Goal: Task Accomplishment & Management: Use online tool/utility

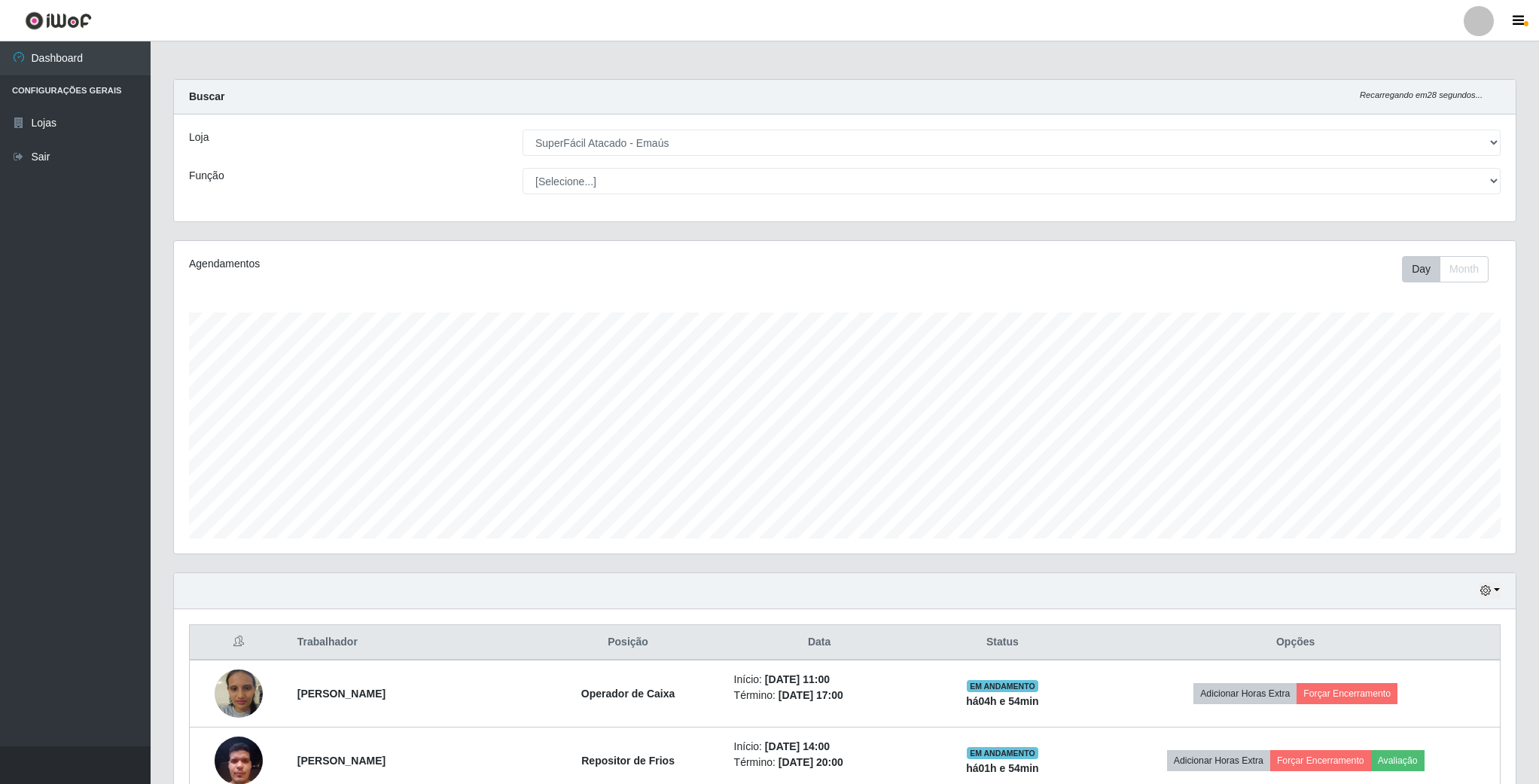
select select "407"
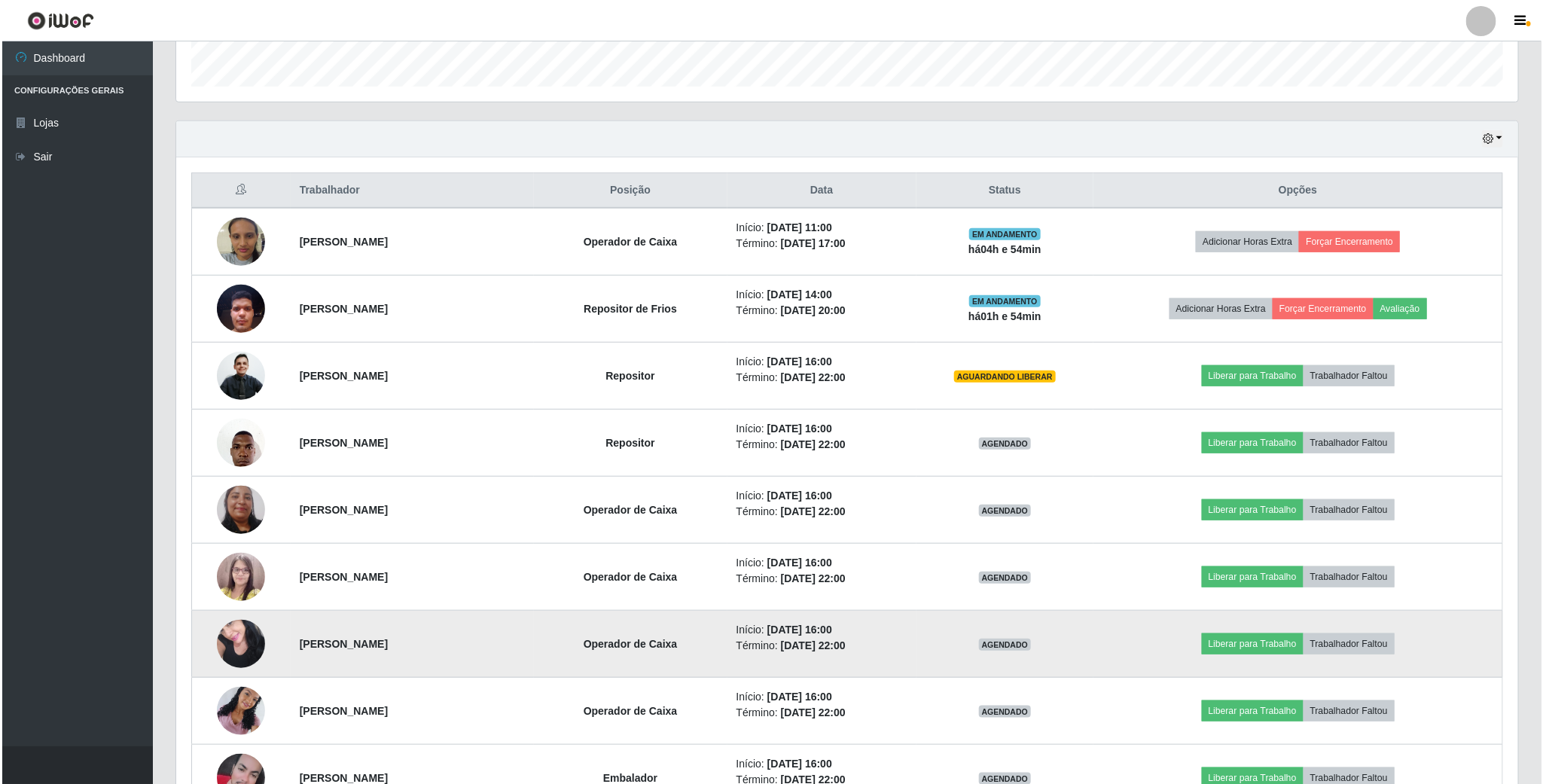
scroll to position [314, 1341]
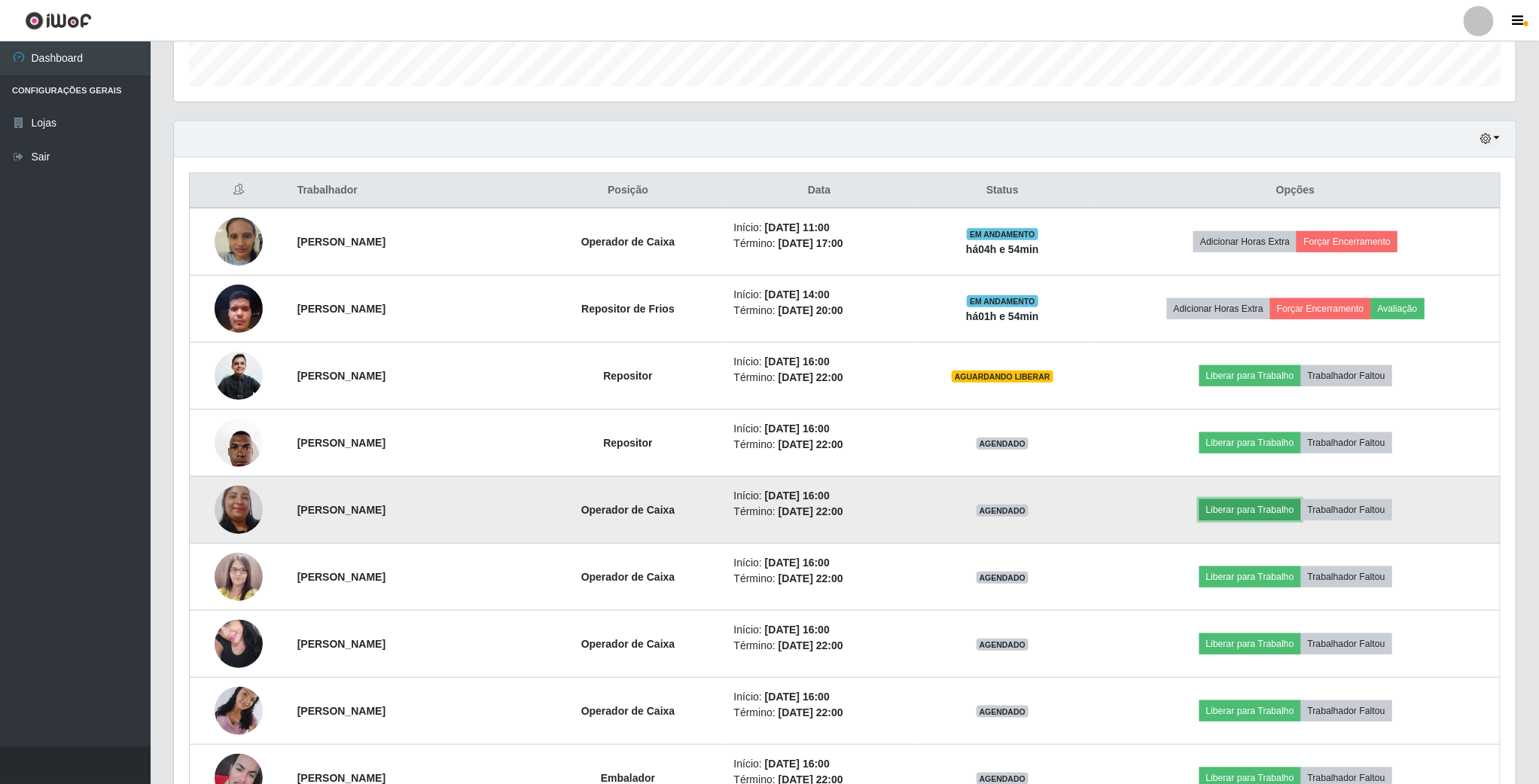
click at [1248, 520] on button "Liberar para Trabalho" at bounding box center [1250, 509] width 102 height 21
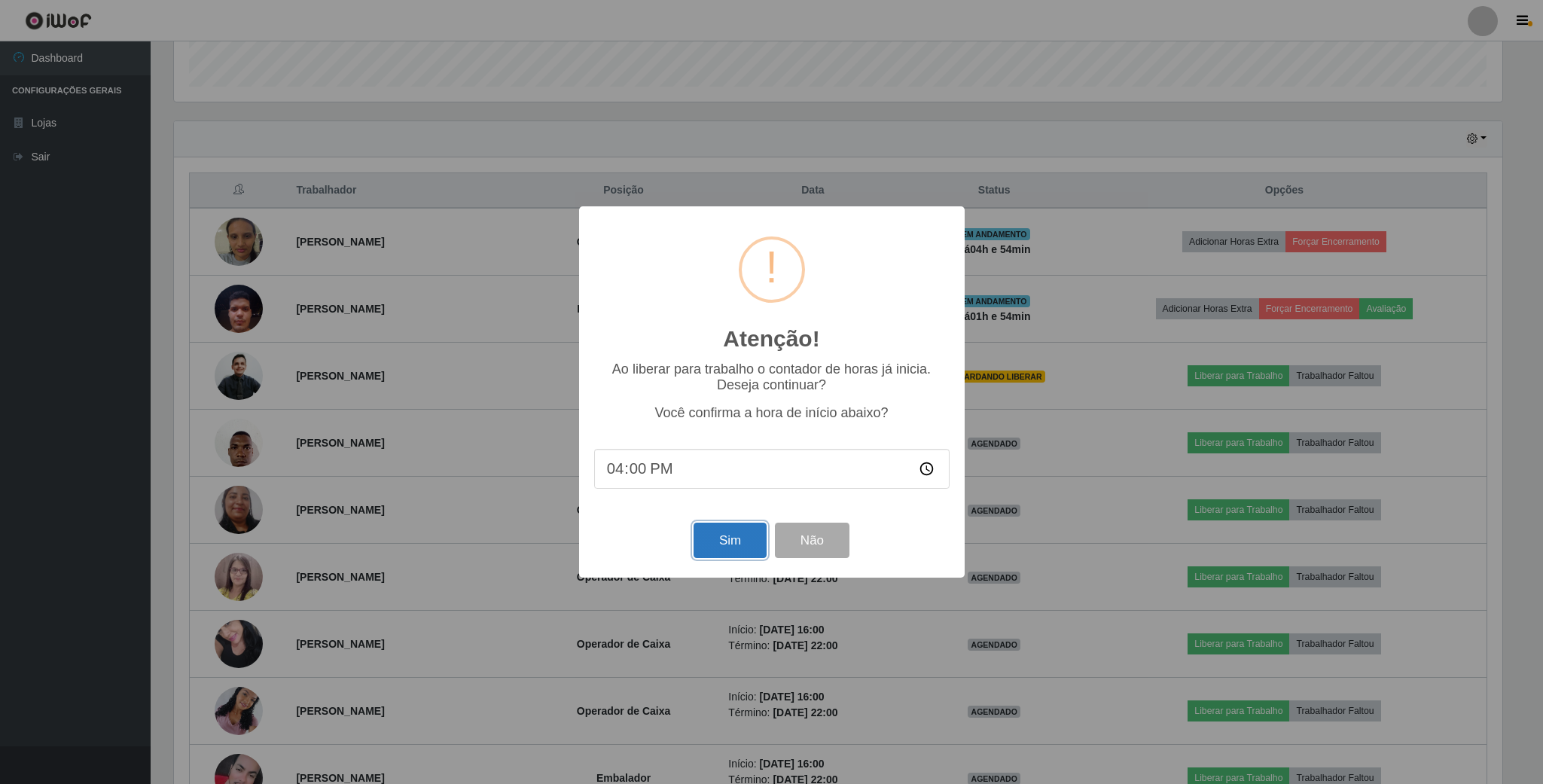
click at [742, 546] on button "Sim" at bounding box center [730, 540] width 73 height 35
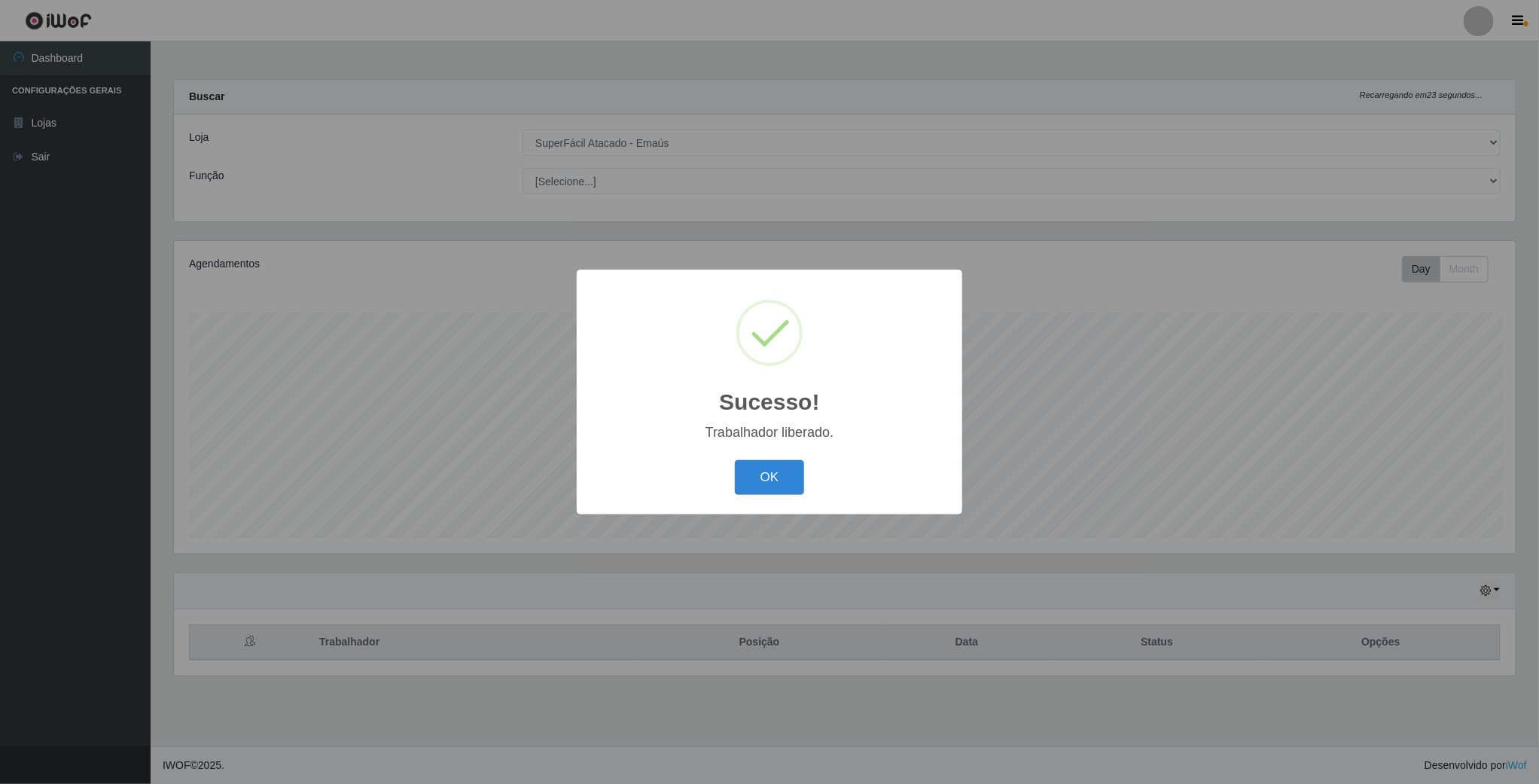
scroll to position [314, 1344]
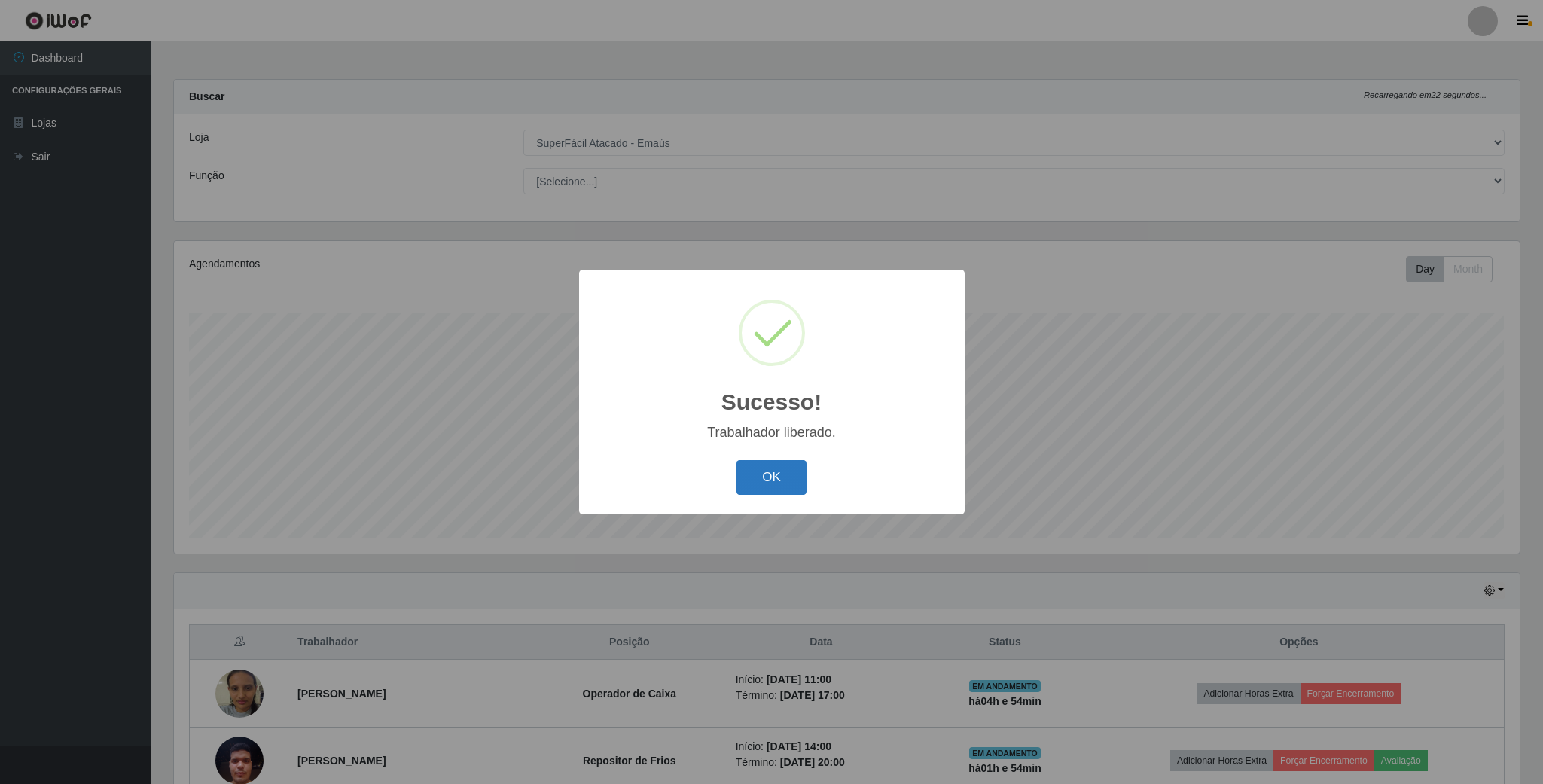
click at [785, 483] on button "OK" at bounding box center [771, 477] width 70 height 35
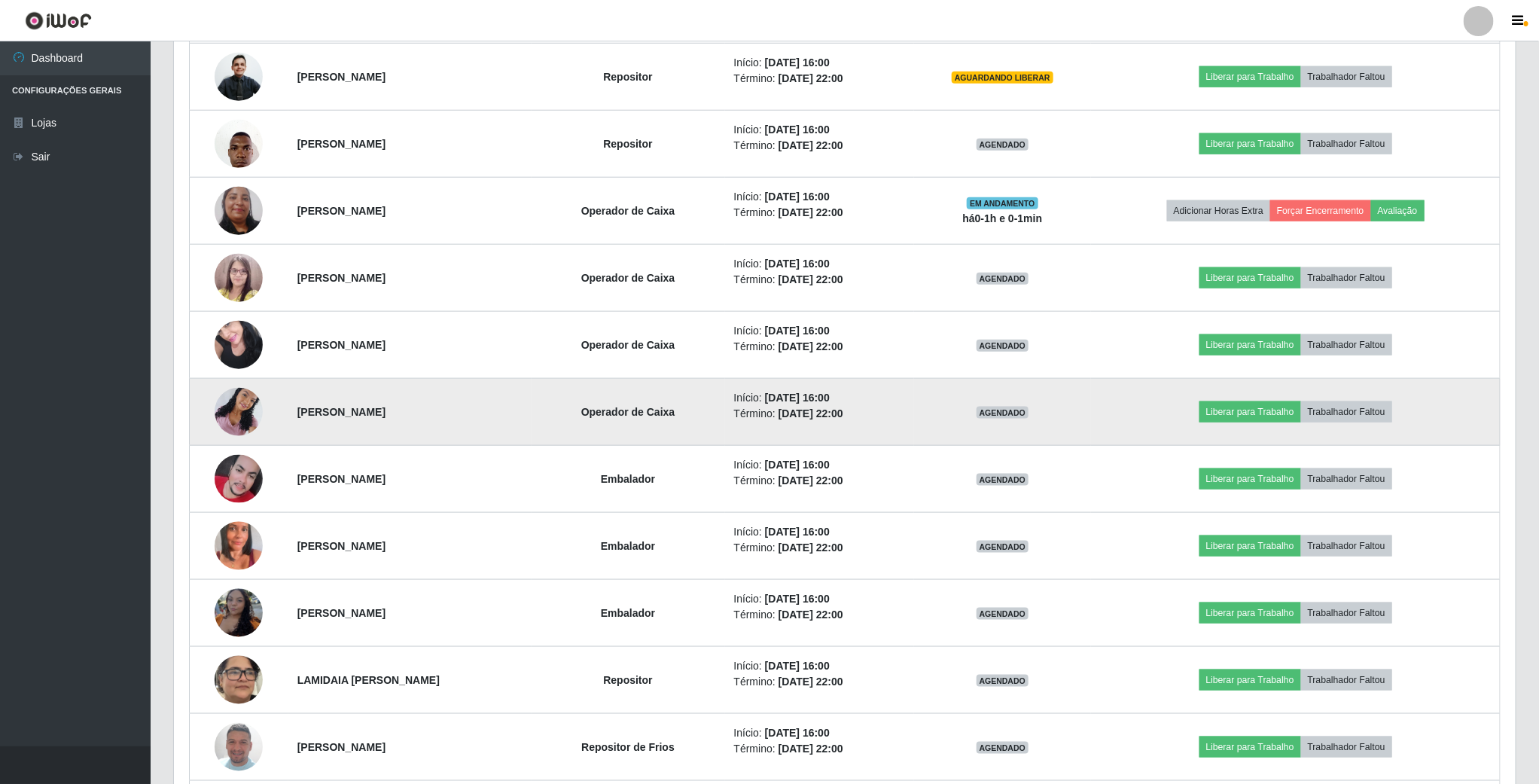
scroll to position [790, 0]
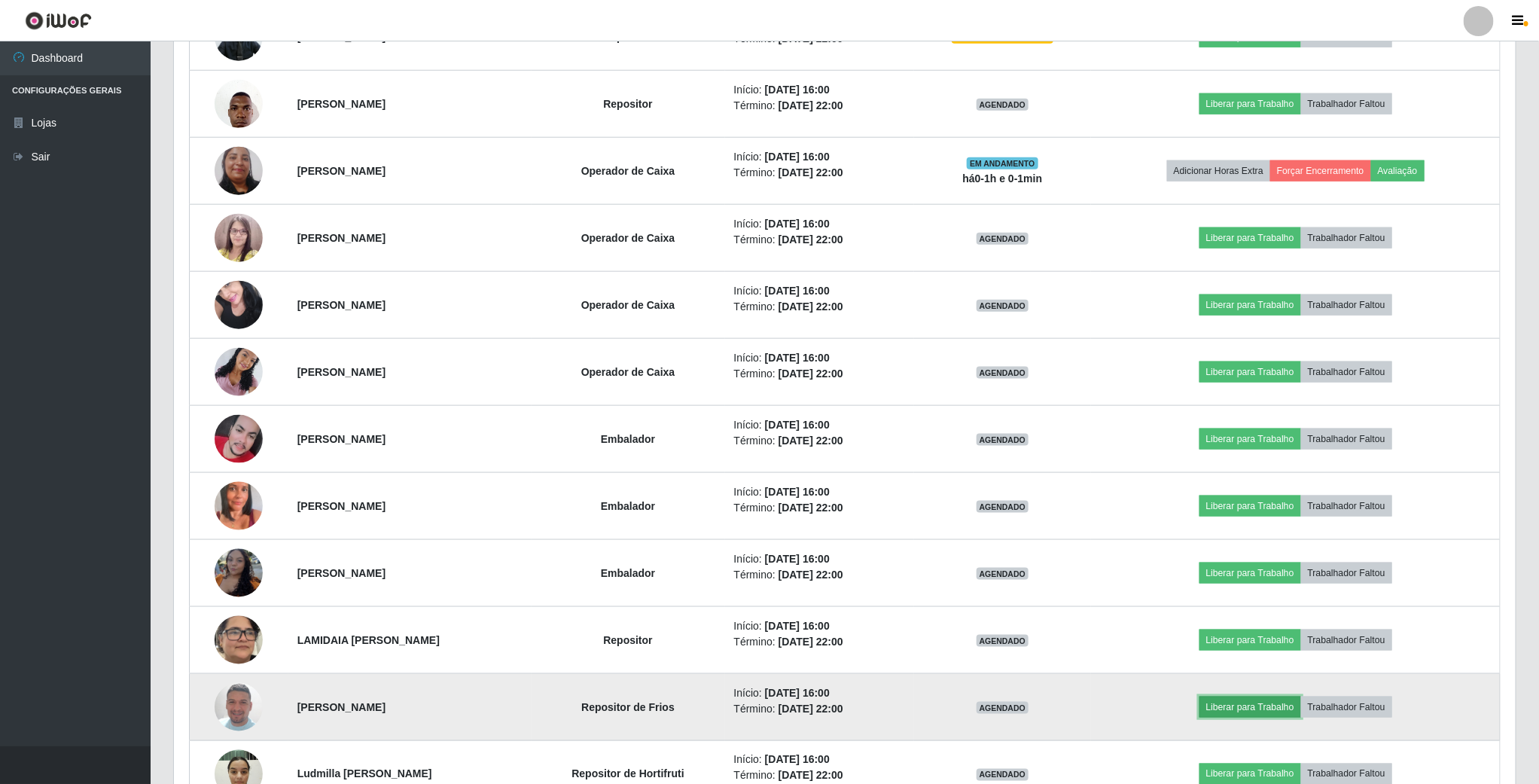
click at [1270, 710] on button "Liberar para Trabalho" at bounding box center [1250, 706] width 102 height 21
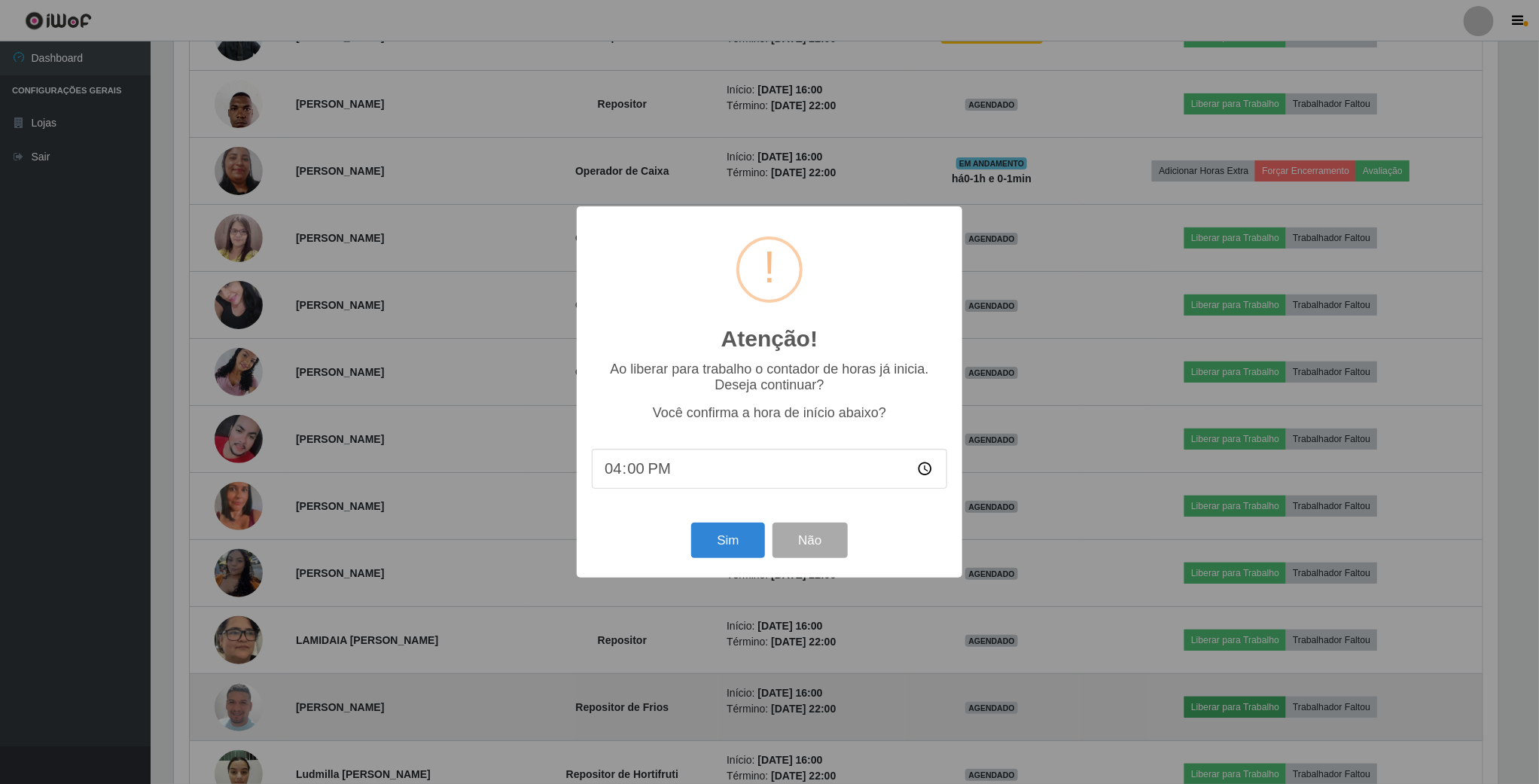
scroll to position [314, 1328]
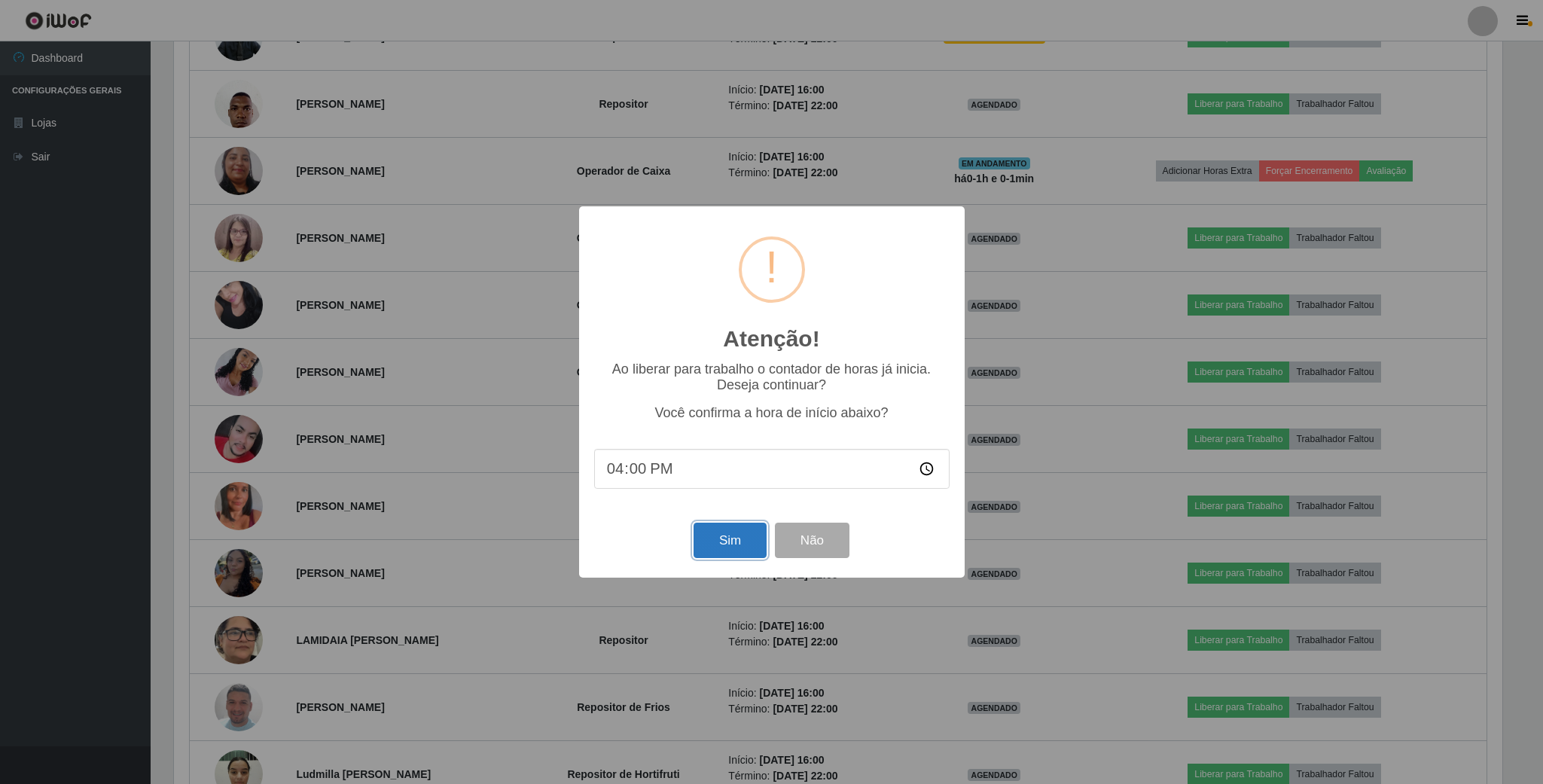
click at [750, 547] on button "Sim" at bounding box center [730, 540] width 73 height 35
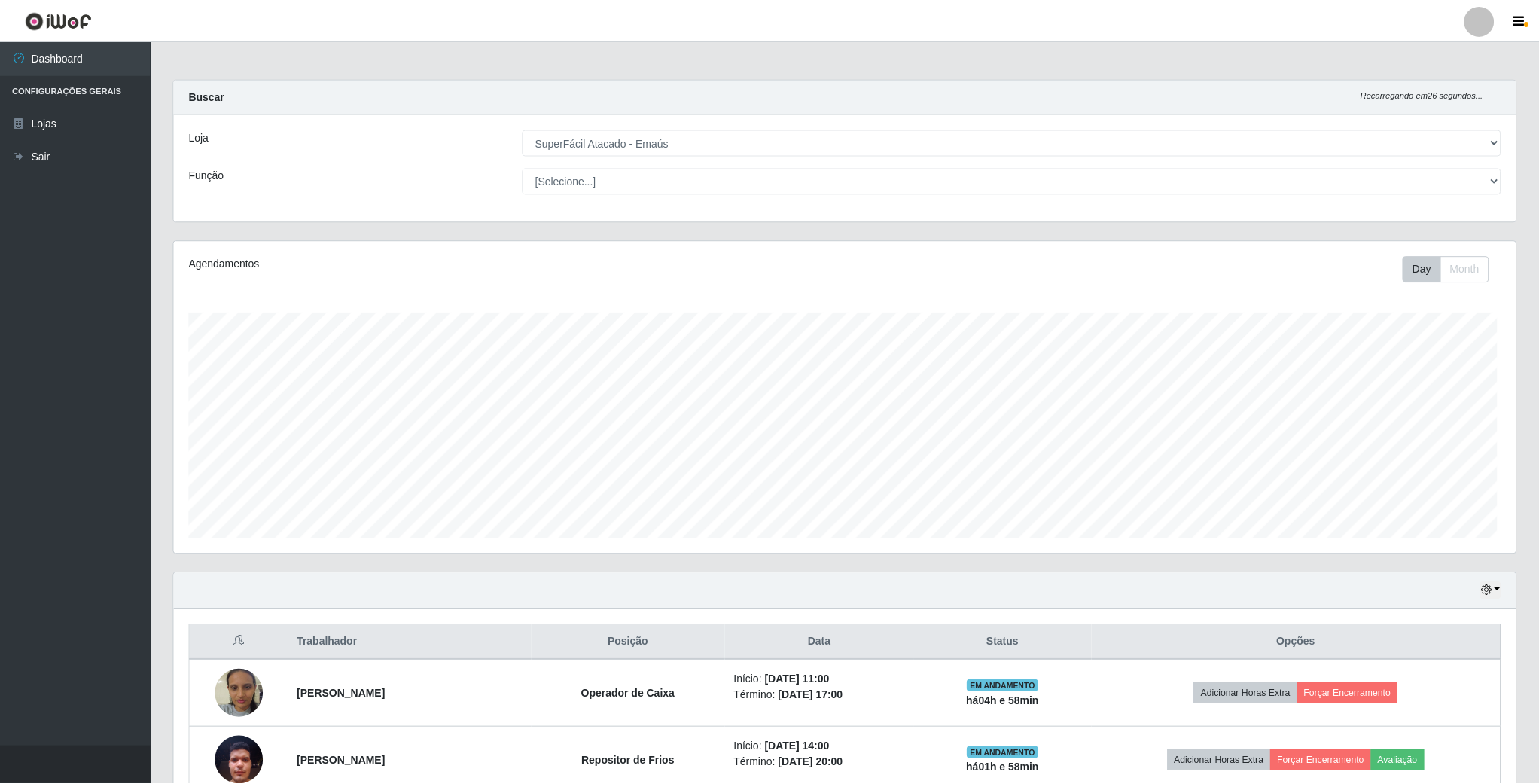
scroll to position [314, 1344]
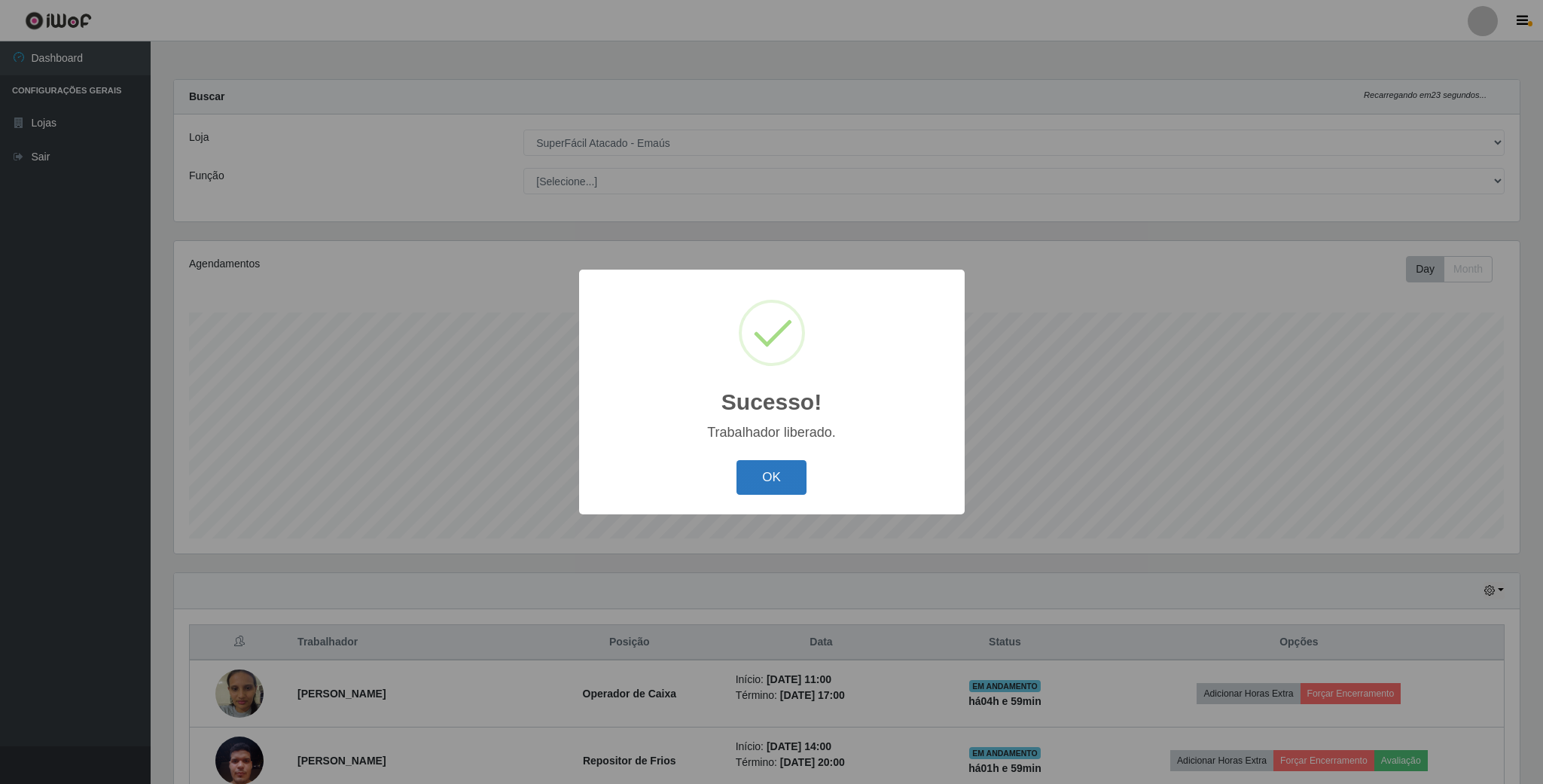
click at [772, 474] on button "OK" at bounding box center [771, 477] width 70 height 35
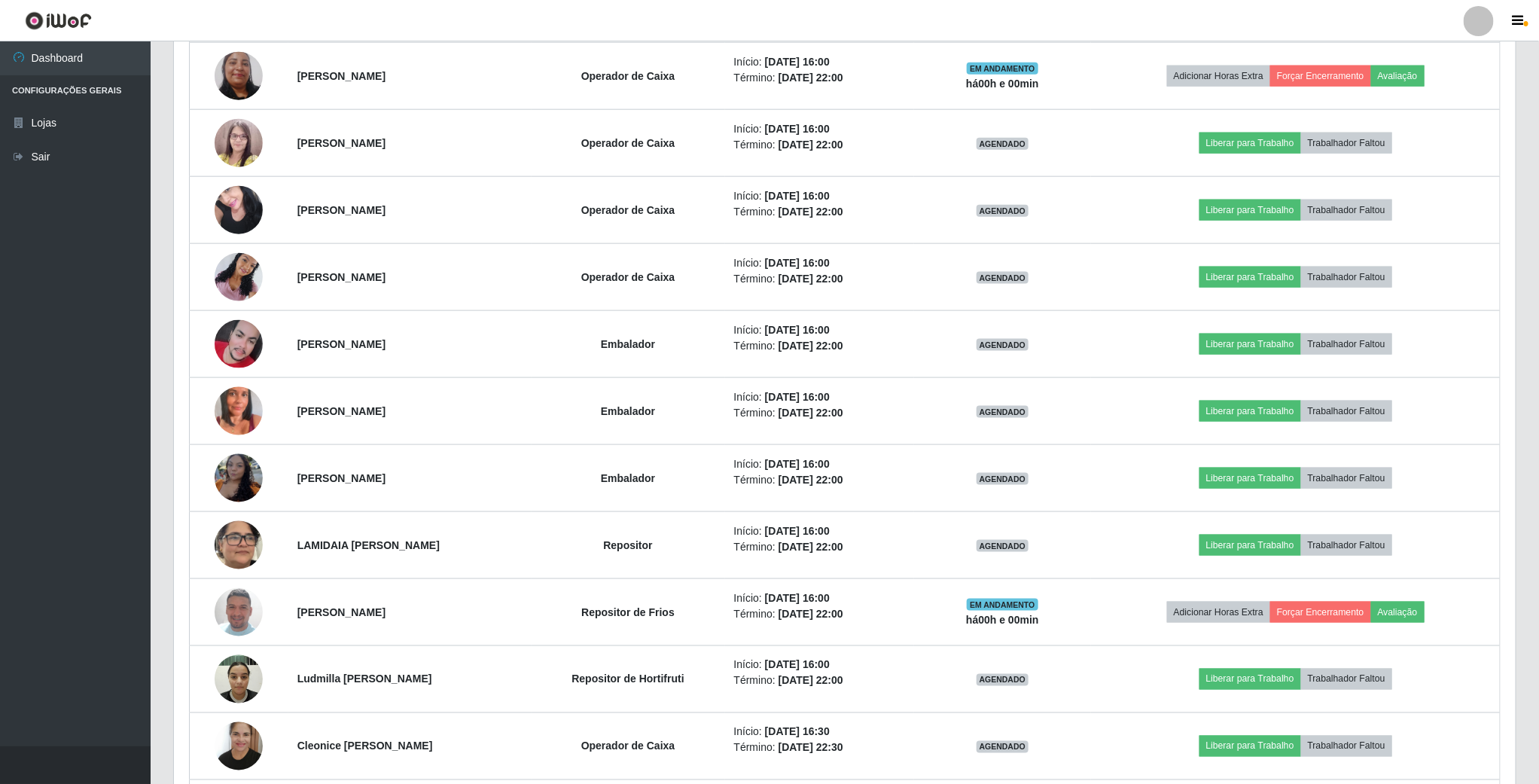
scroll to position [903, 0]
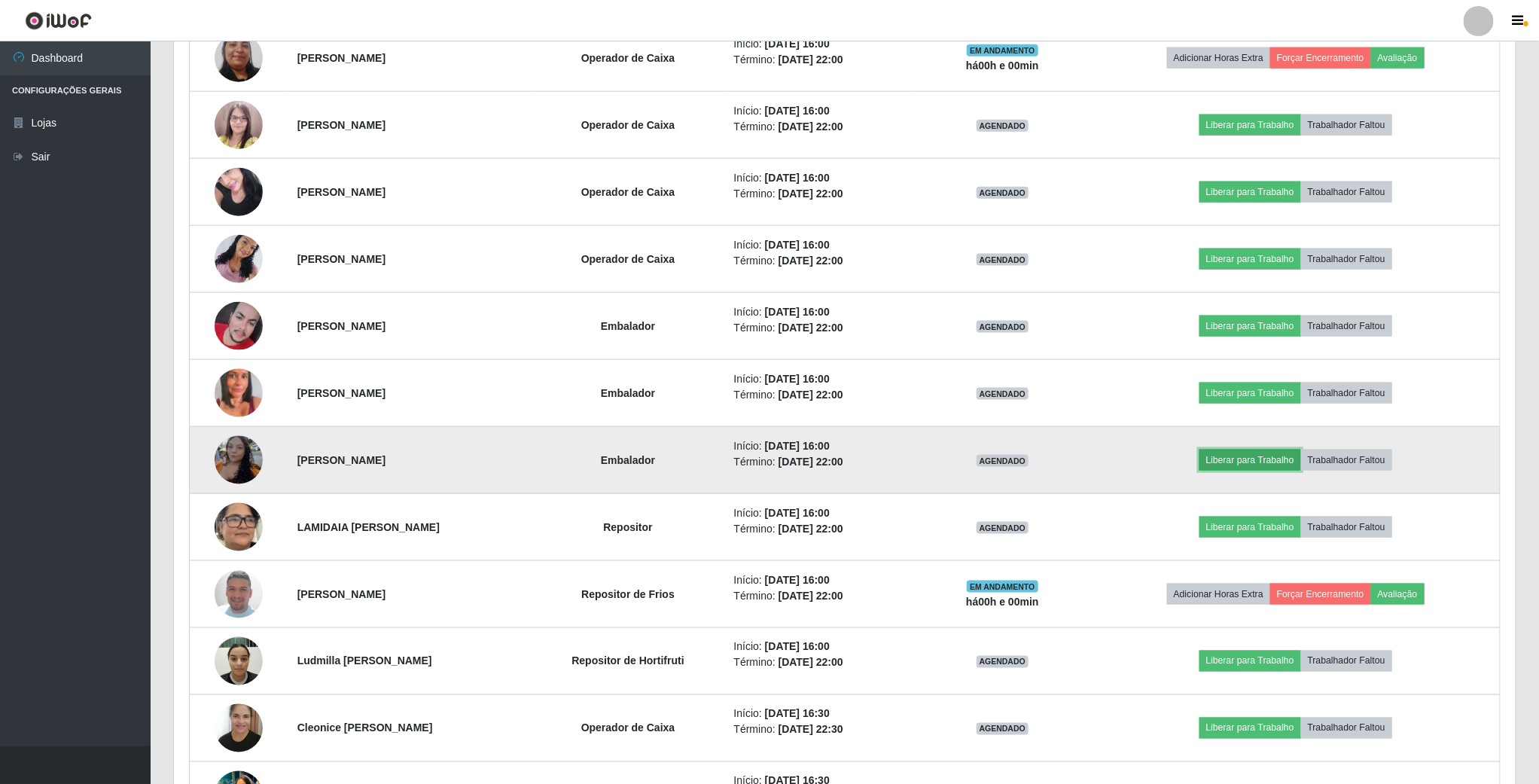
click at [1275, 471] on button "Liberar para Trabalho" at bounding box center [1250, 460] width 102 height 21
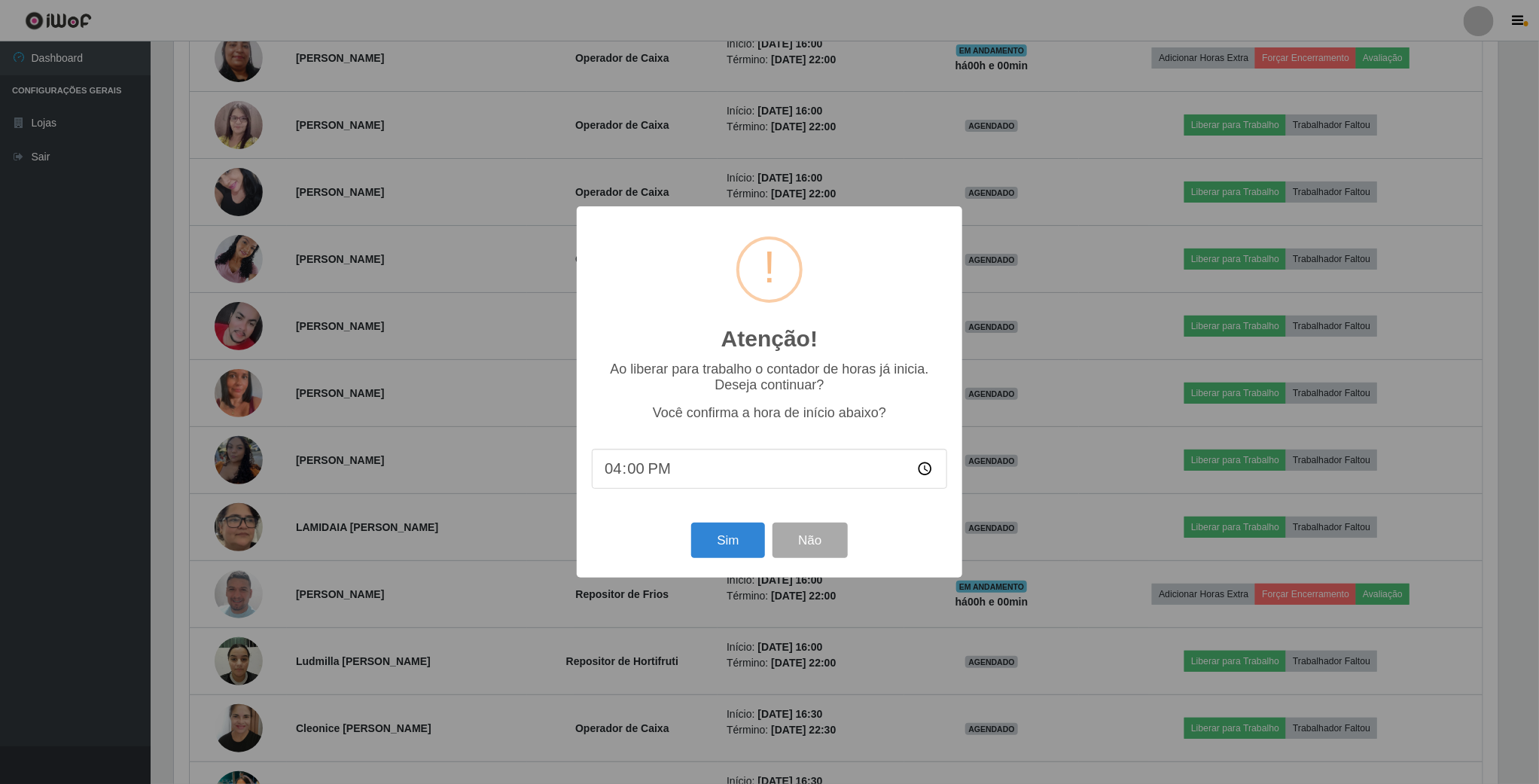
scroll to position [314, 1328]
click at [728, 545] on button "Sim" at bounding box center [730, 540] width 73 height 35
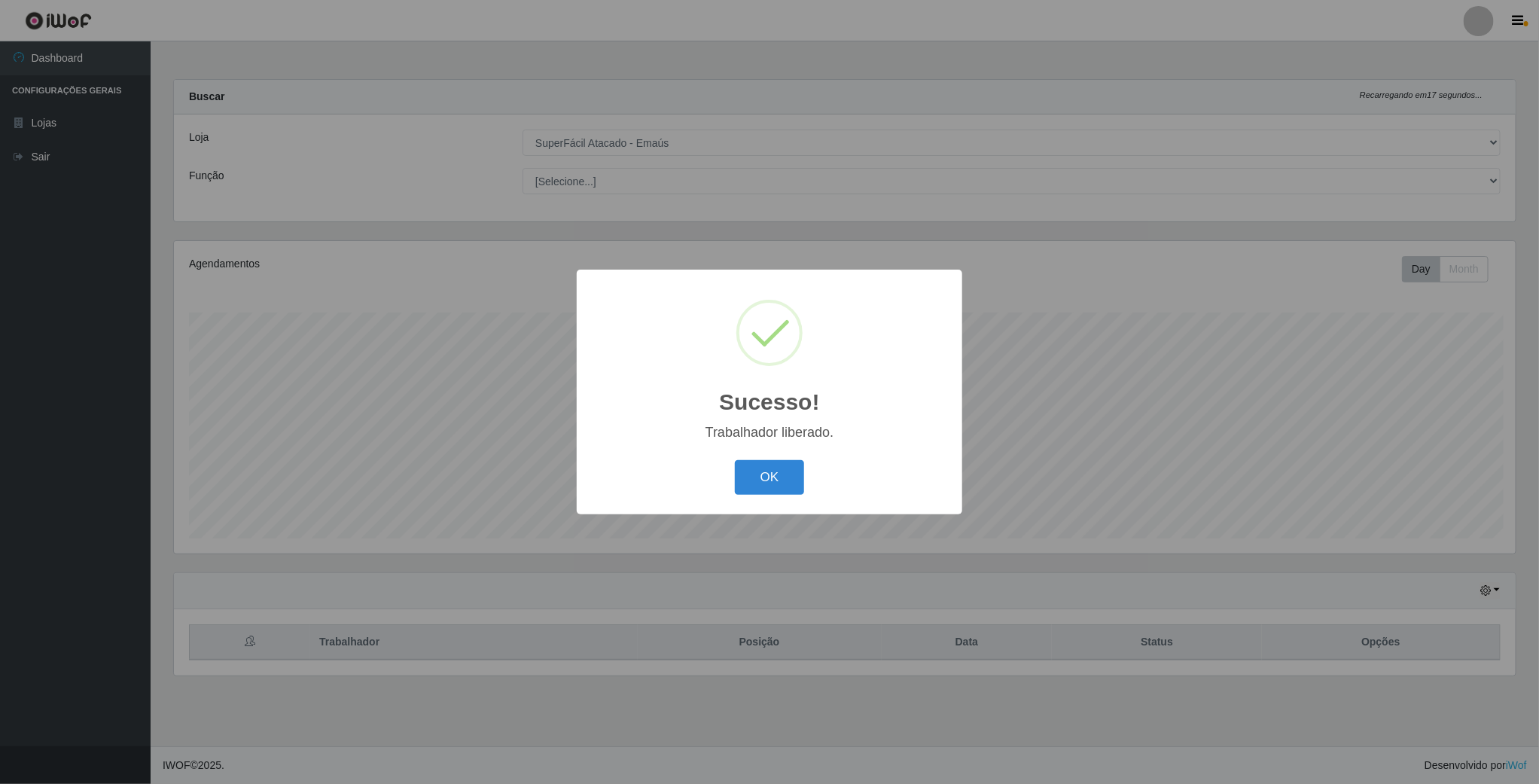
scroll to position [314, 1344]
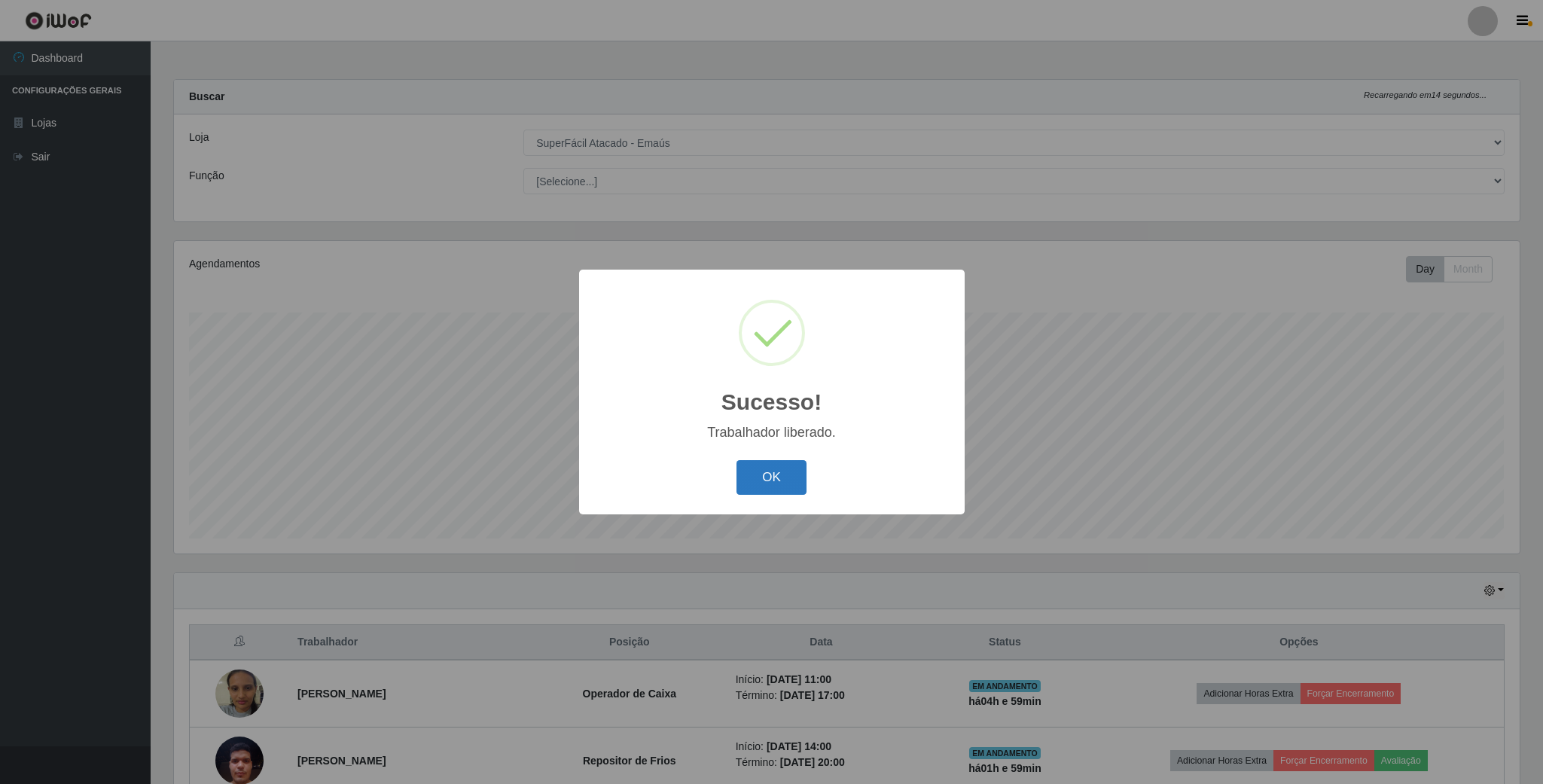
click at [760, 472] on button "OK" at bounding box center [771, 477] width 70 height 35
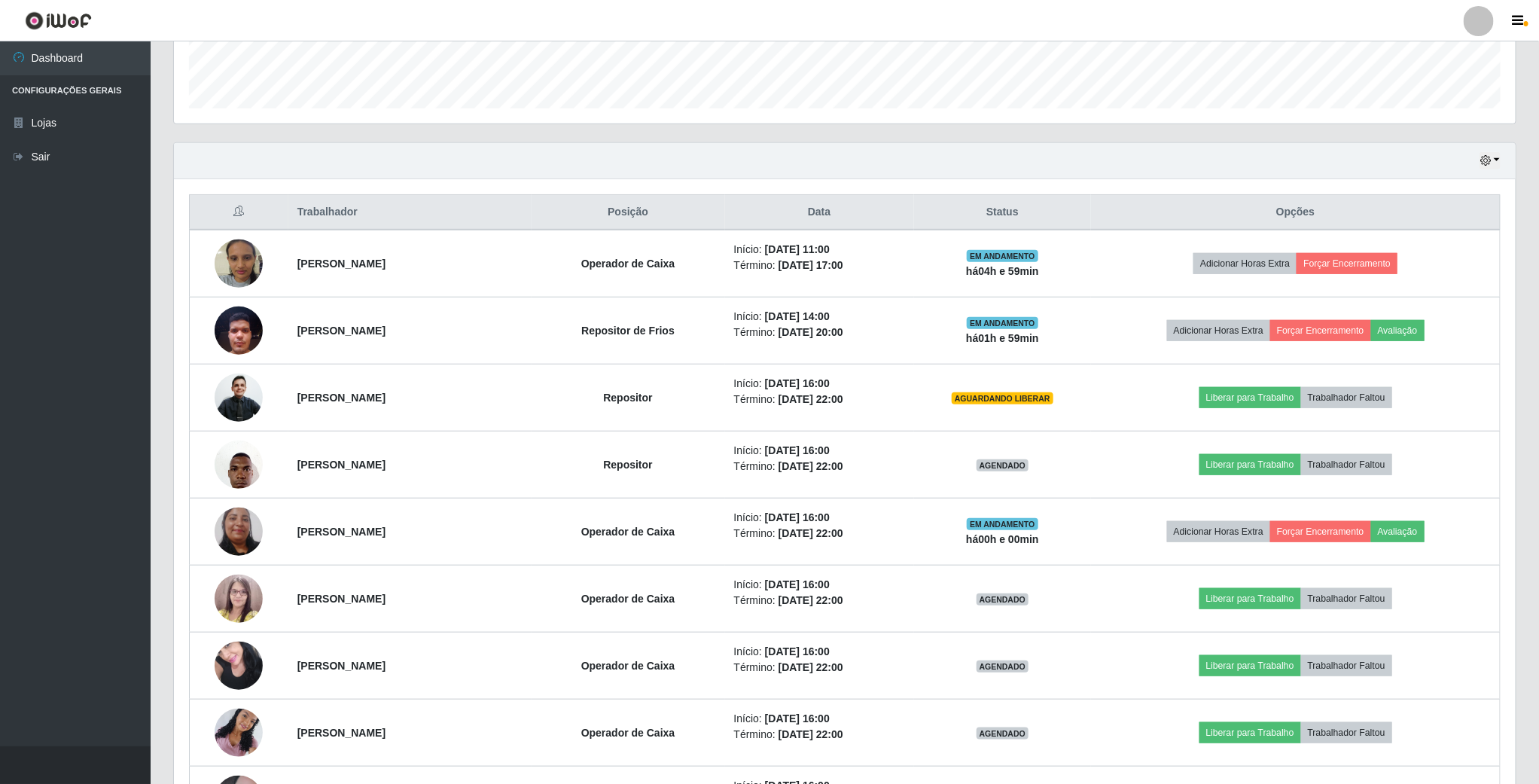
scroll to position [452, 0]
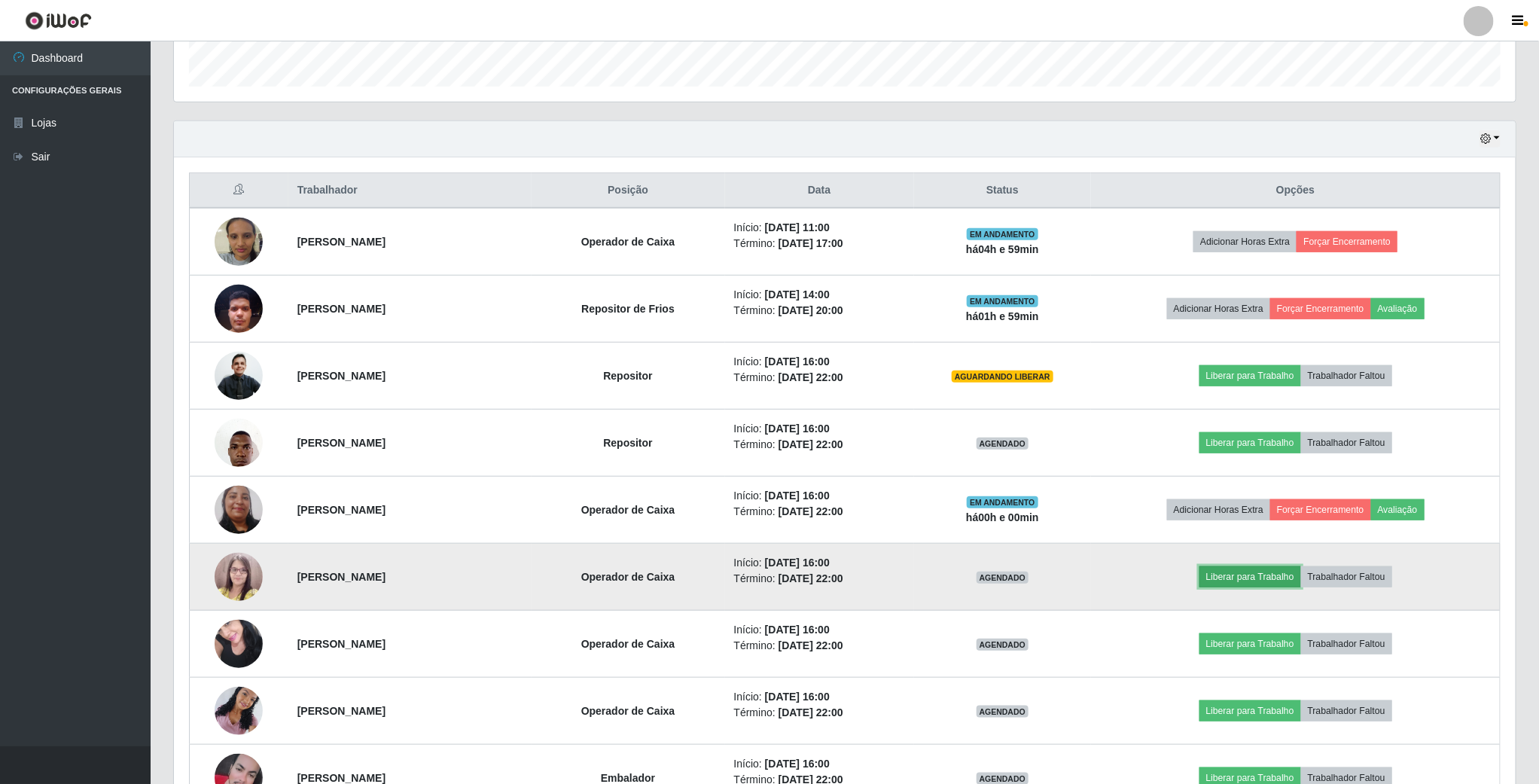
click at [1248, 582] on button "Liberar para Trabalho" at bounding box center [1250, 576] width 102 height 21
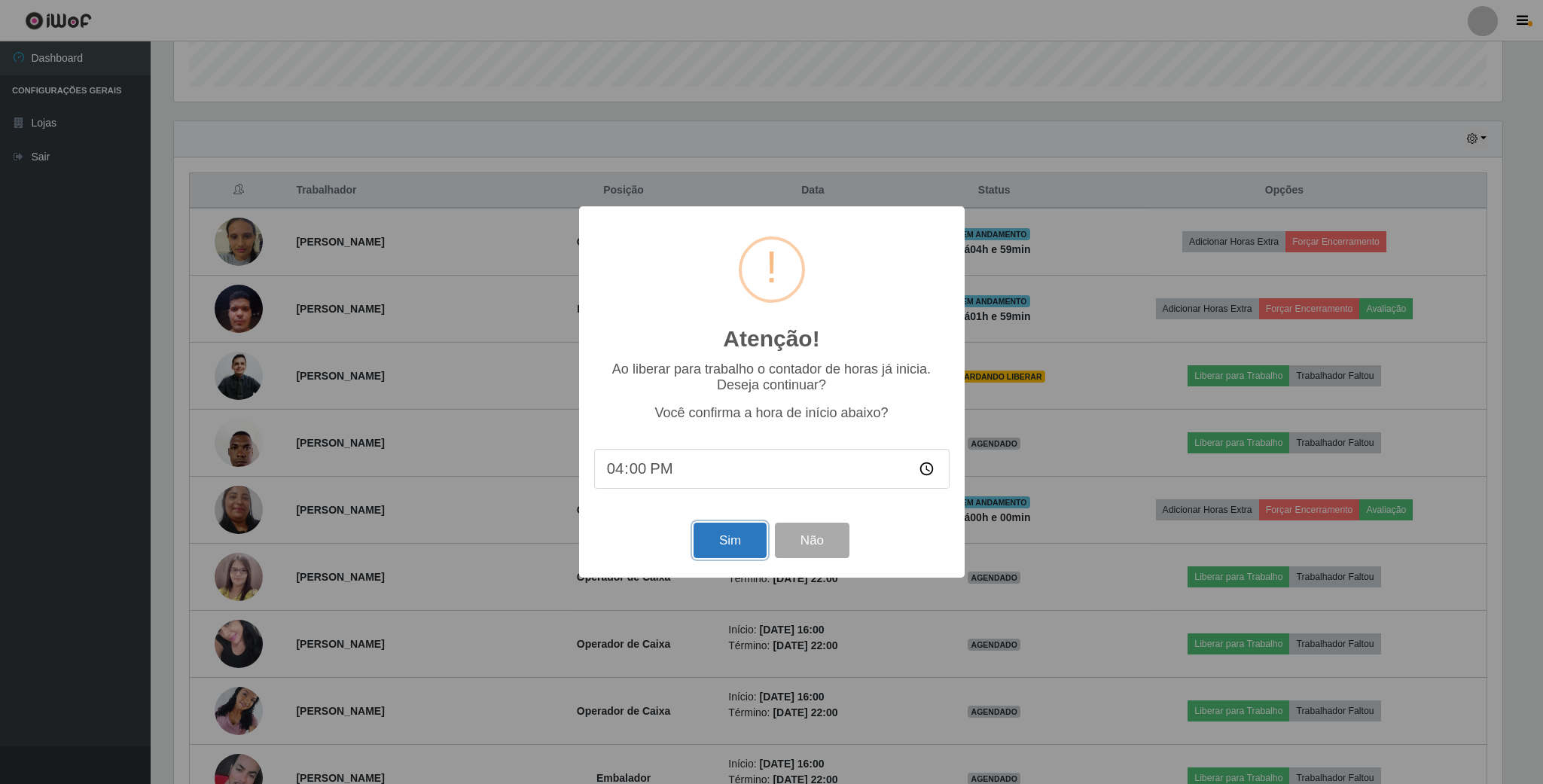
click at [749, 540] on button "Sim" at bounding box center [730, 540] width 73 height 35
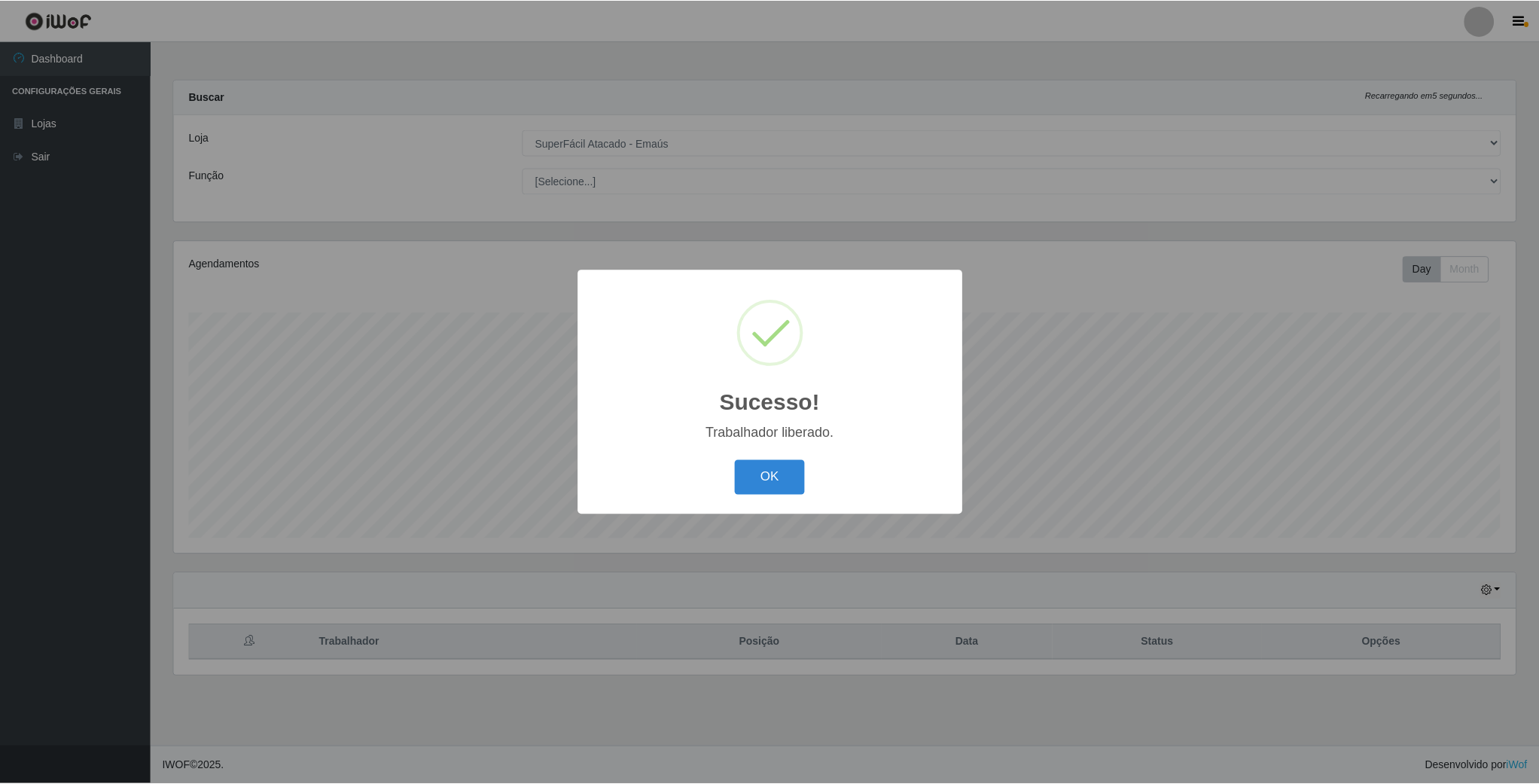
scroll to position [314, 1344]
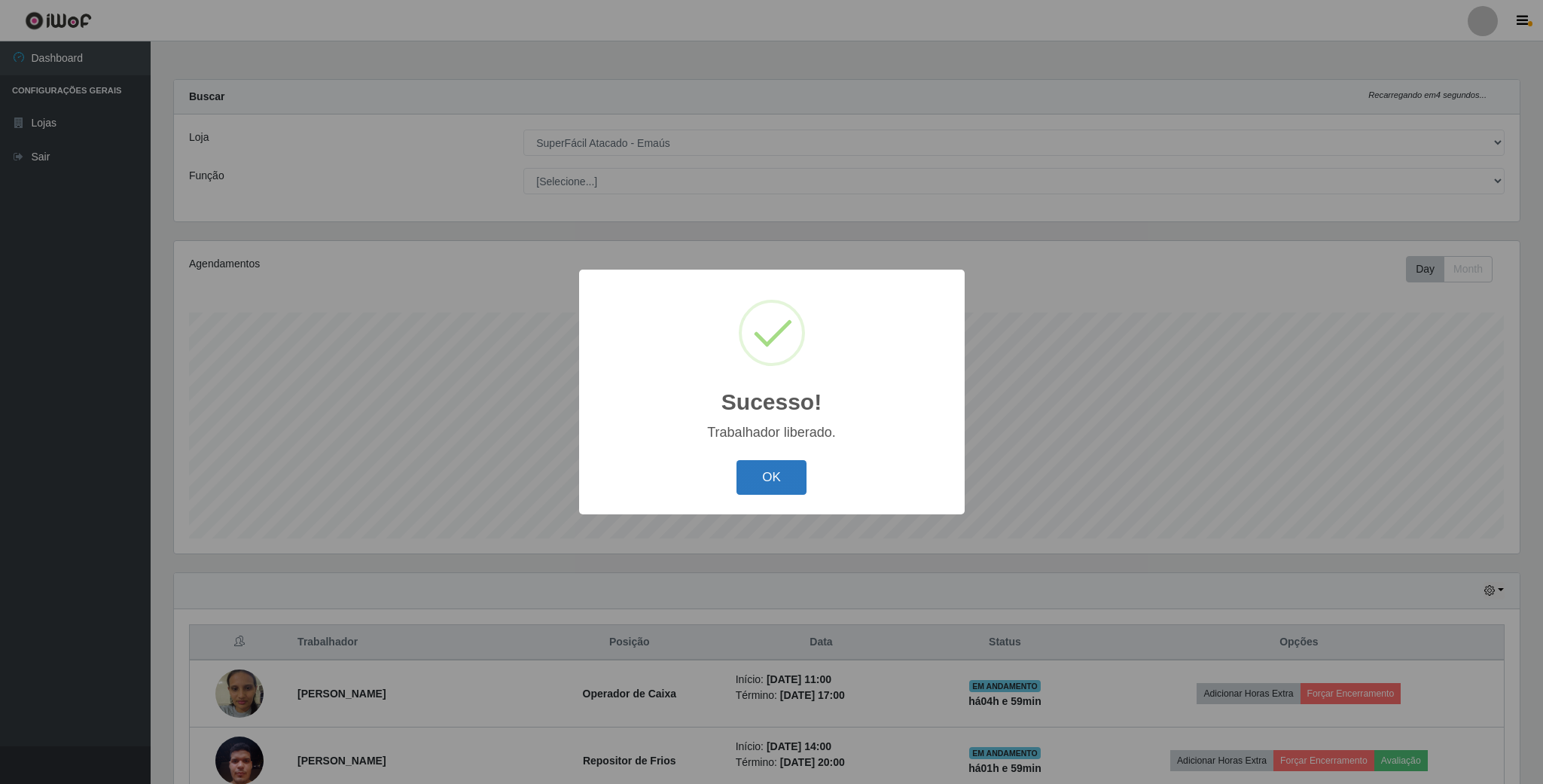
click at [777, 481] on button "OK" at bounding box center [771, 477] width 70 height 35
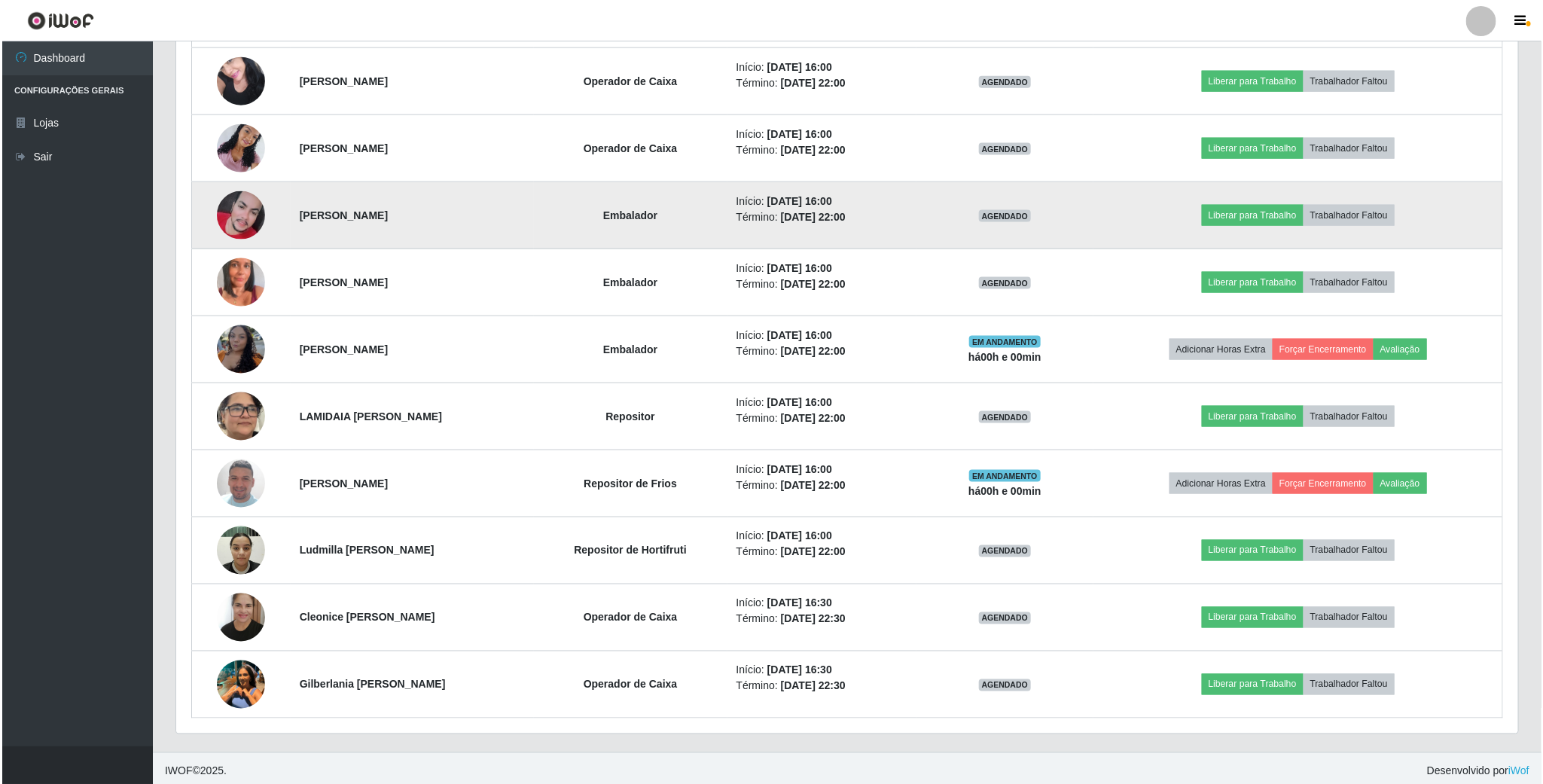
scroll to position [1016, 0]
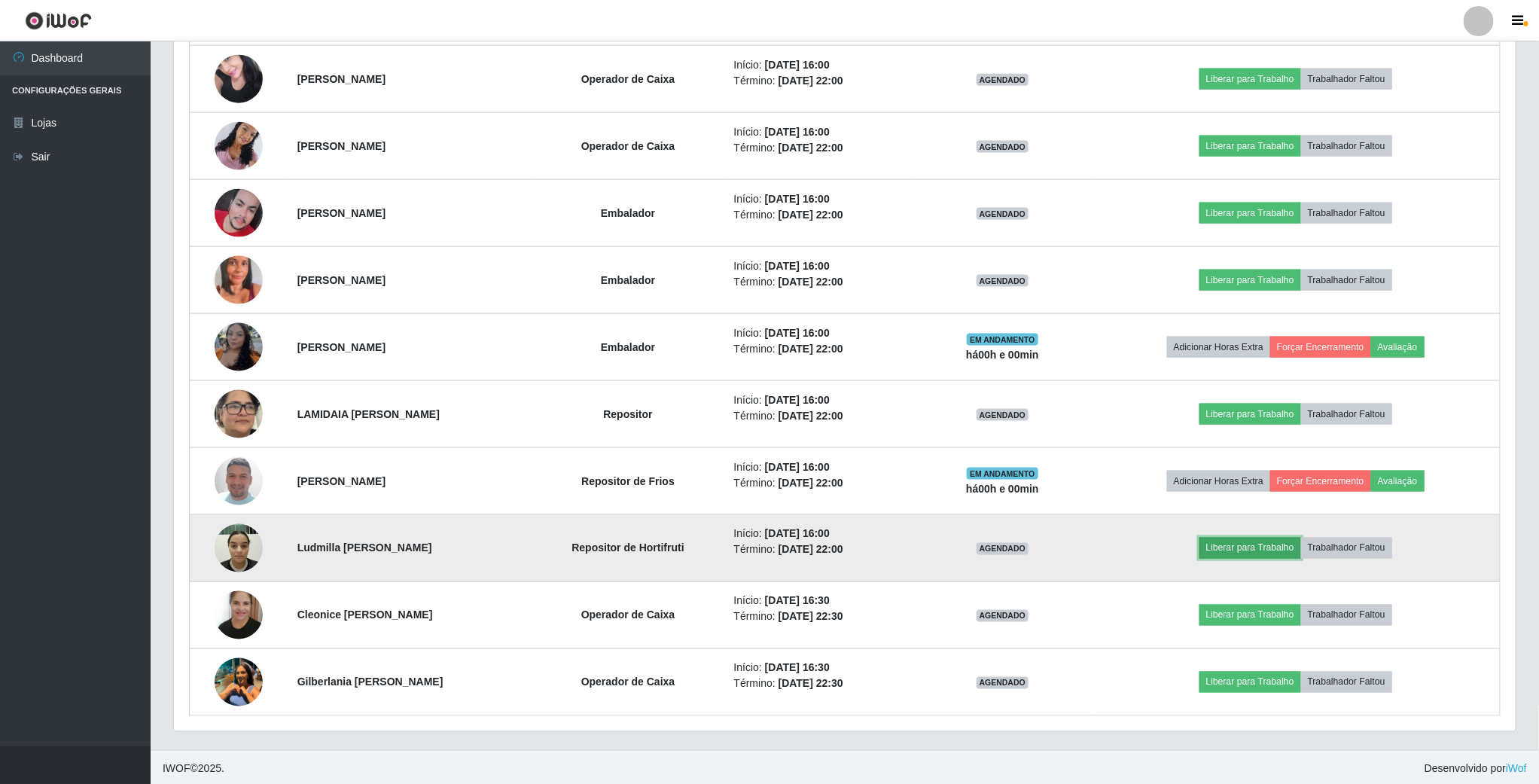
click at [1276, 554] on button "Liberar para Trabalho" at bounding box center [1250, 548] width 102 height 21
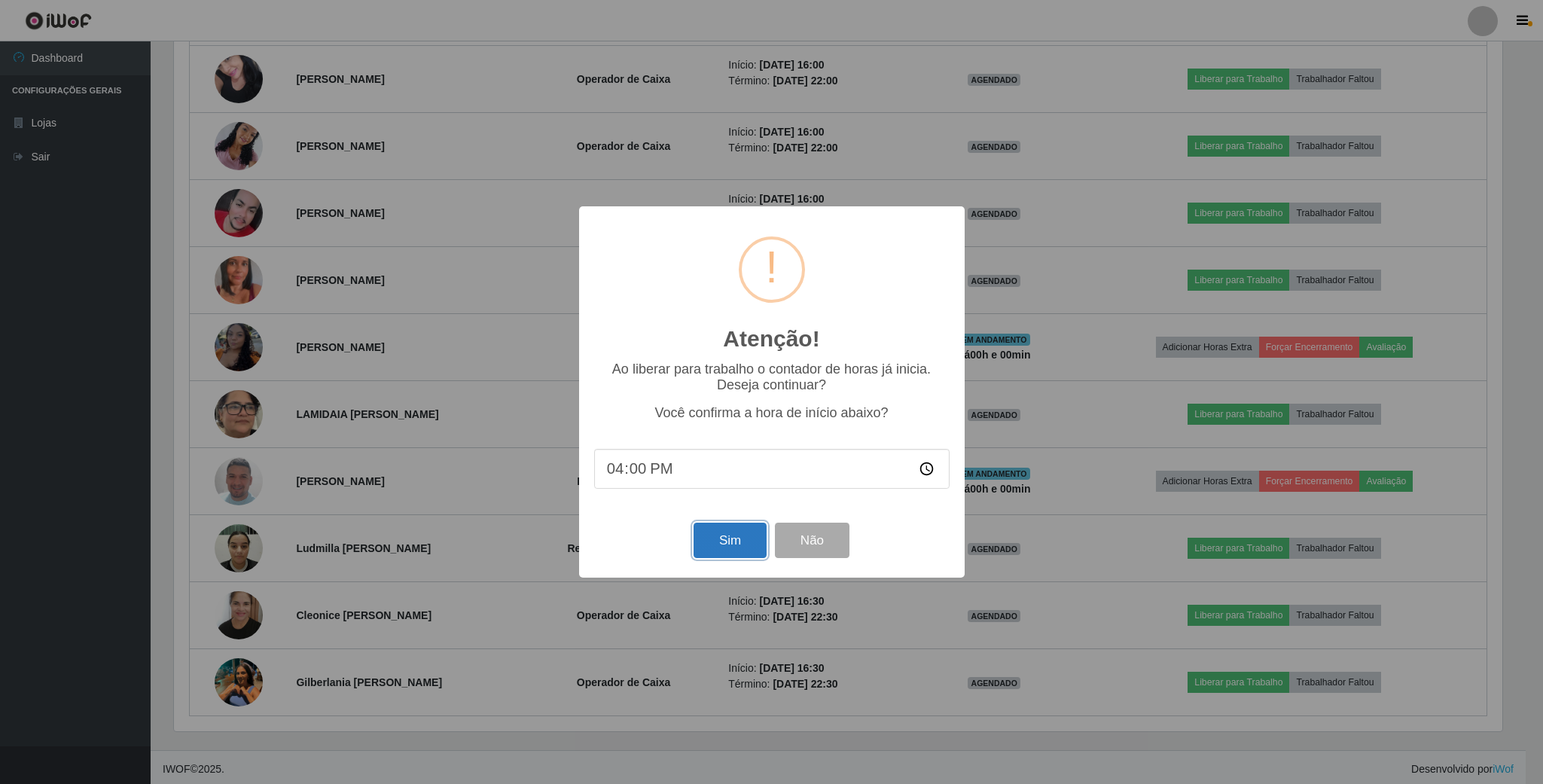
click at [726, 535] on button "Sim" at bounding box center [730, 540] width 73 height 35
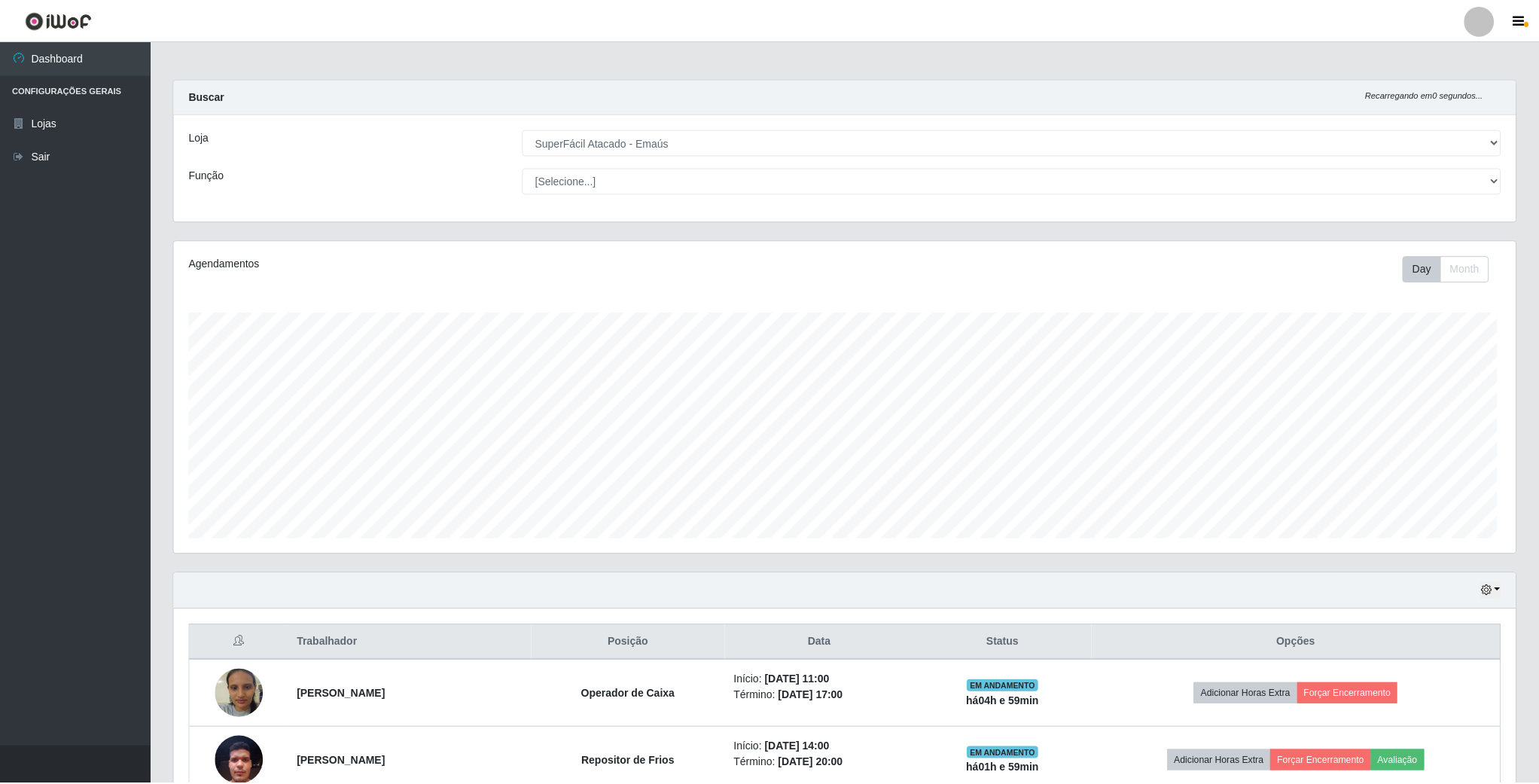
scroll to position [314, 1344]
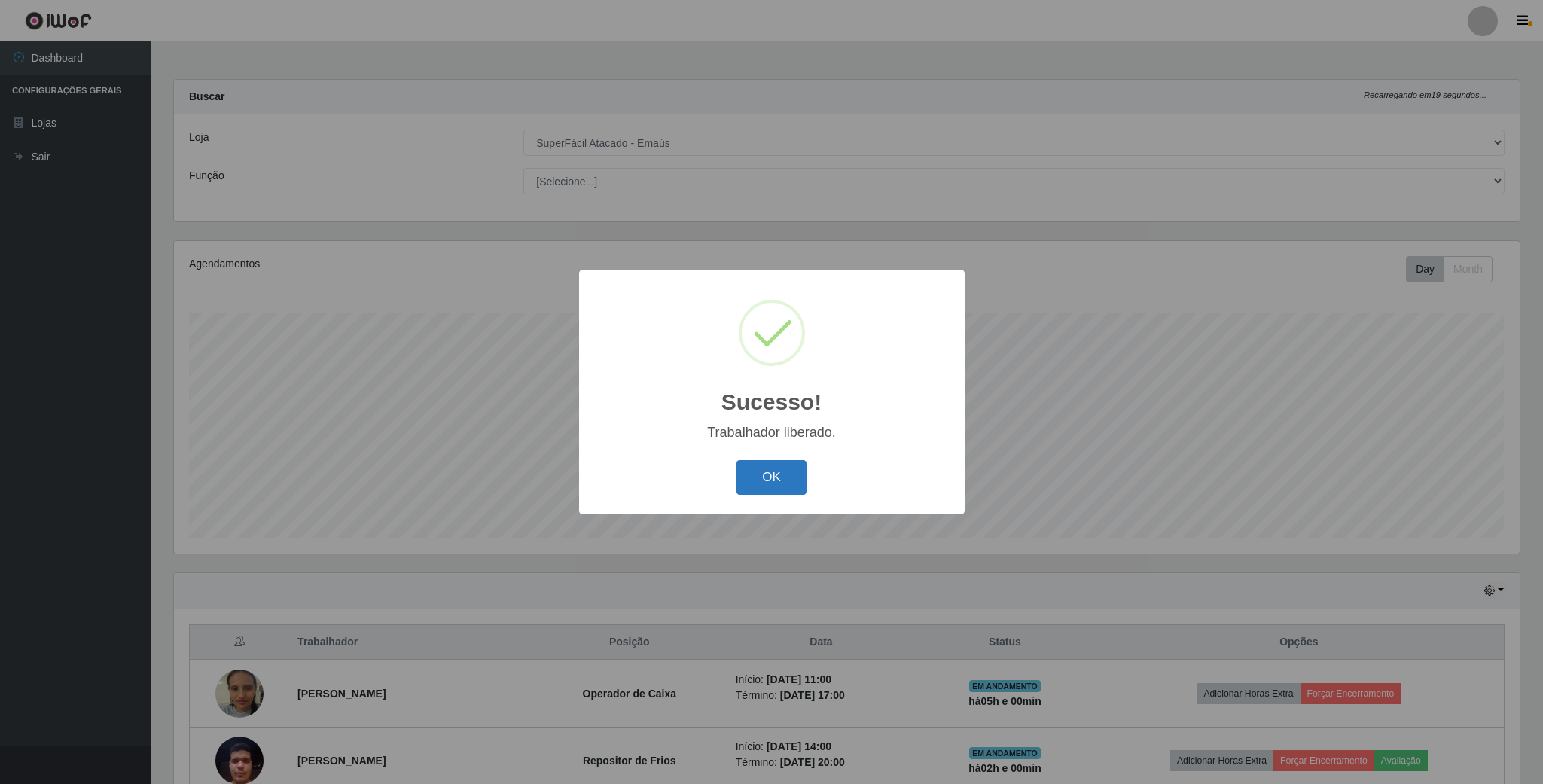
click at [779, 480] on button "OK" at bounding box center [771, 477] width 70 height 35
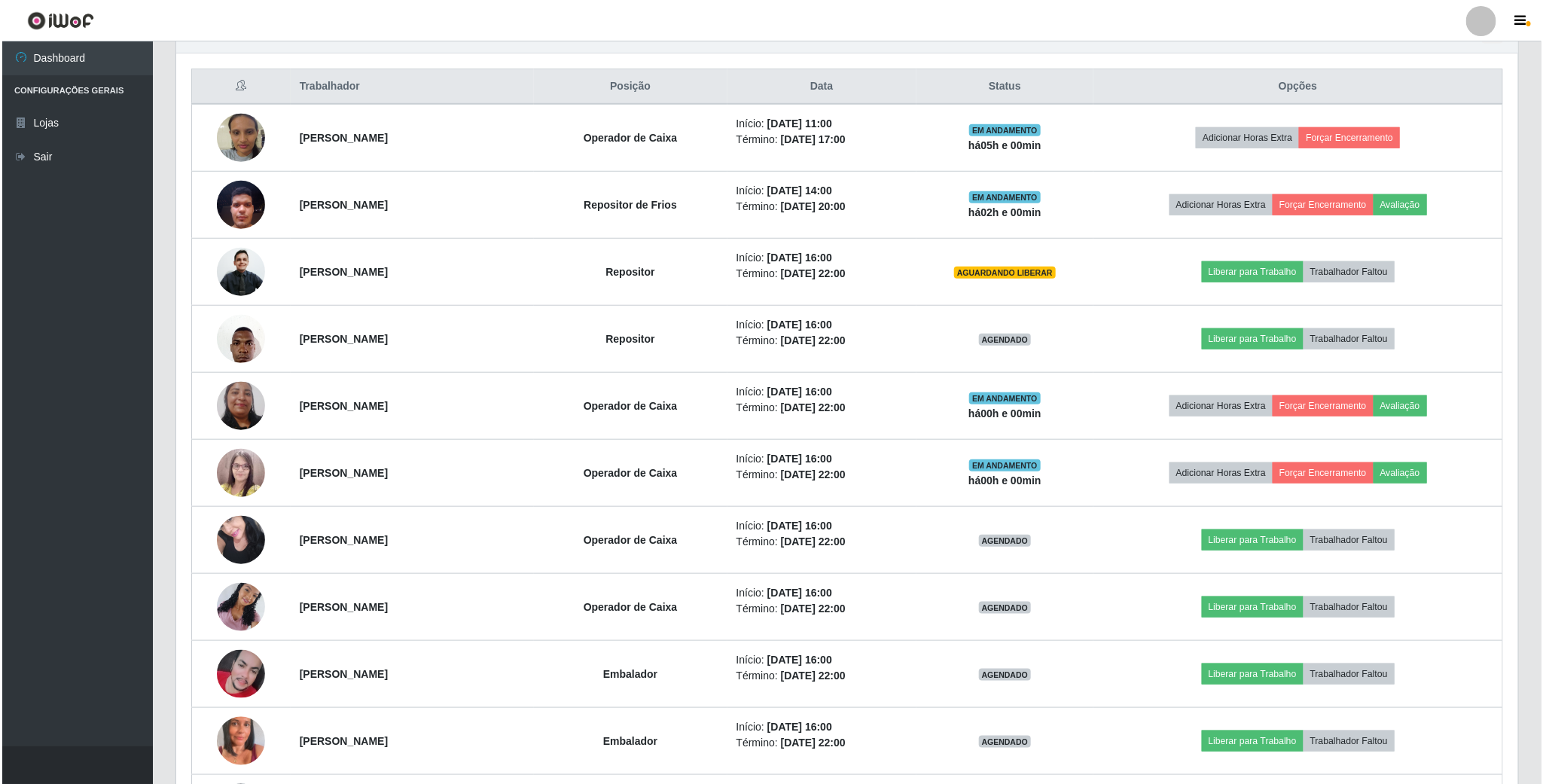
scroll to position [564, 0]
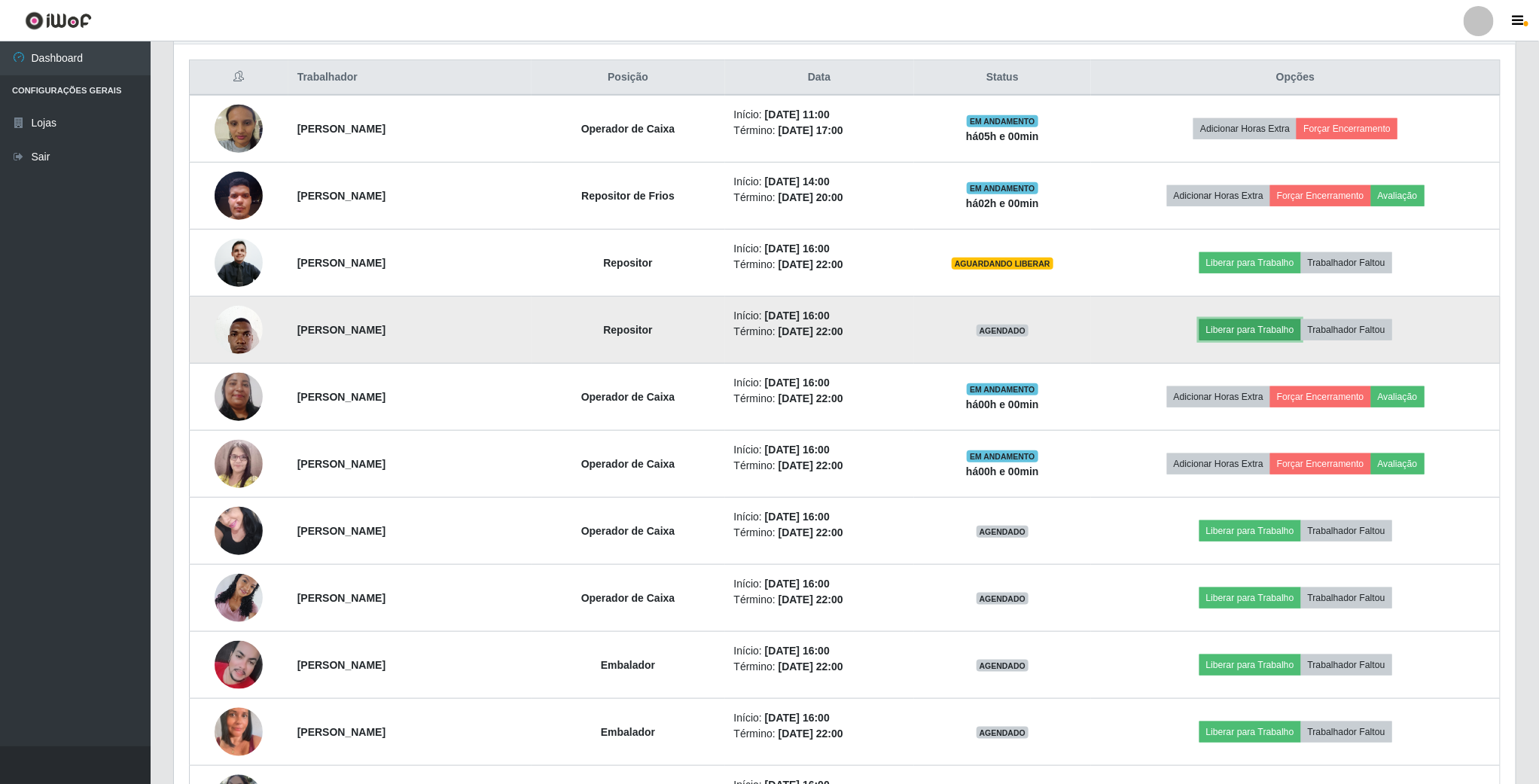
click at [1264, 335] on button "Liberar para Trabalho" at bounding box center [1250, 330] width 102 height 21
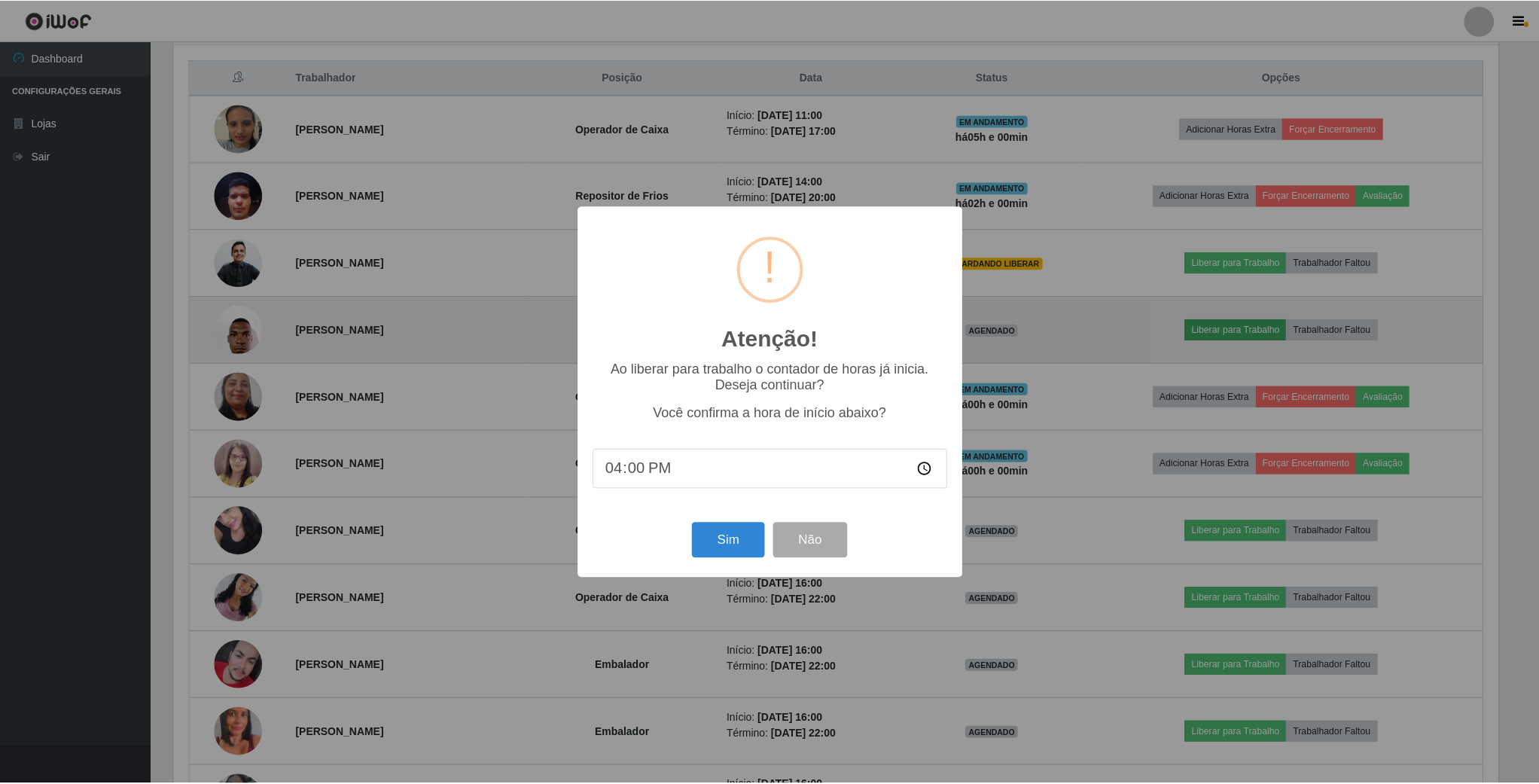
scroll to position [314, 1328]
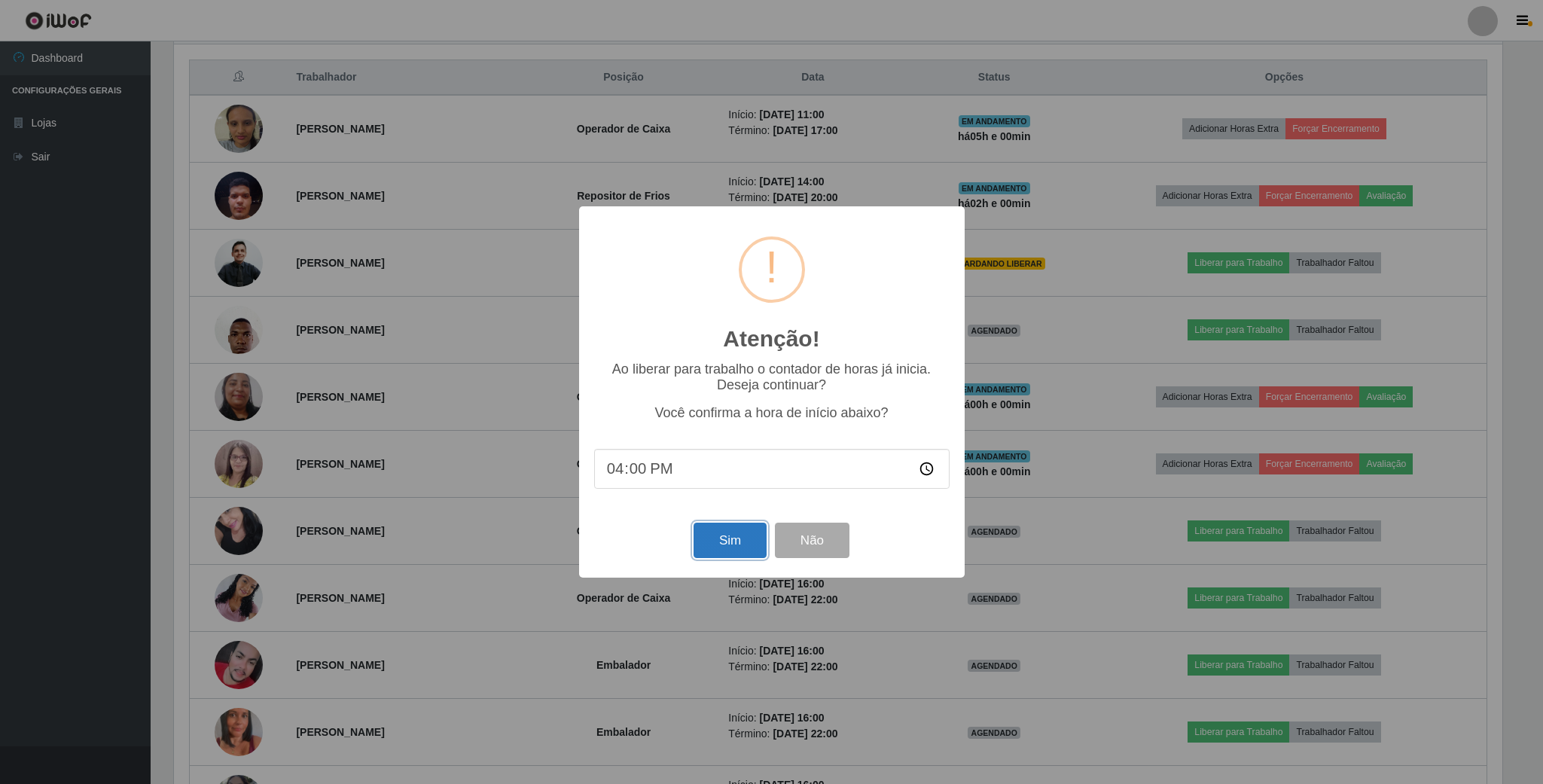
click at [718, 531] on button "Sim" at bounding box center [730, 540] width 73 height 35
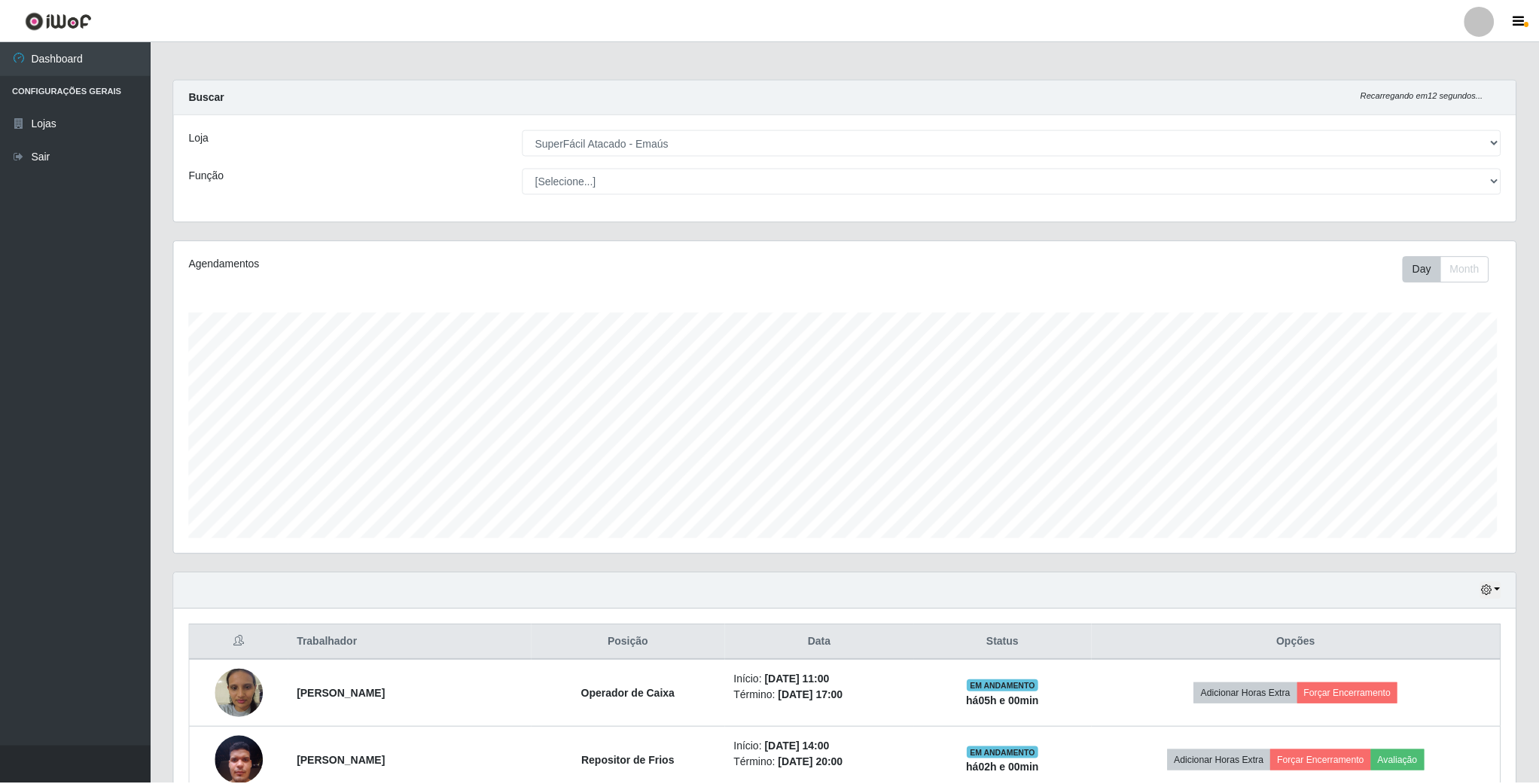
scroll to position [314, 1344]
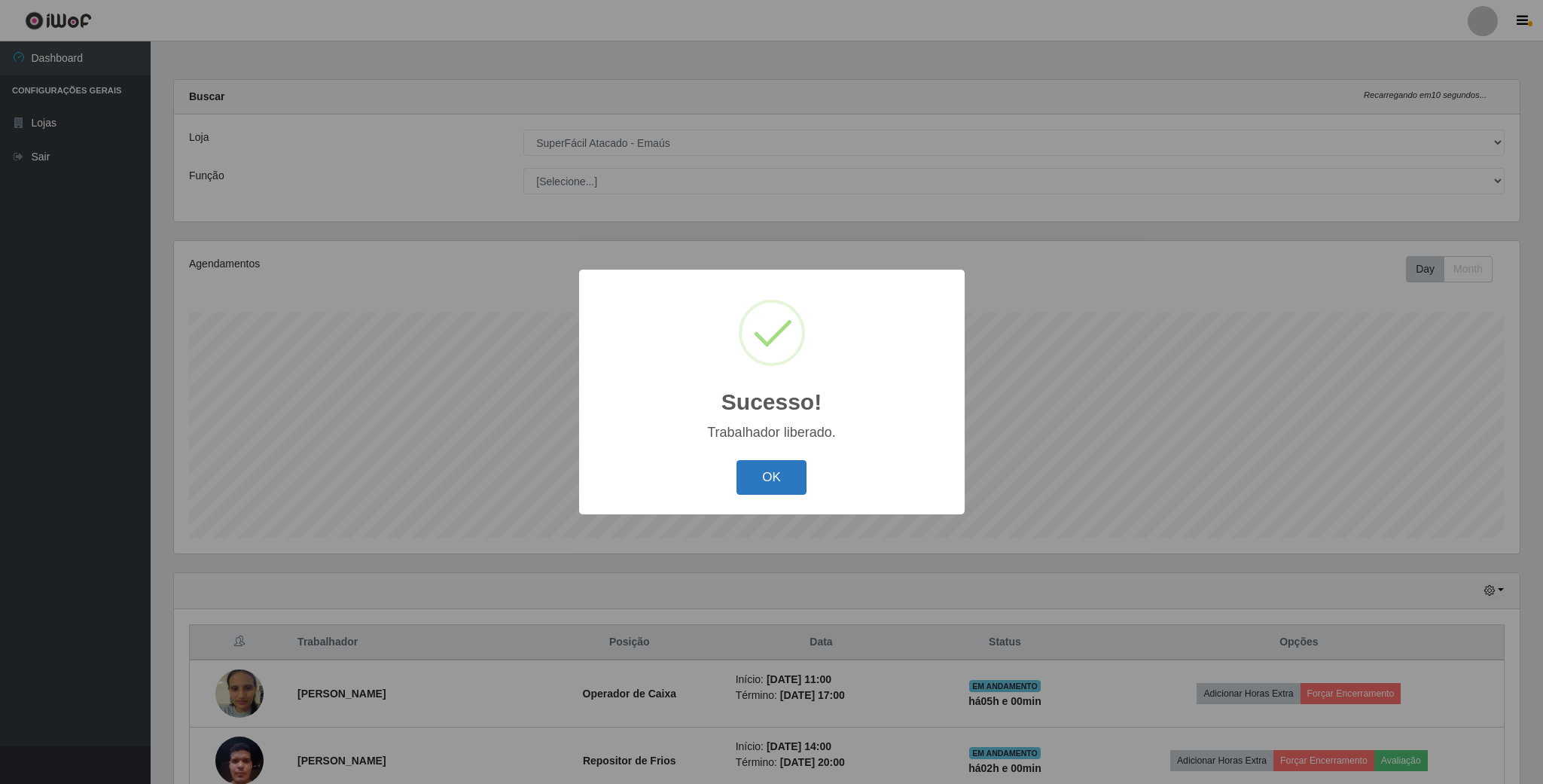
click at [775, 481] on button "OK" at bounding box center [771, 477] width 70 height 35
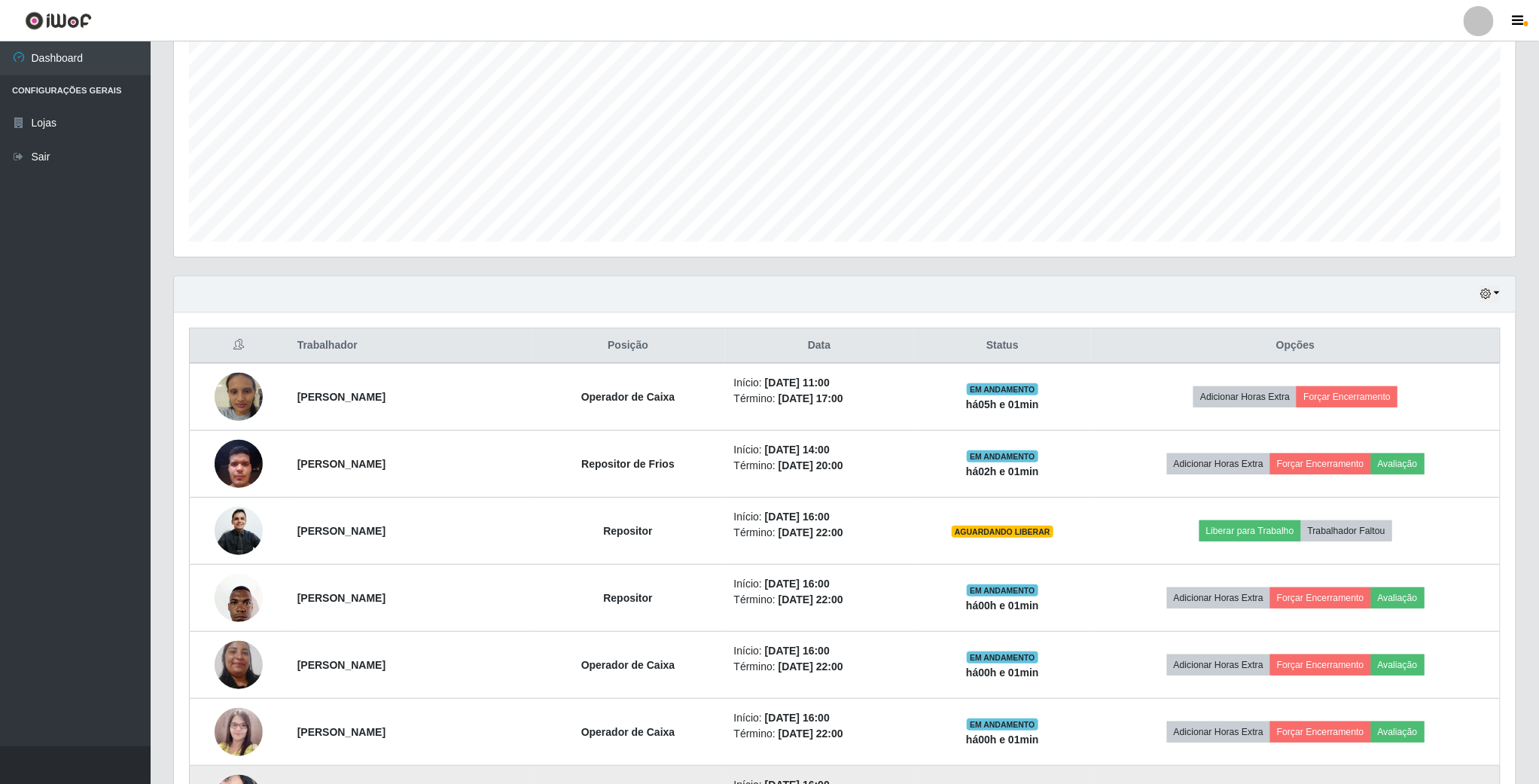
scroll to position [339, 0]
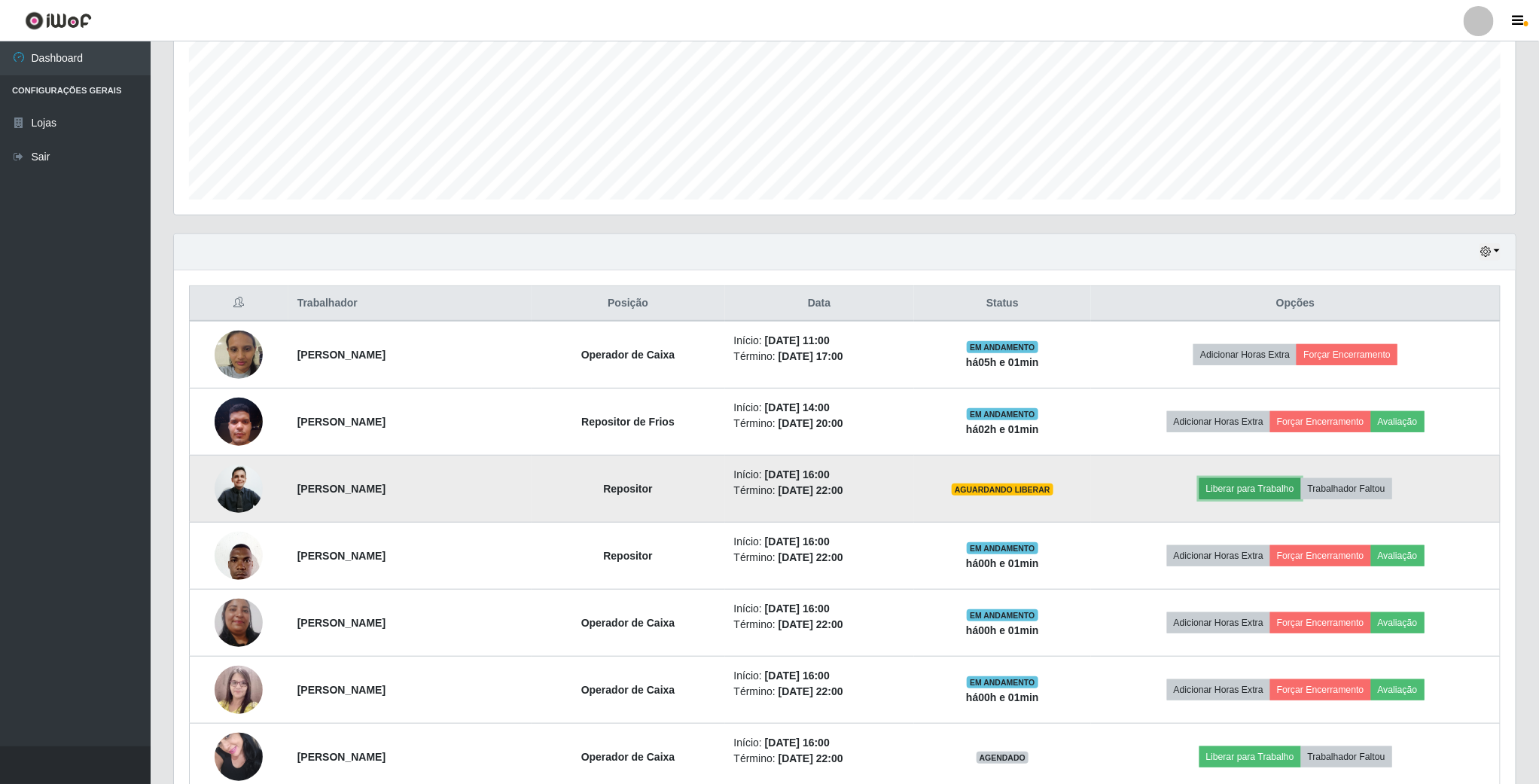
click at [1281, 495] on button "Liberar para Trabalho" at bounding box center [1250, 488] width 102 height 21
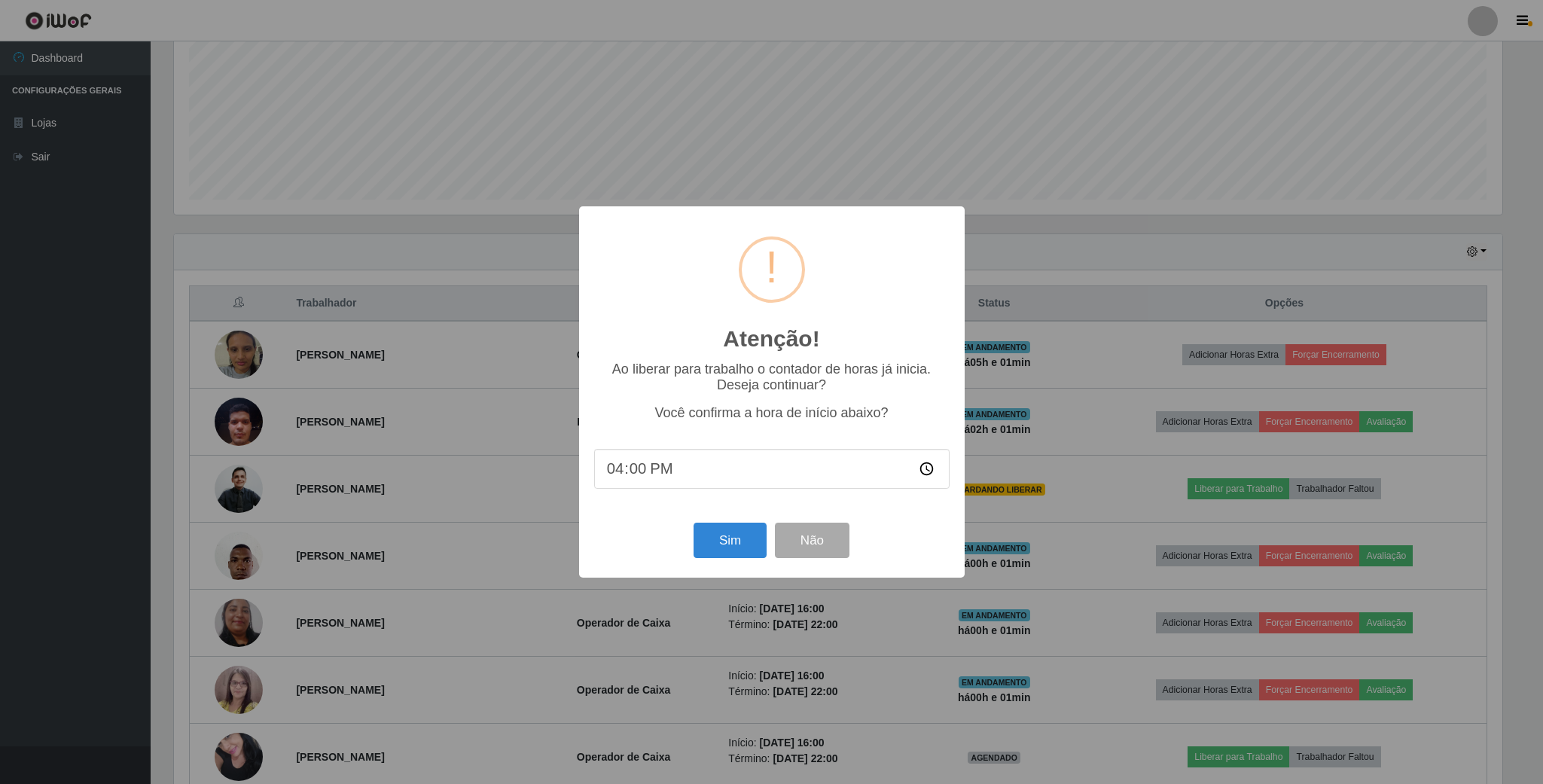
click at [771, 549] on div "Sim Não" at bounding box center [772, 540] width 356 height 43
click at [742, 545] on button "Sim" at bounding box center [730, 540] width 73 height 35
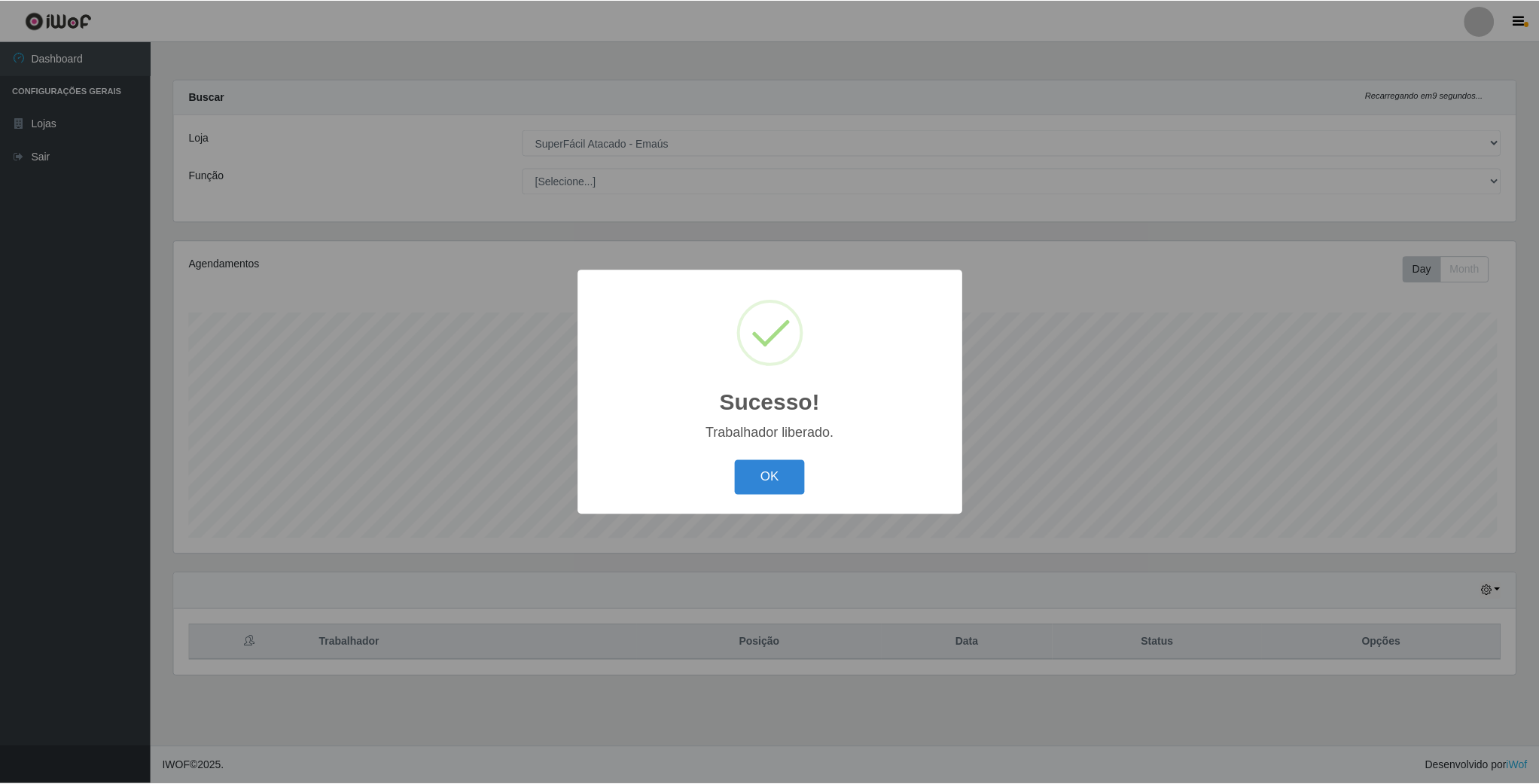
scroll to position [314, 1344]
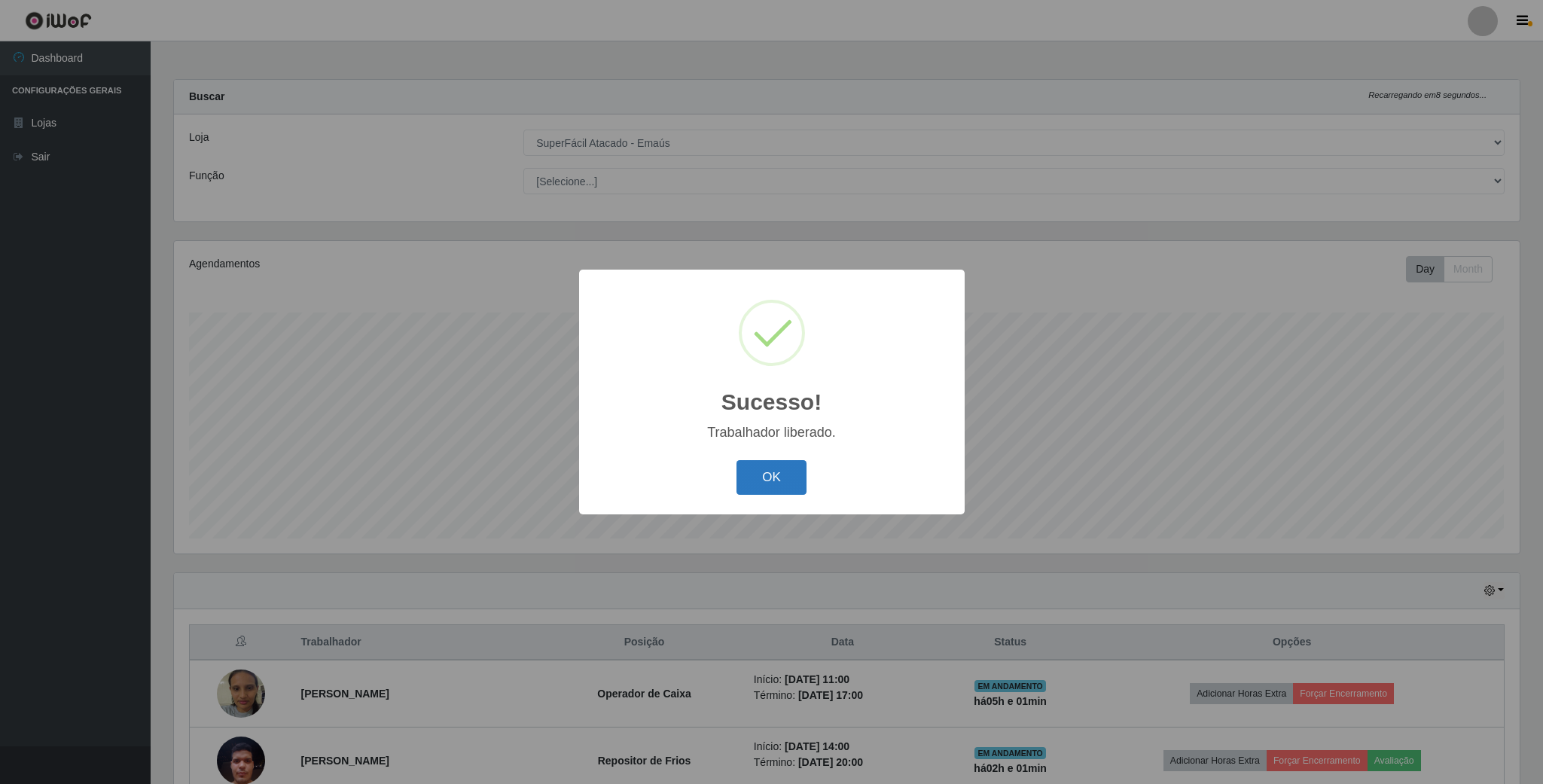
click at [757, 480] on button "OK" at bounding box center [771, 477] width 70 height 35
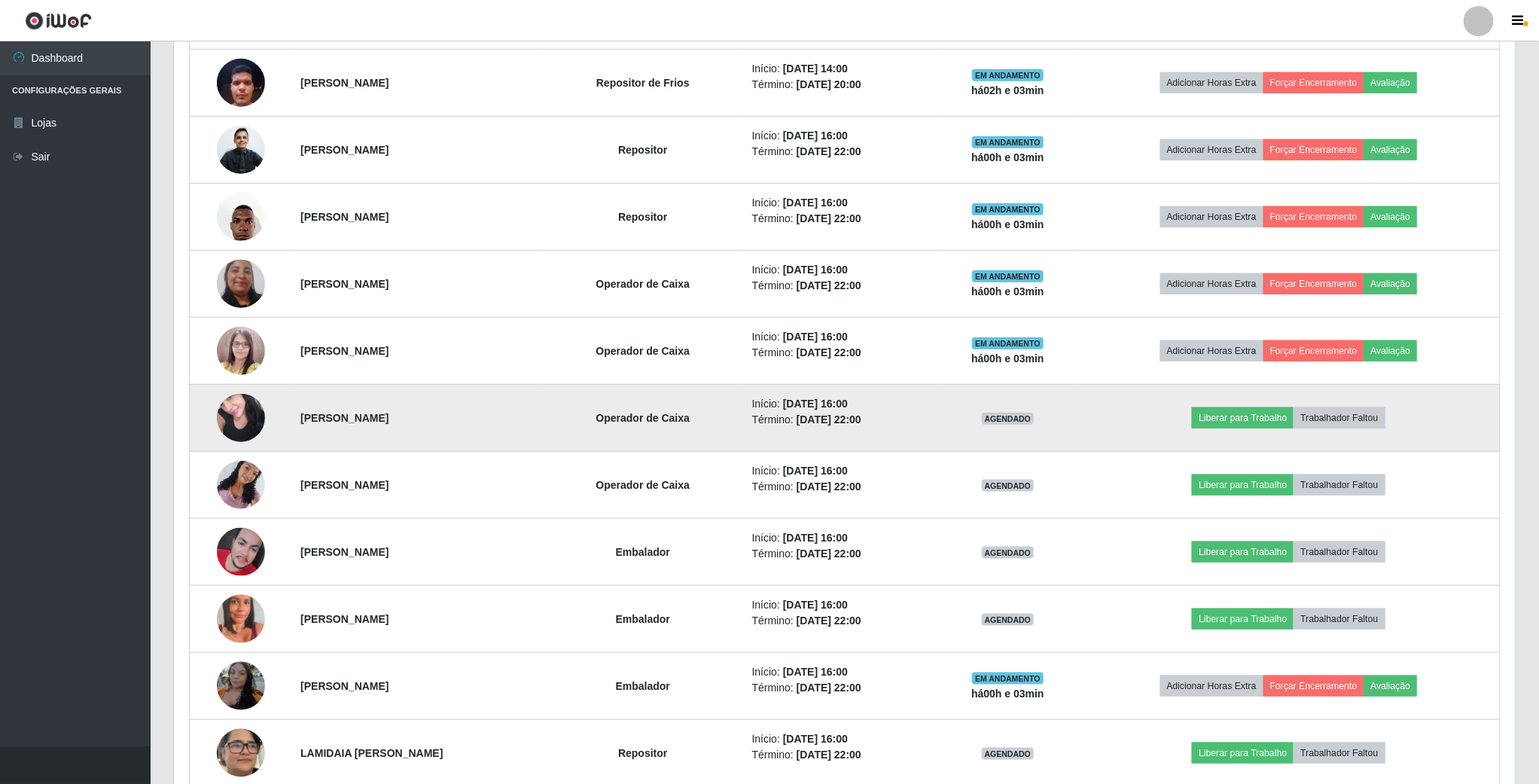
scroll to position [790, 0]
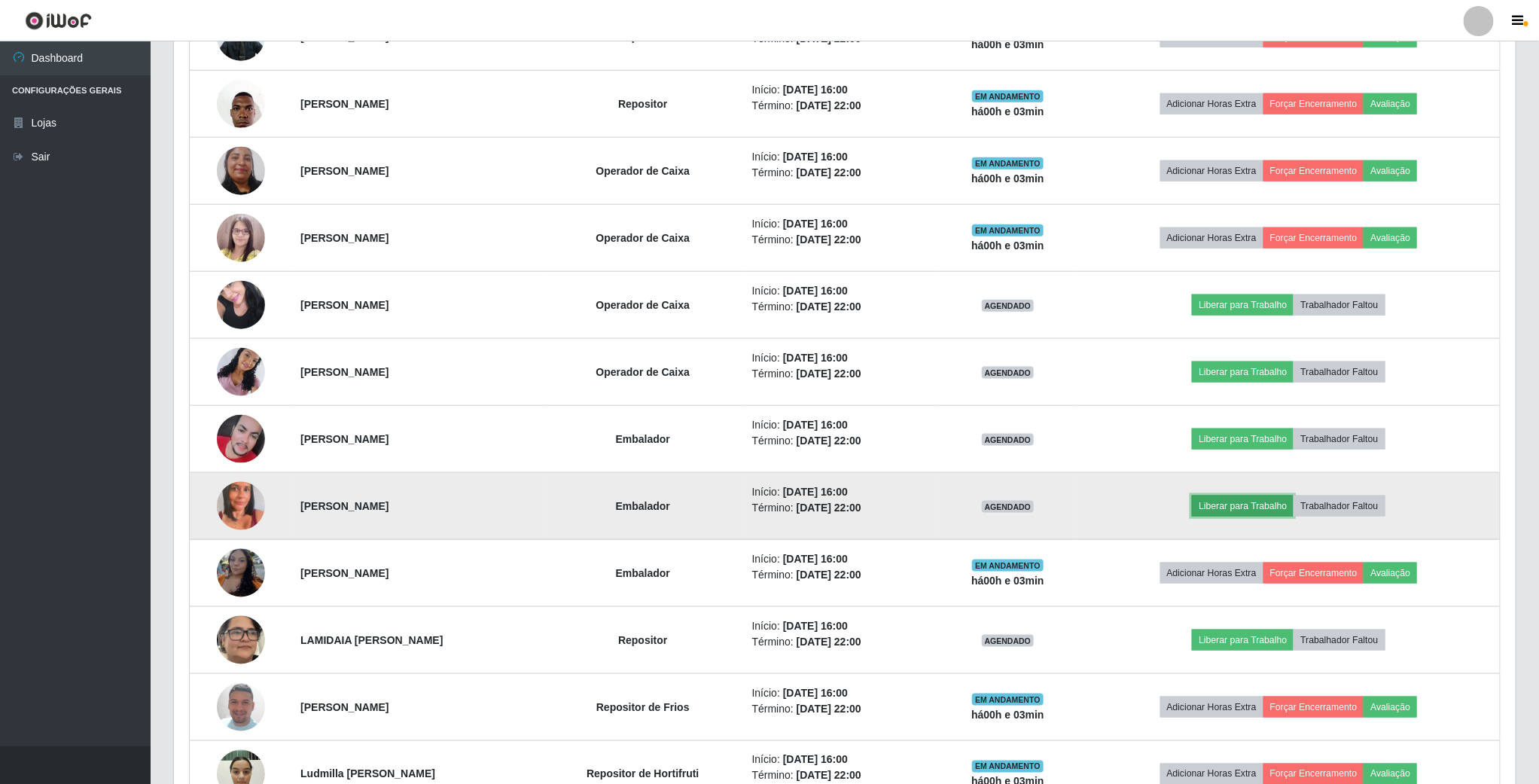
click at [1264, 511] on button "Liberar para Trabalho" at bounding box center [1243, 505] width 102 height 21
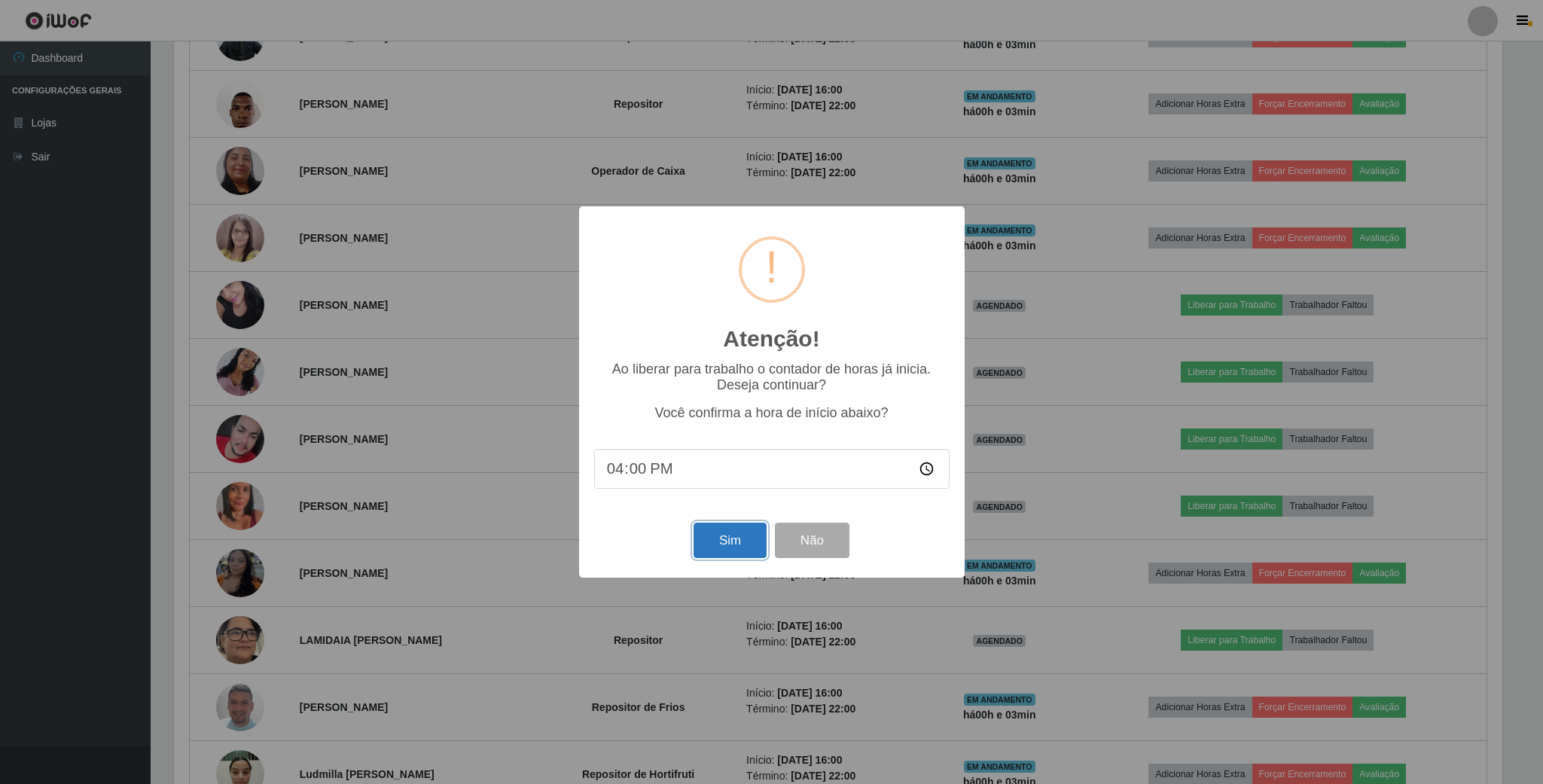
click at [744, 542] on button "Sim" at bounding box center [730, 540] width 73 height 35
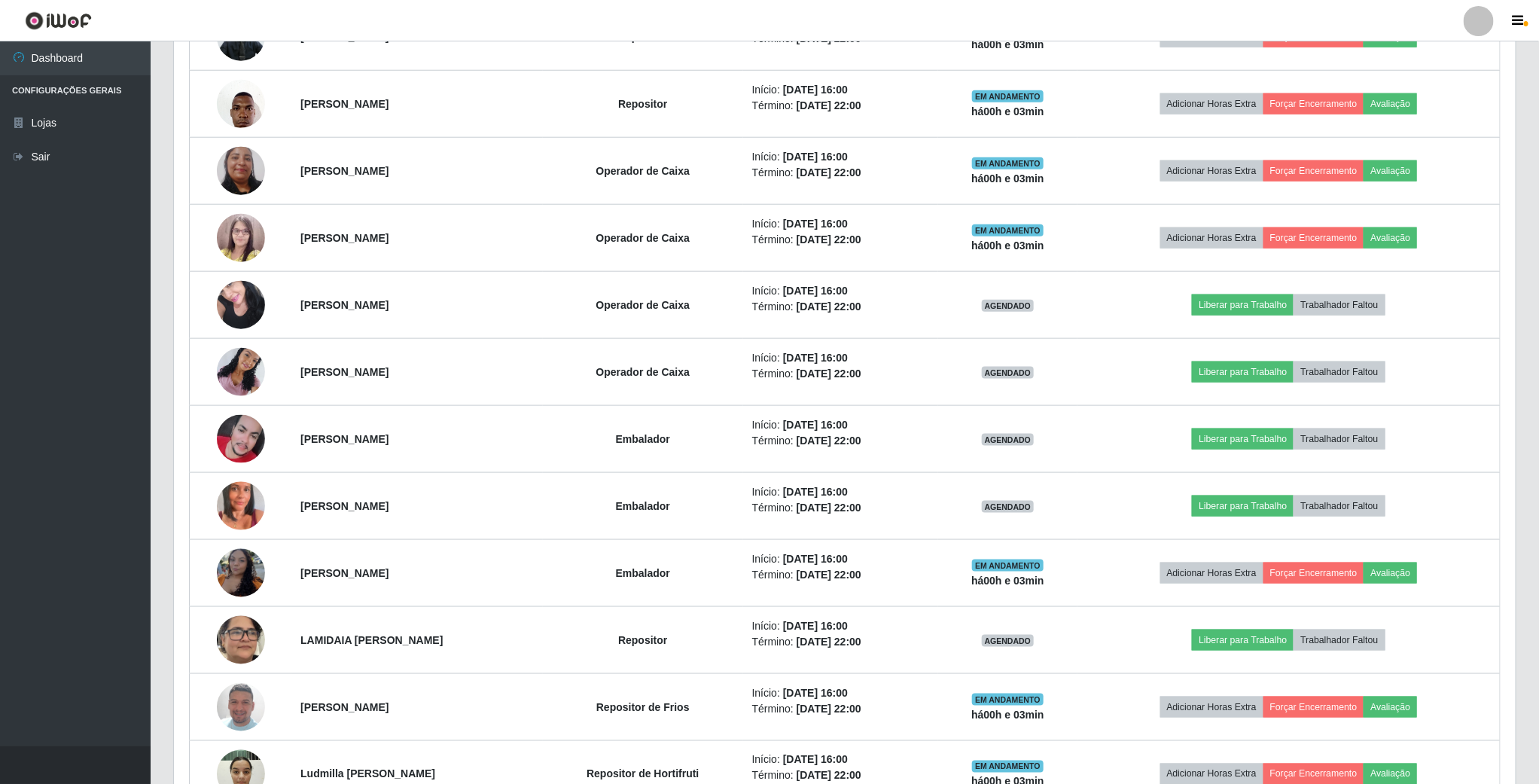
scroll to position [314, 1344]
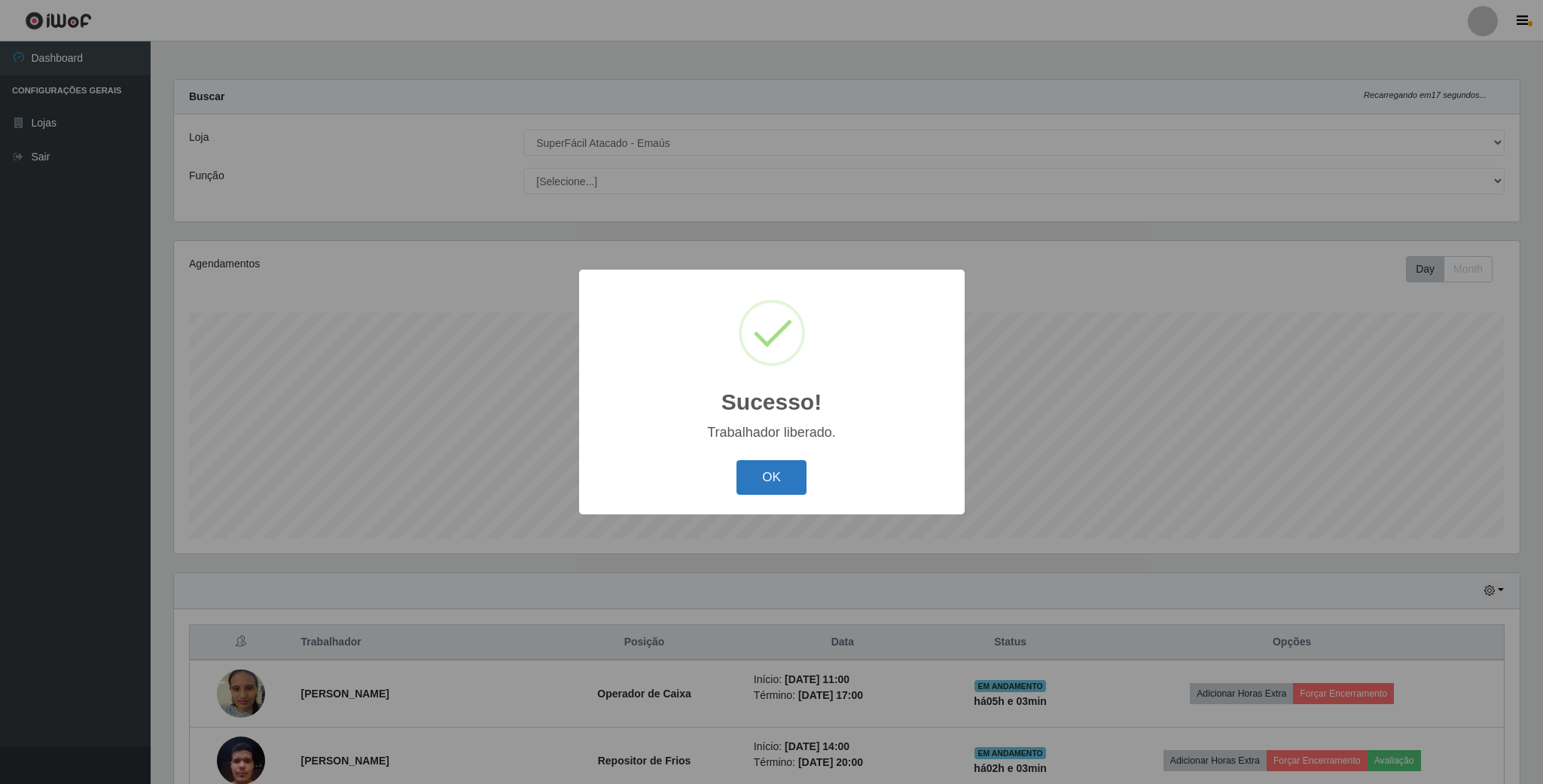
click at [760, 477] on button "OK" at bounding box center [771, 477] width 70 height 35
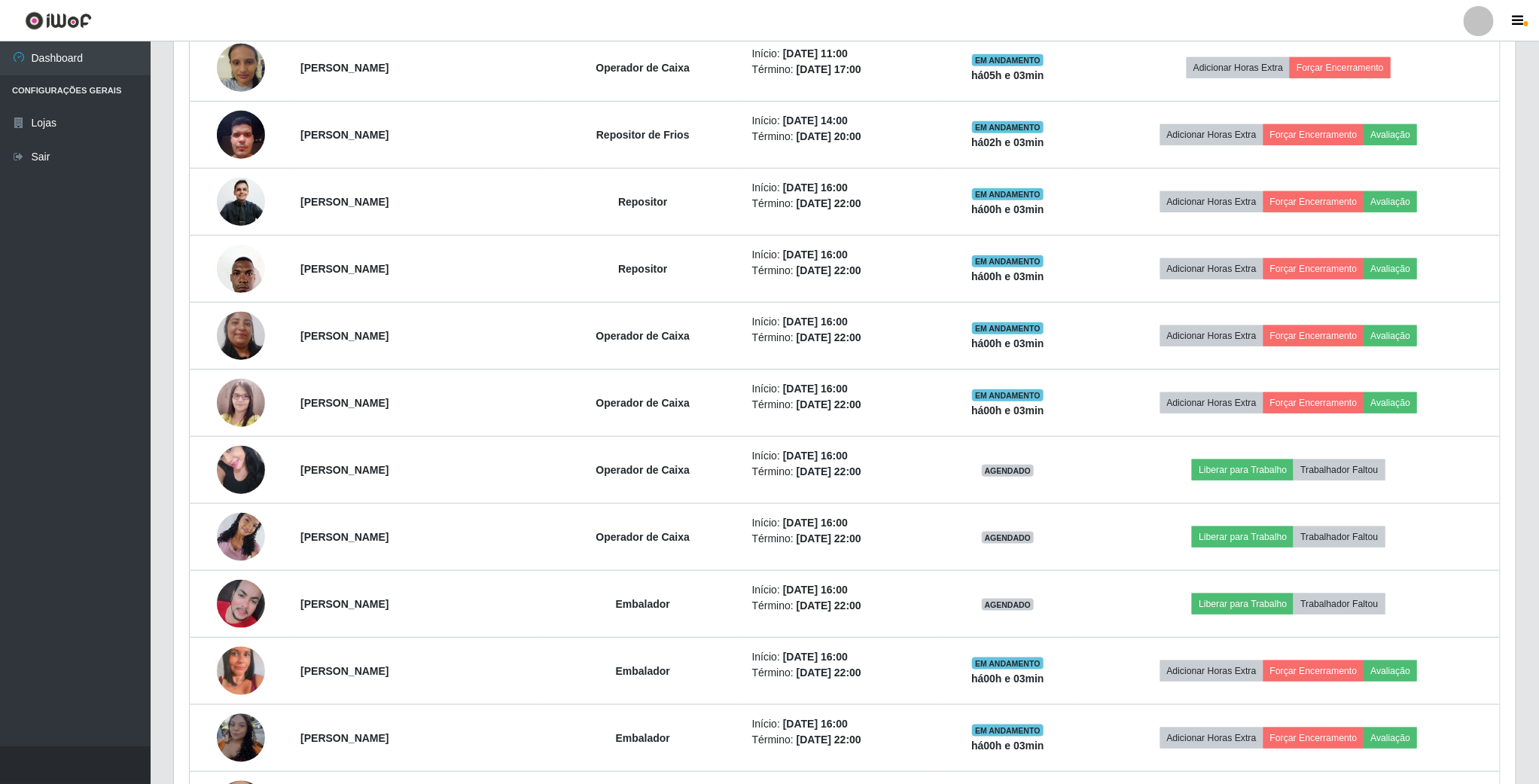
scroll to position [677, 0]
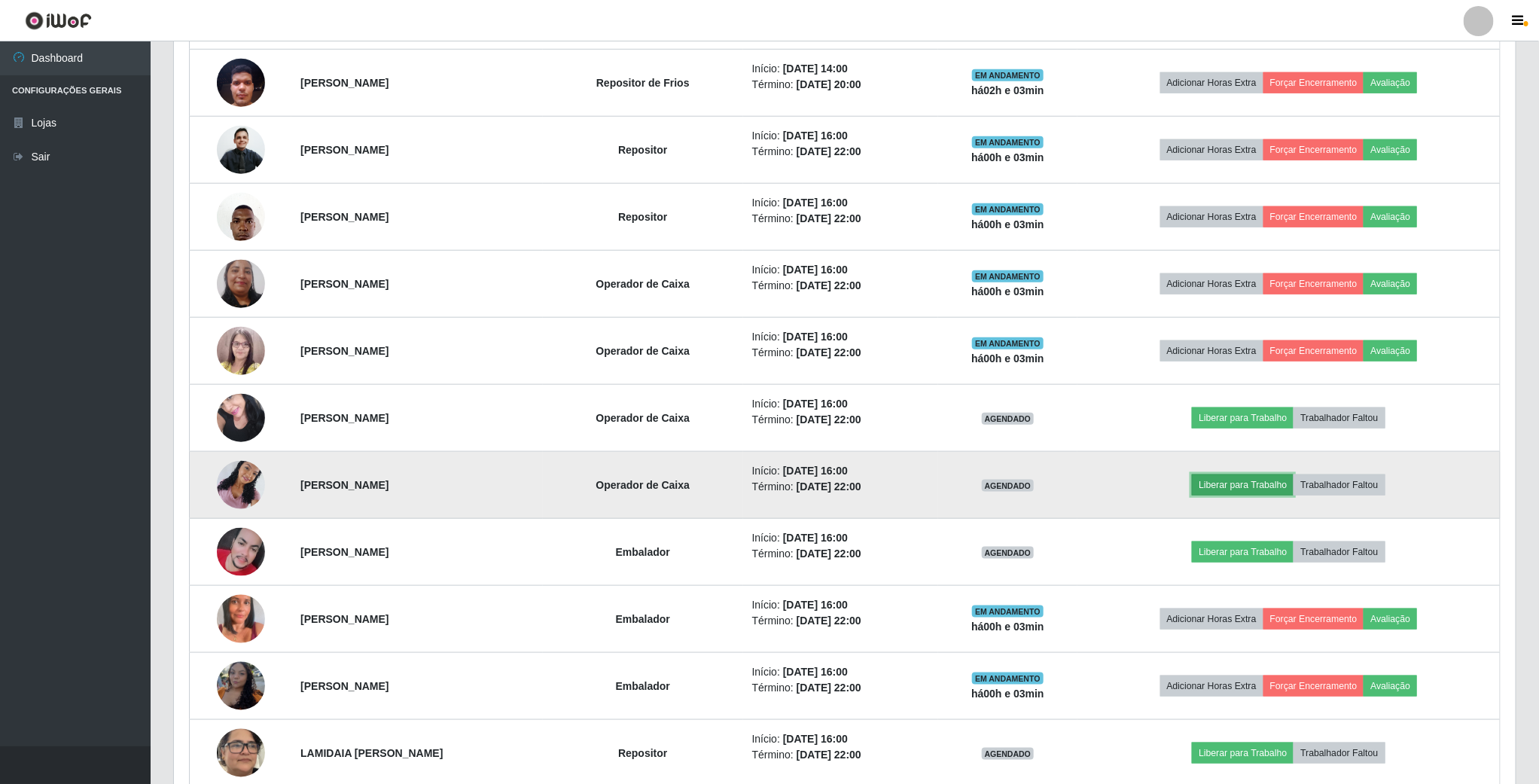
click at [1245, 482] on button "Liberar para Trabalho" at bounding box center [1243, 484] width 102 height 21
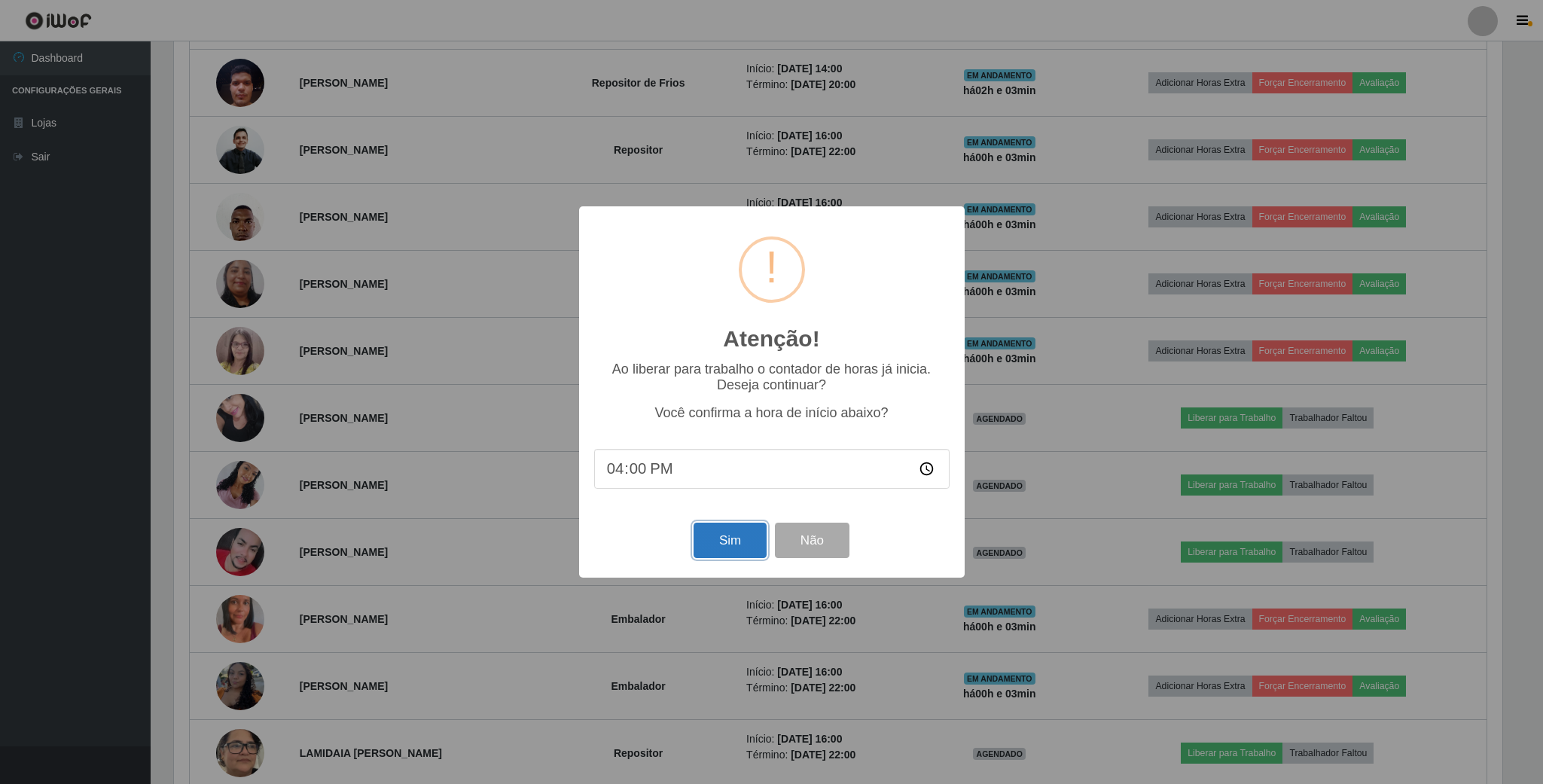
click at [743, 545] on button "Sim" at bounding box center [730, 540] width 73 height 35
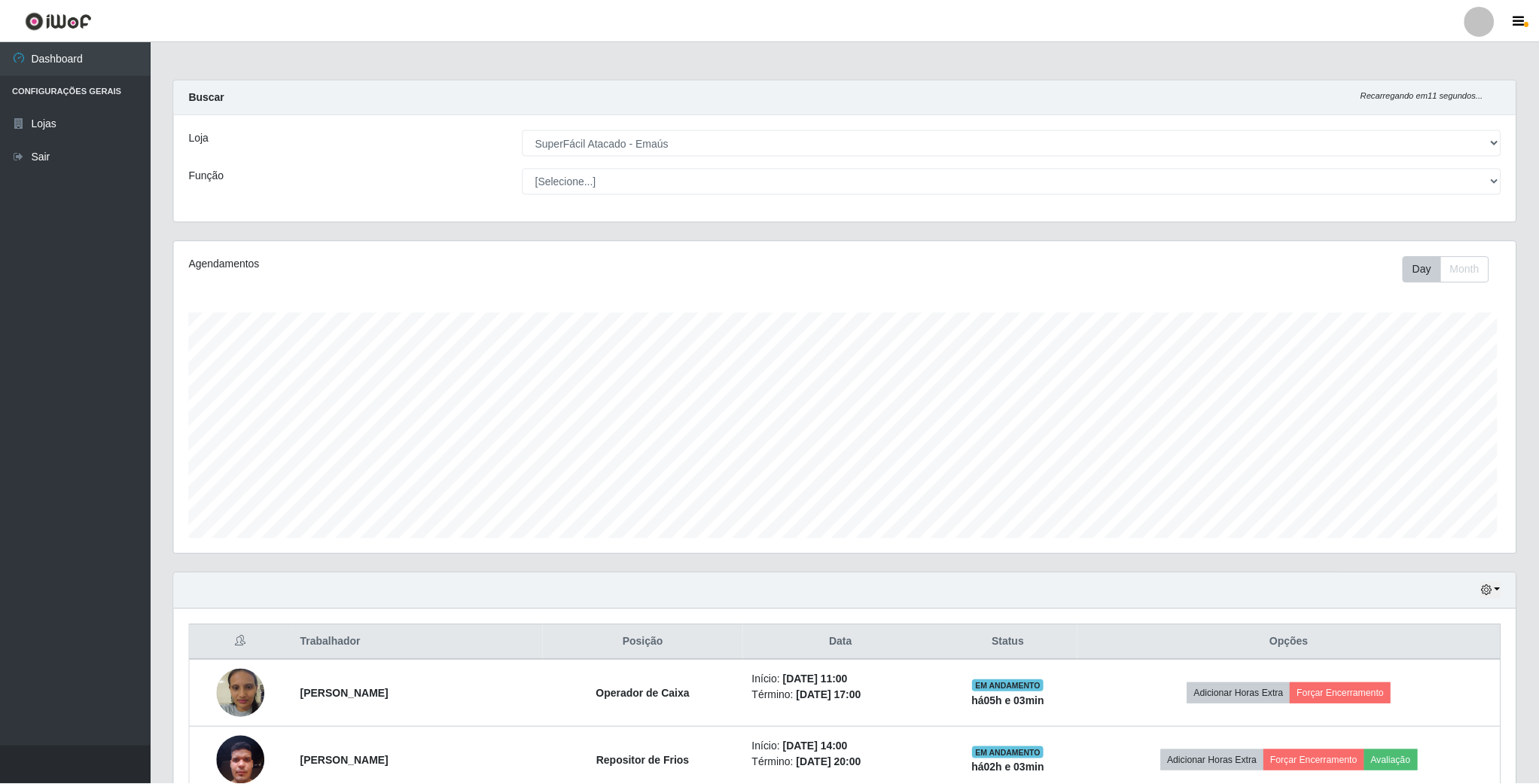
scroll to position [314, 1344]
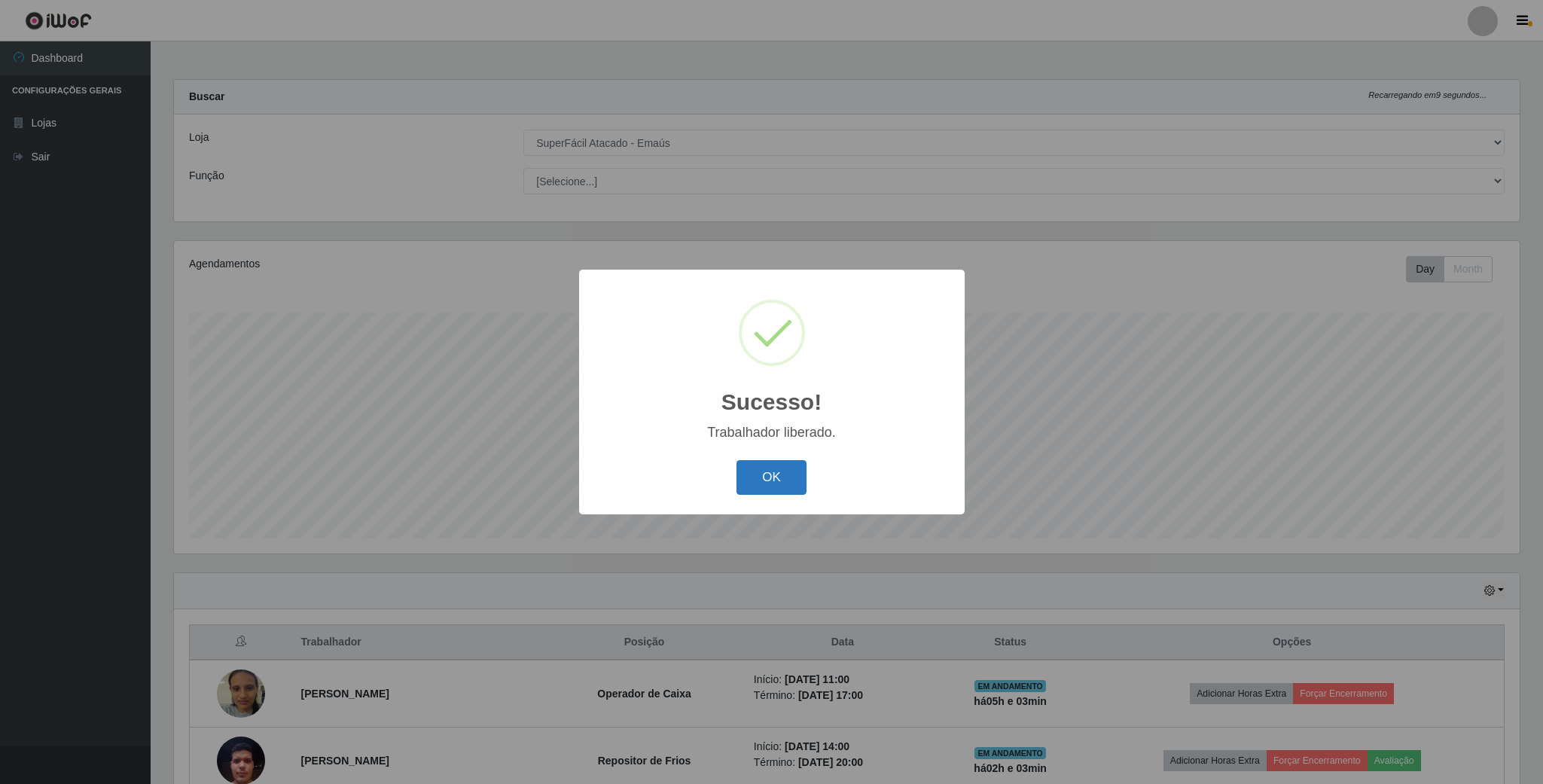
click at [753, 492] on button "OK" at bounding box center [771, 477] width 70 height 35
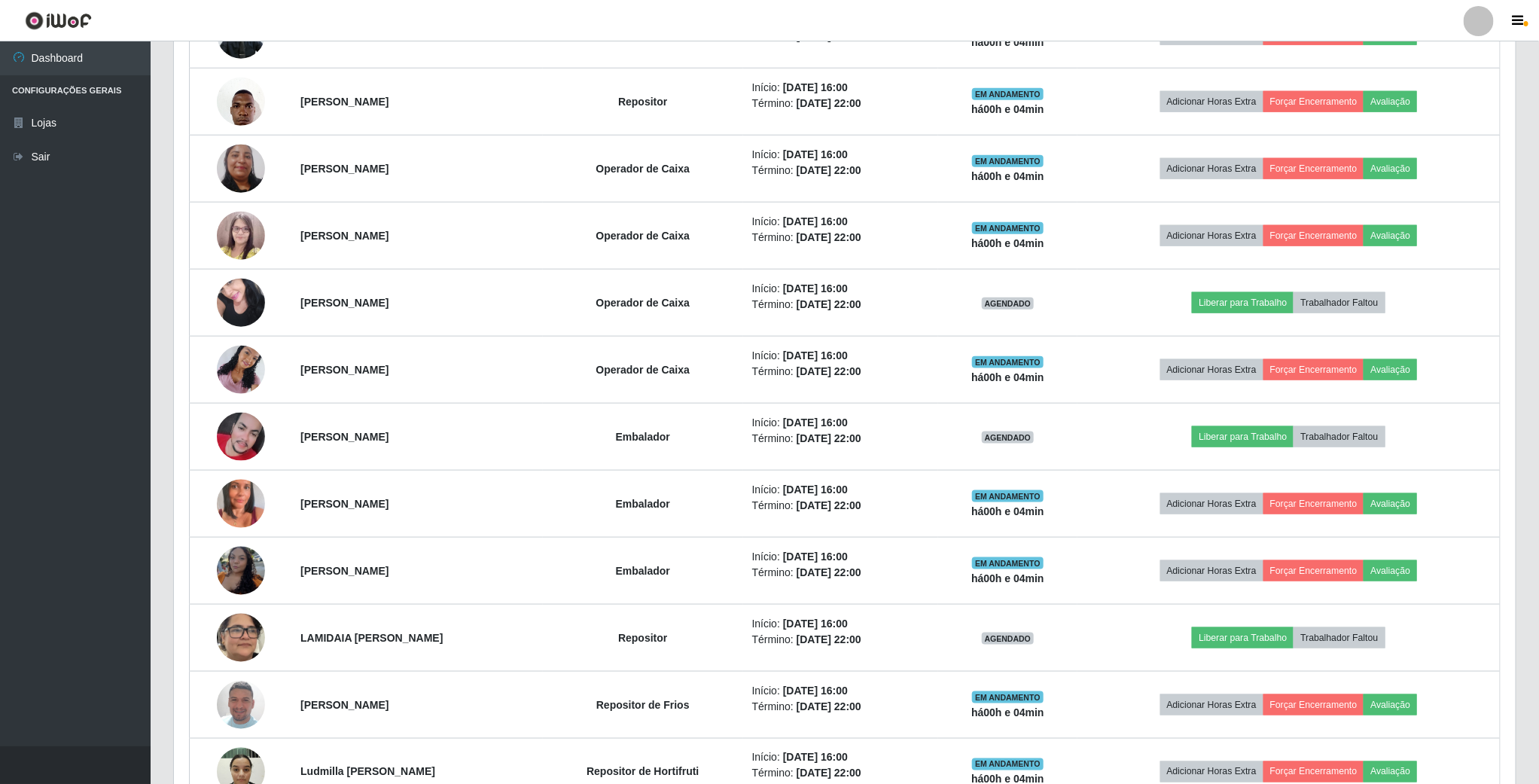
scroll to position [790, 0]
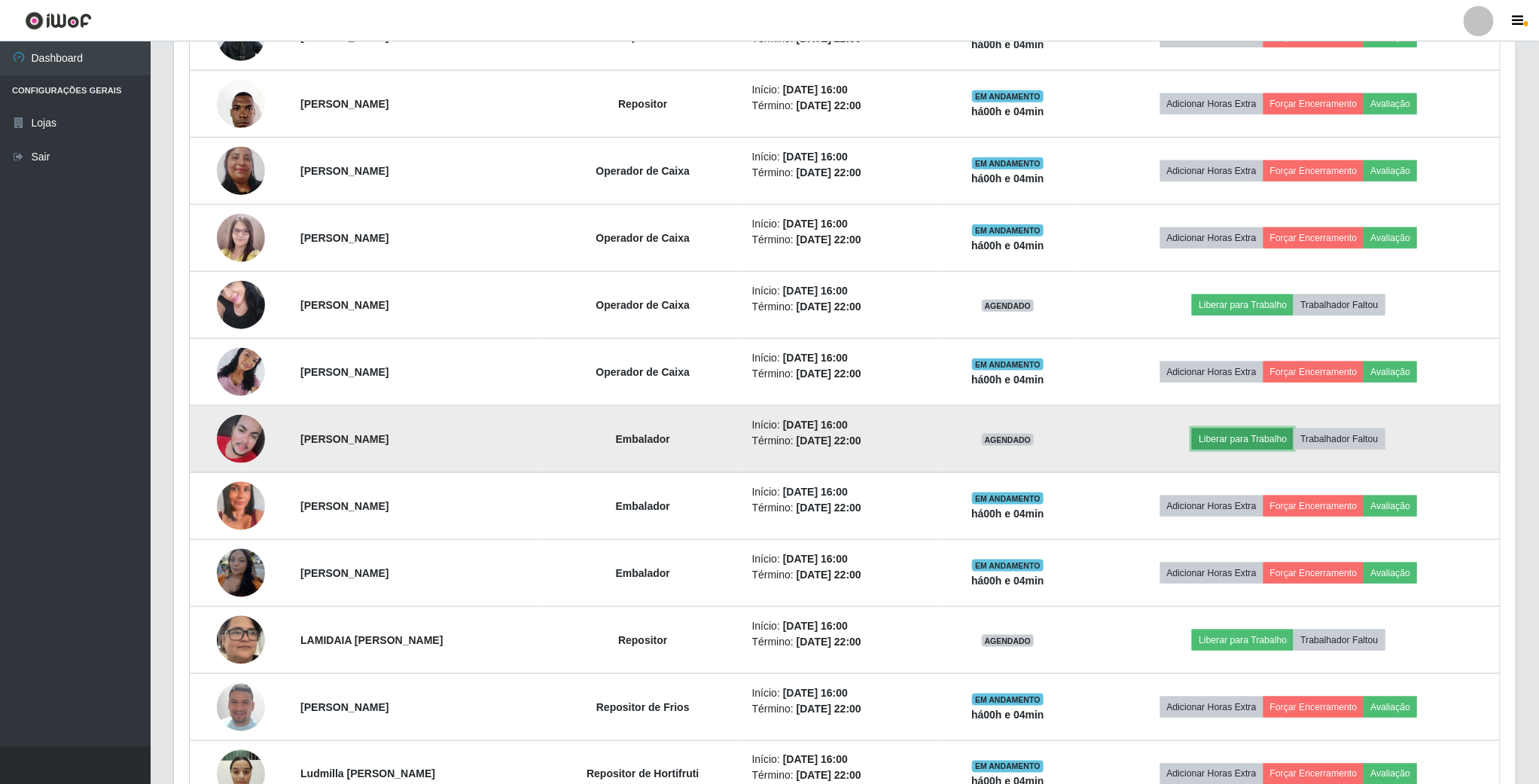
click at [1252, 450] on button "Liberar para Trabalho" at bounding box center [1243, 439] width 102 height 21
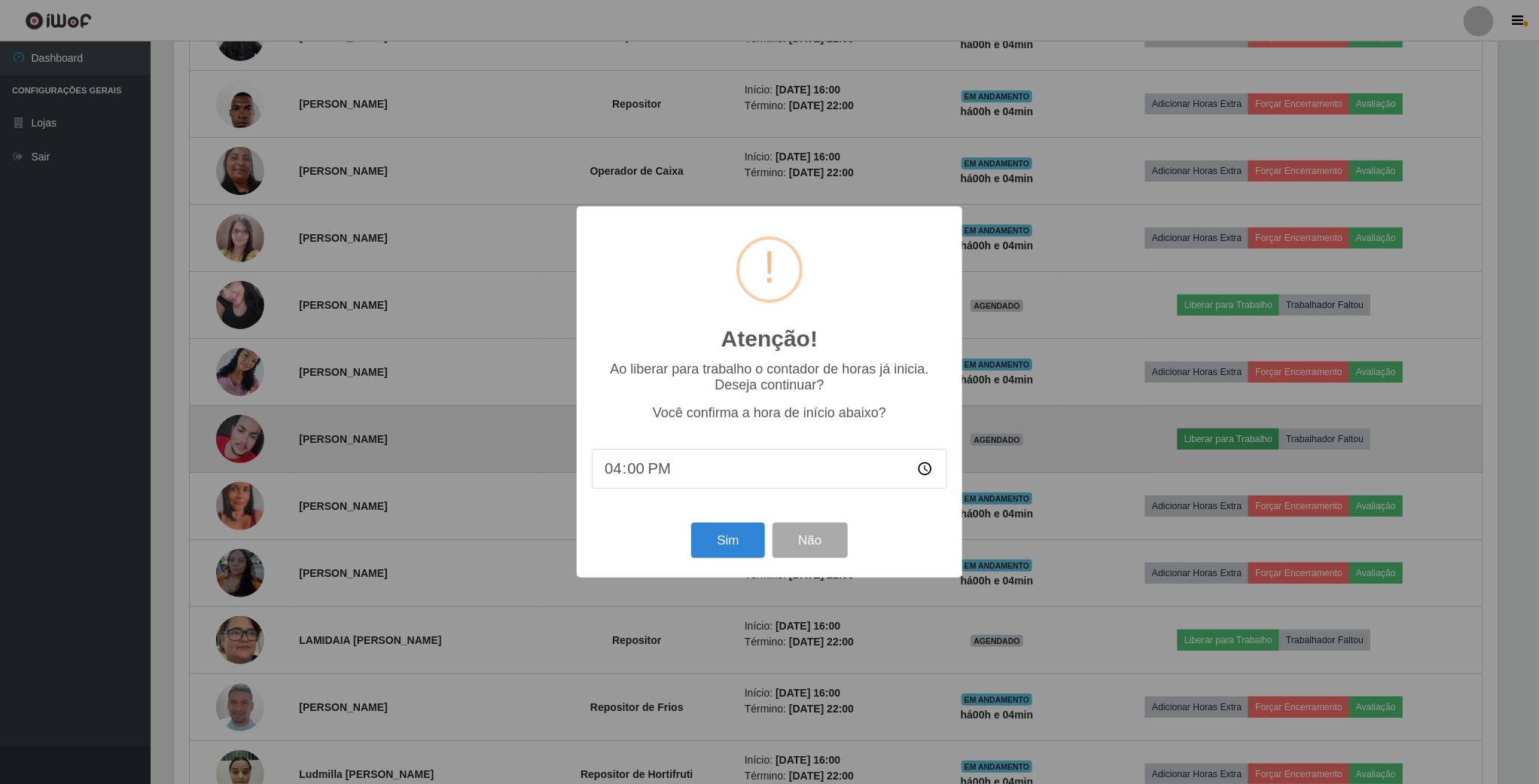
scroll to position [314, 1328]
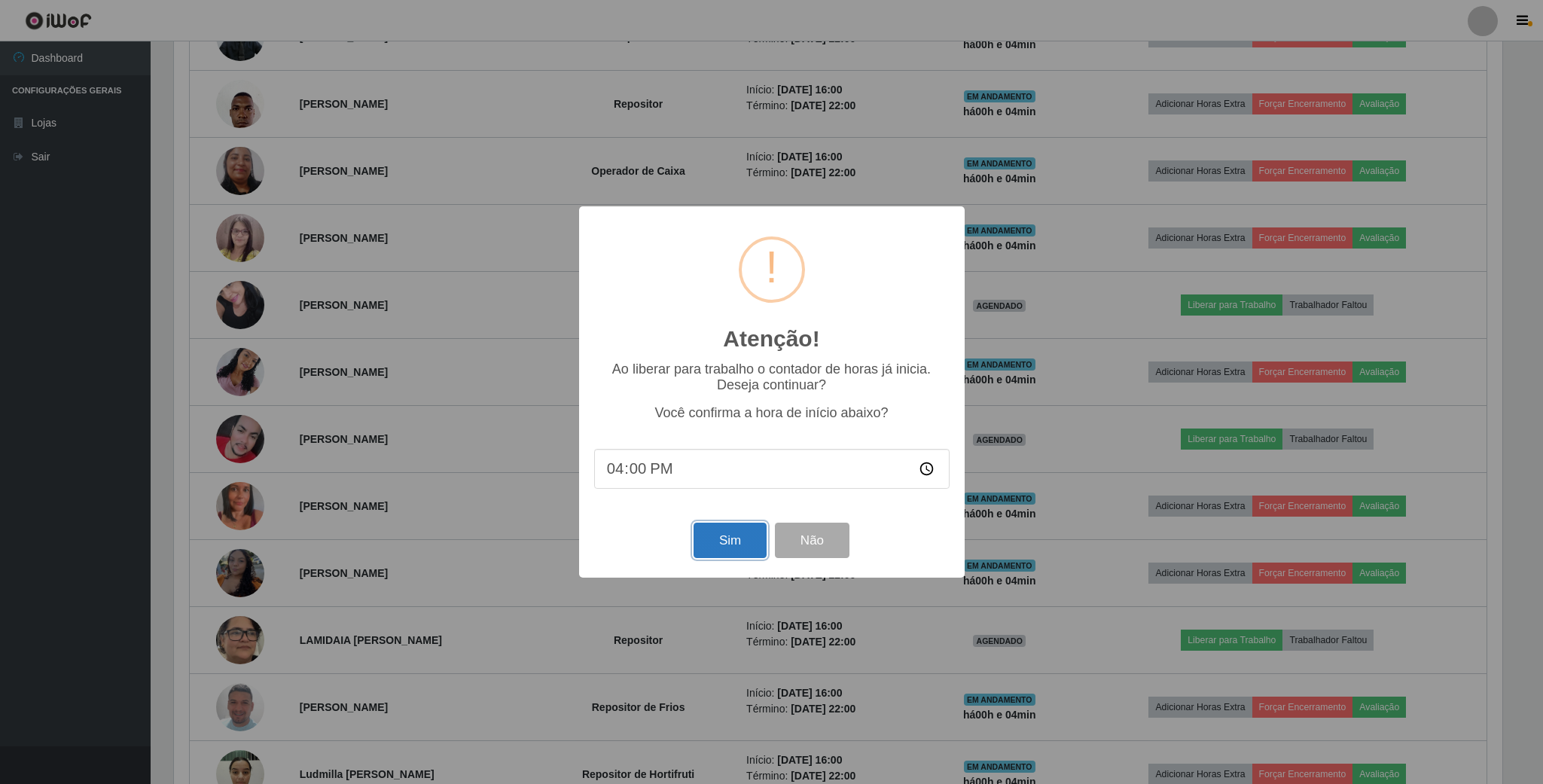
click at [744, 546] on button "Sim" at bounding box center [730, 540] width 73 height 35
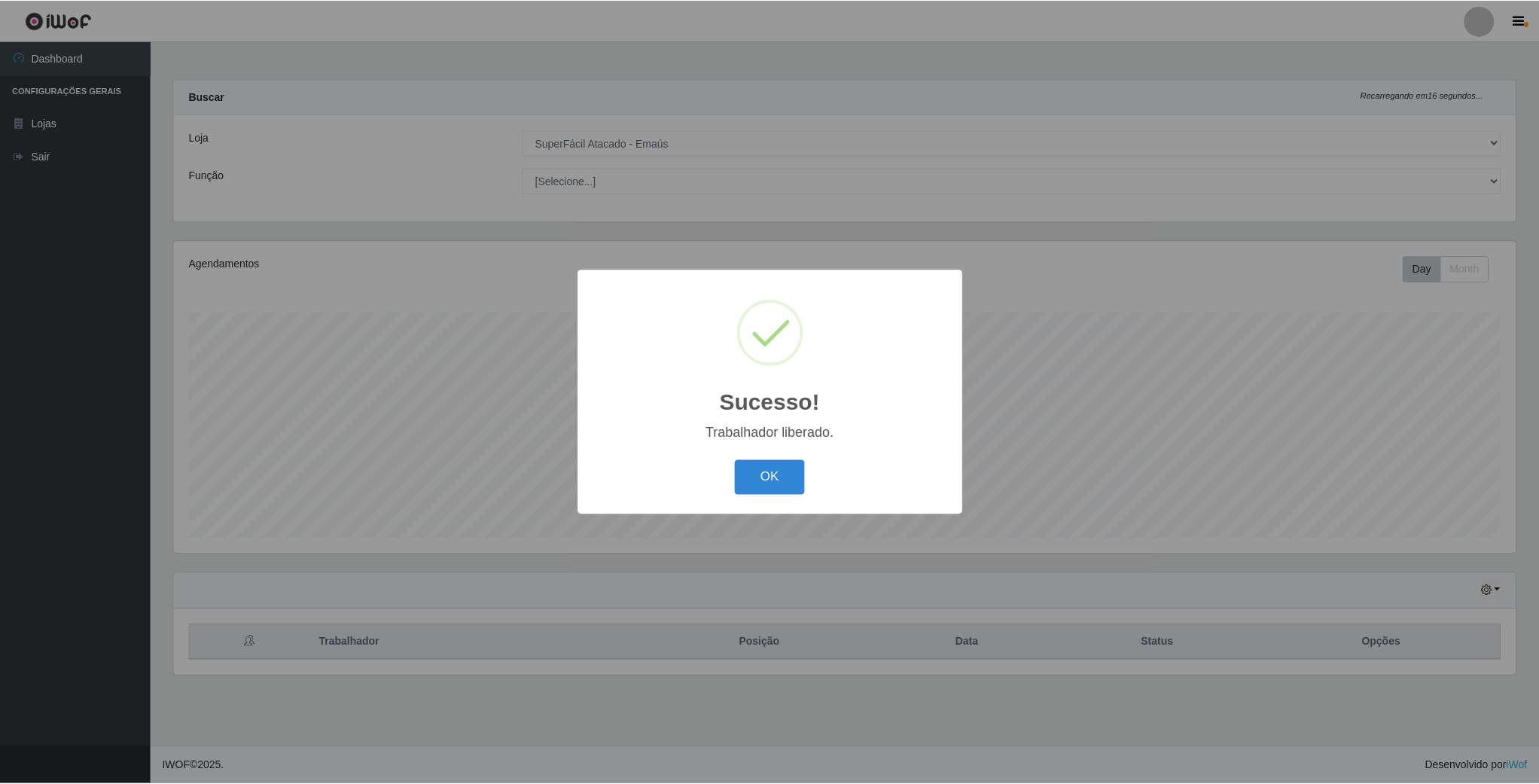
scroll to position [314, 1344]
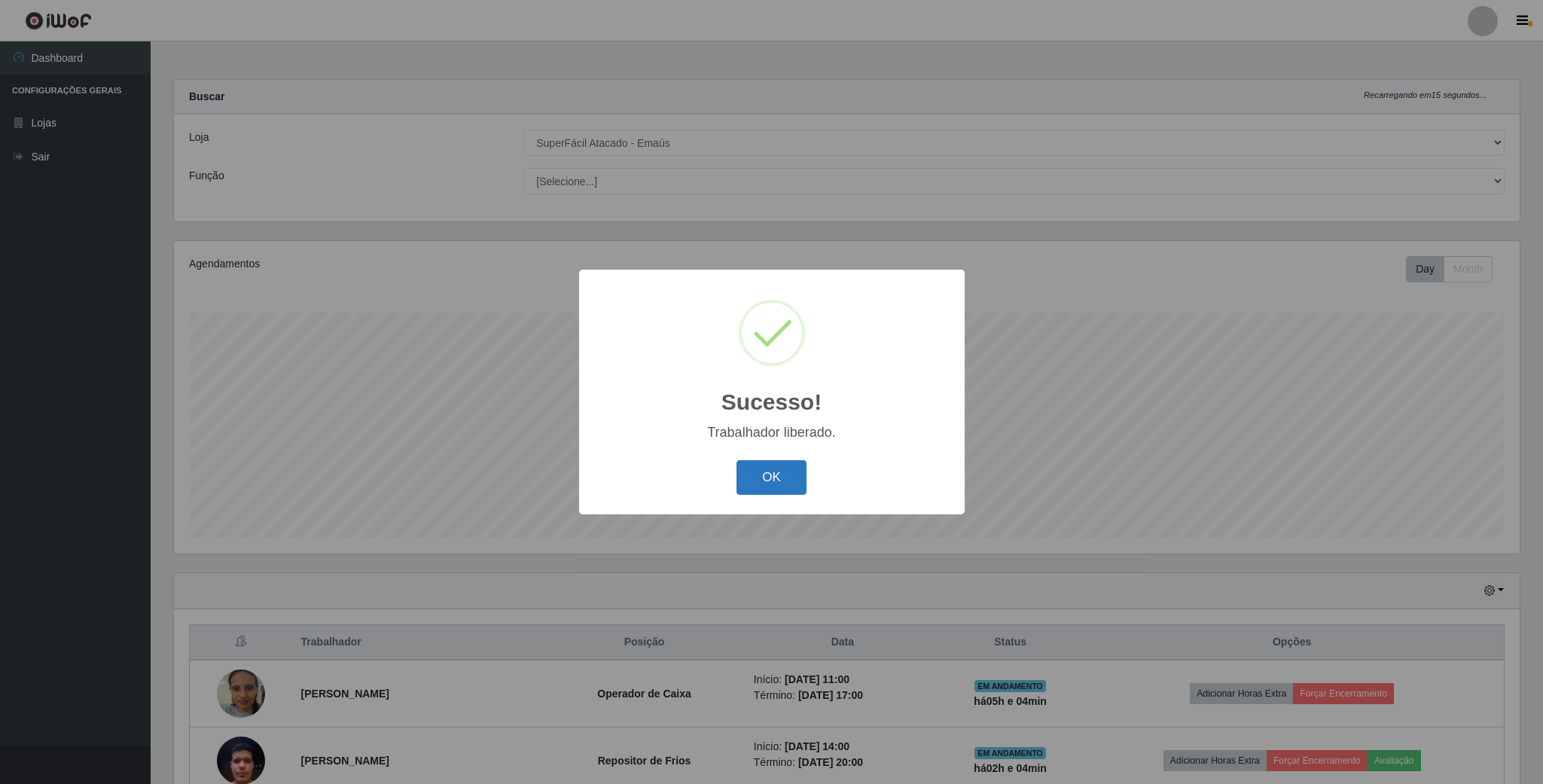
click at [773, 472] on button "OK" at bounding box center [771, 477] width 70 height 35
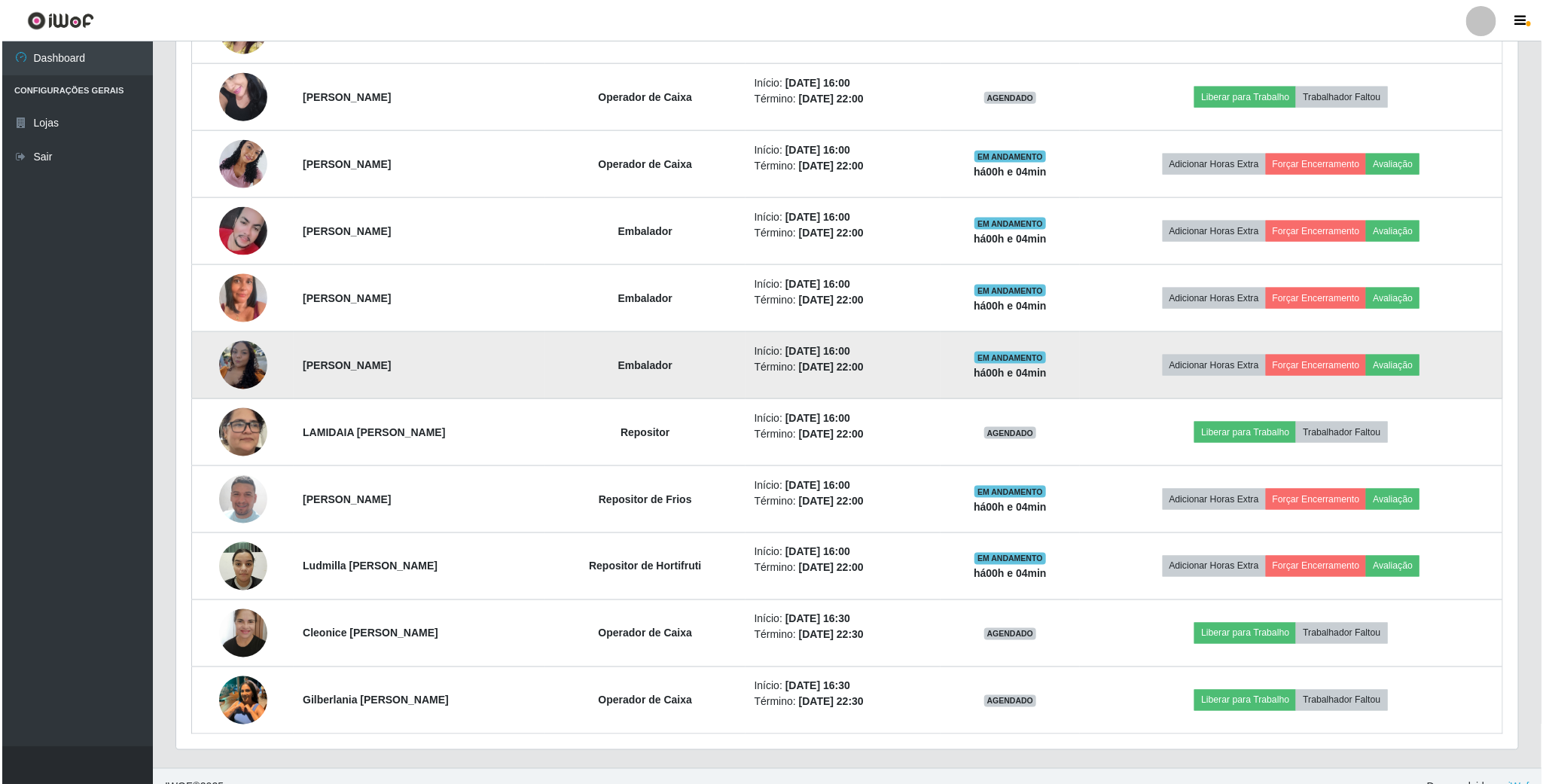
scroll to position [1030, 0]
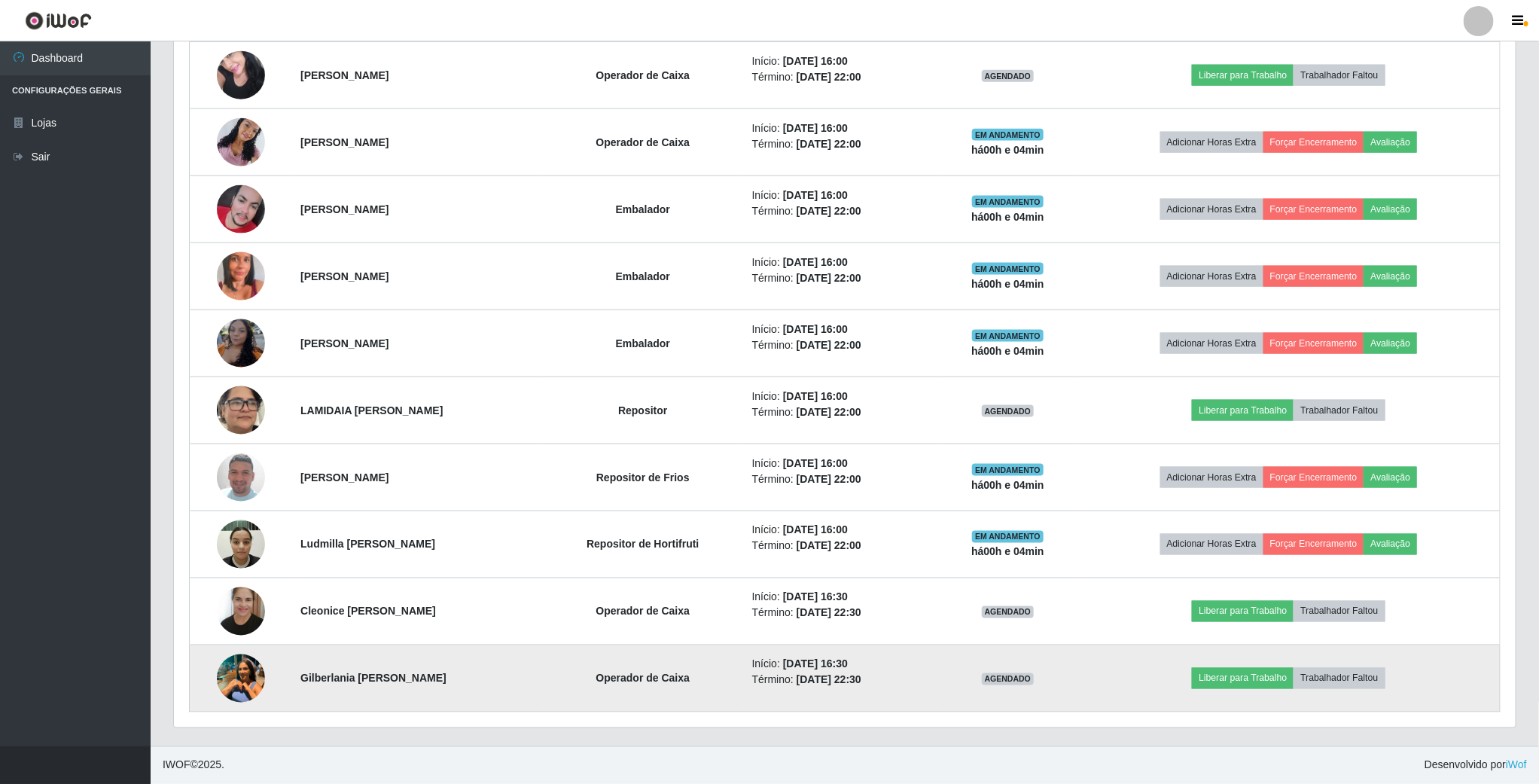
click at [245, 677] on img at bounding box center [240, 678] width 48 height 64
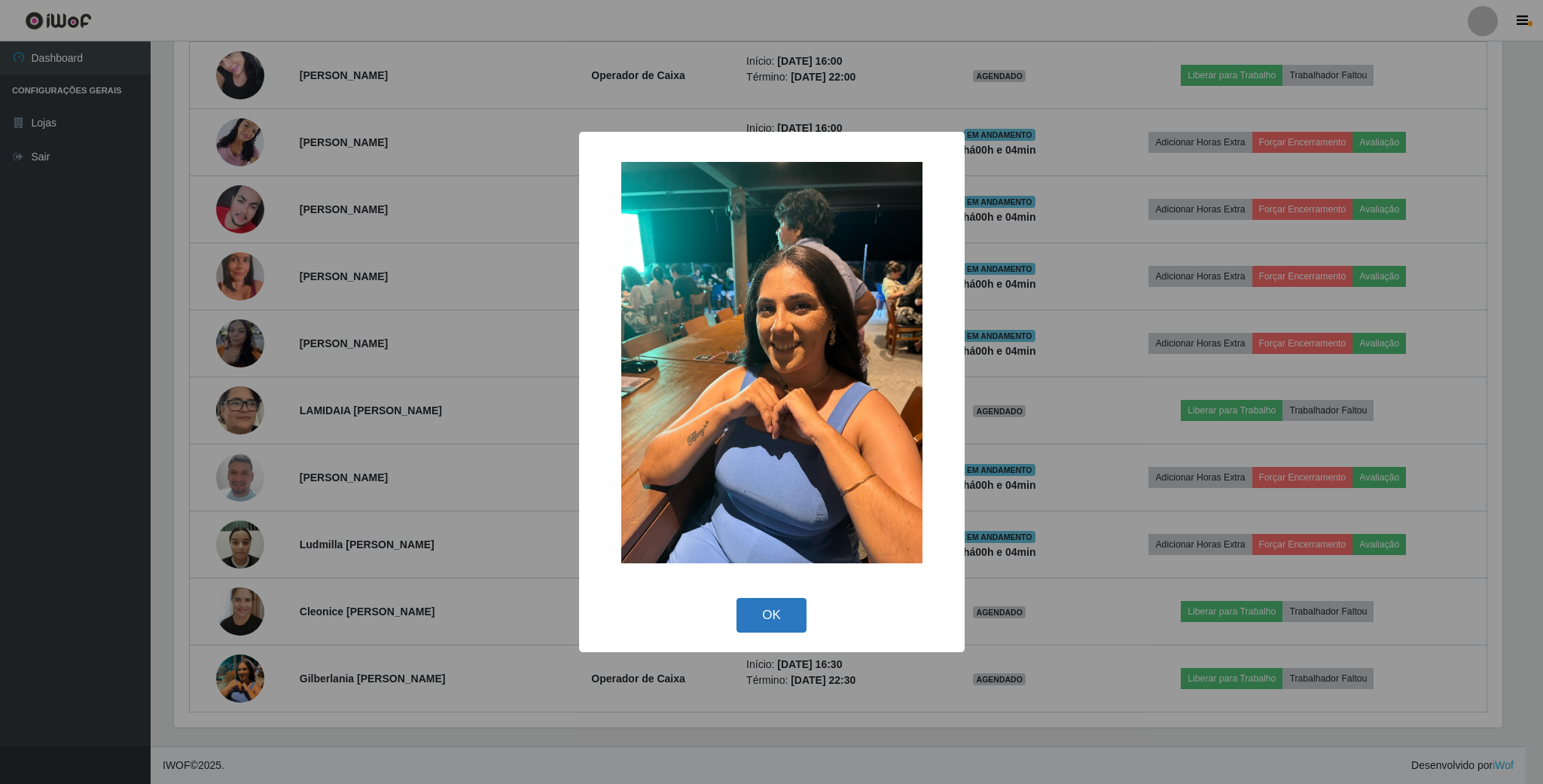
click at [772, 607] on button "OK" at bounding box center [771, 615] width 70 height 35
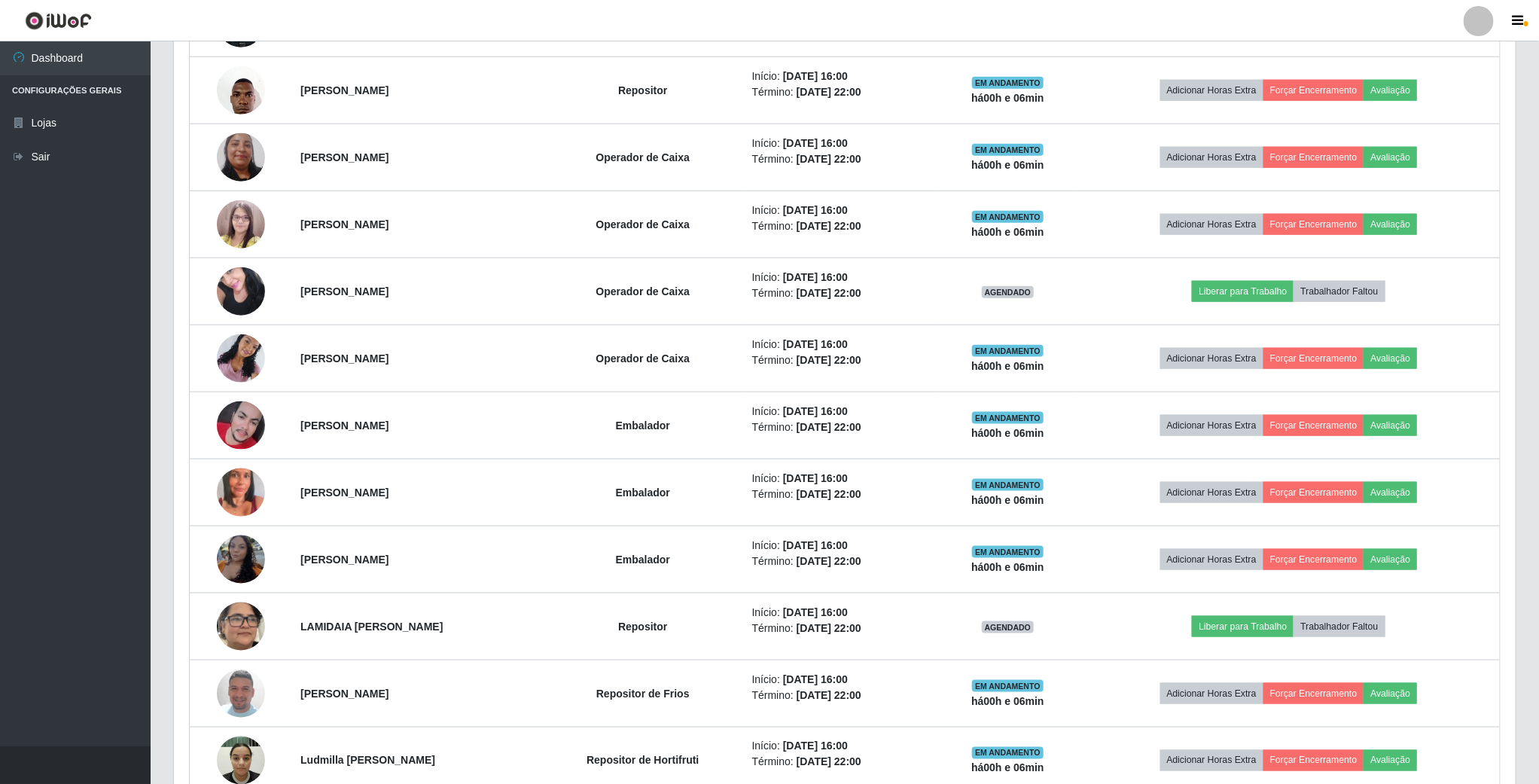
scroll to position [691, 0]
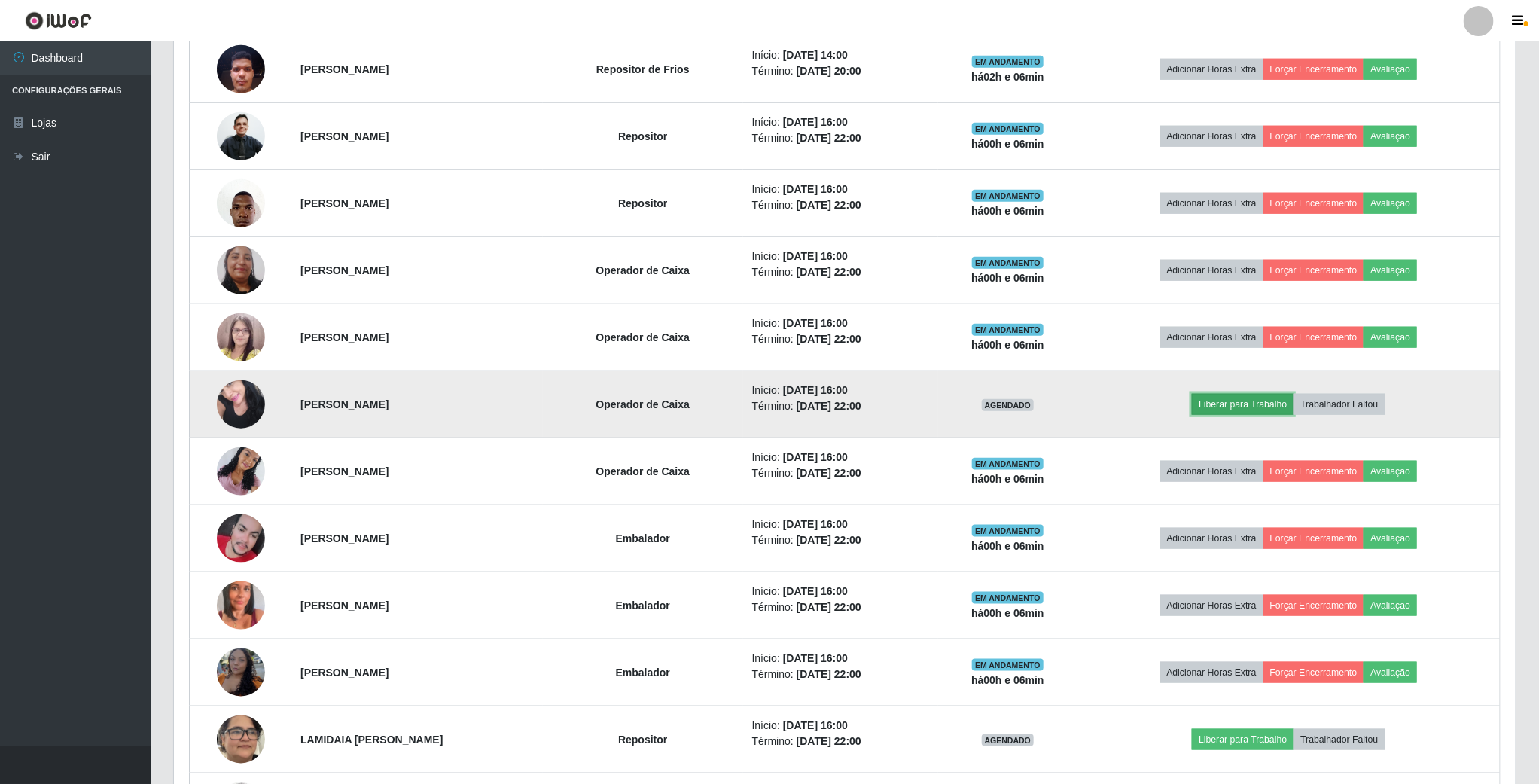
click at [1265, 415] on button "Liberar para Trabalho" at bounding box center [1243, 404] width 102 height 21
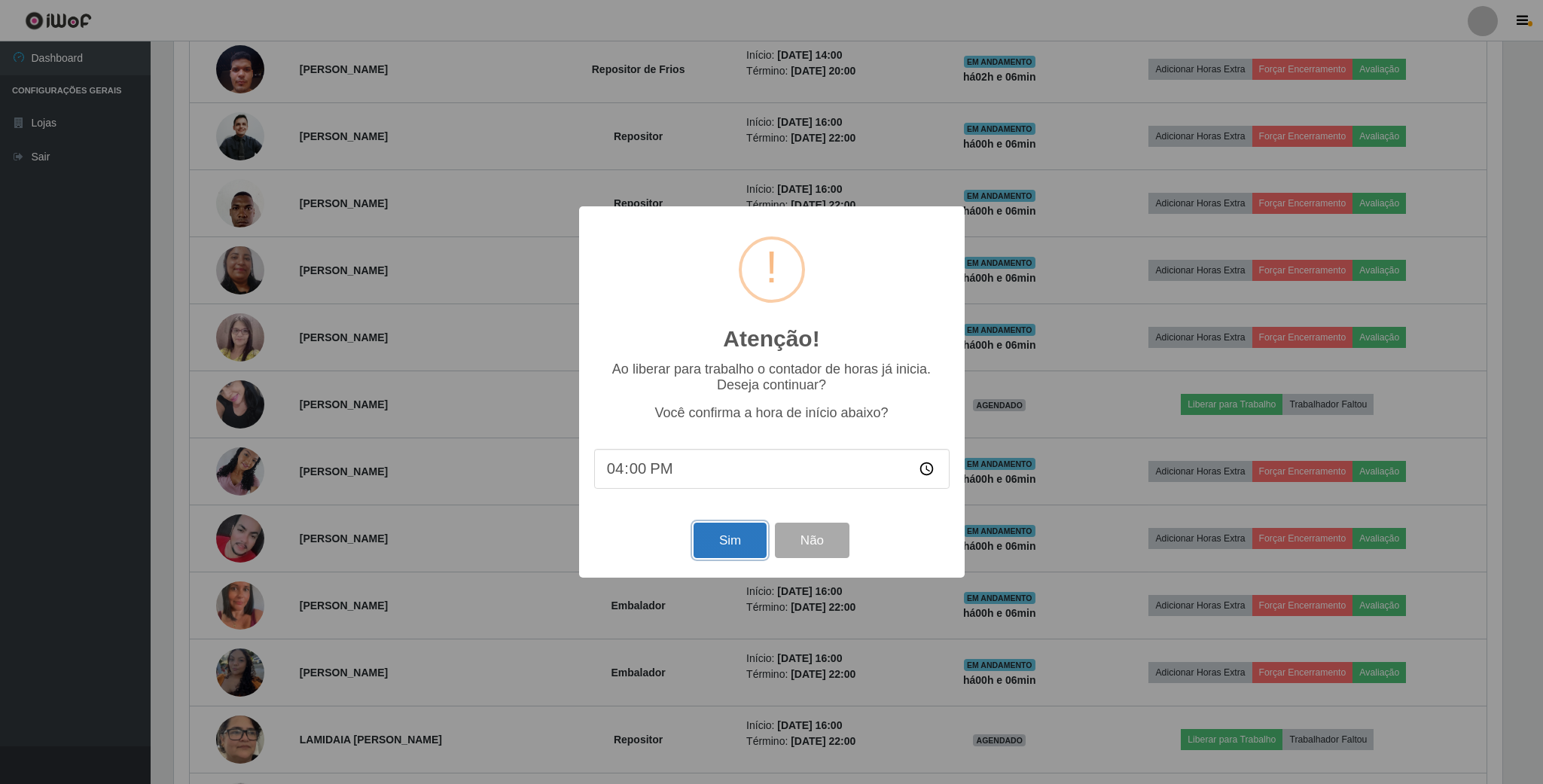
click at [744, 549] on button "Sim" at bounding box center [730, 540] width 73 height 35
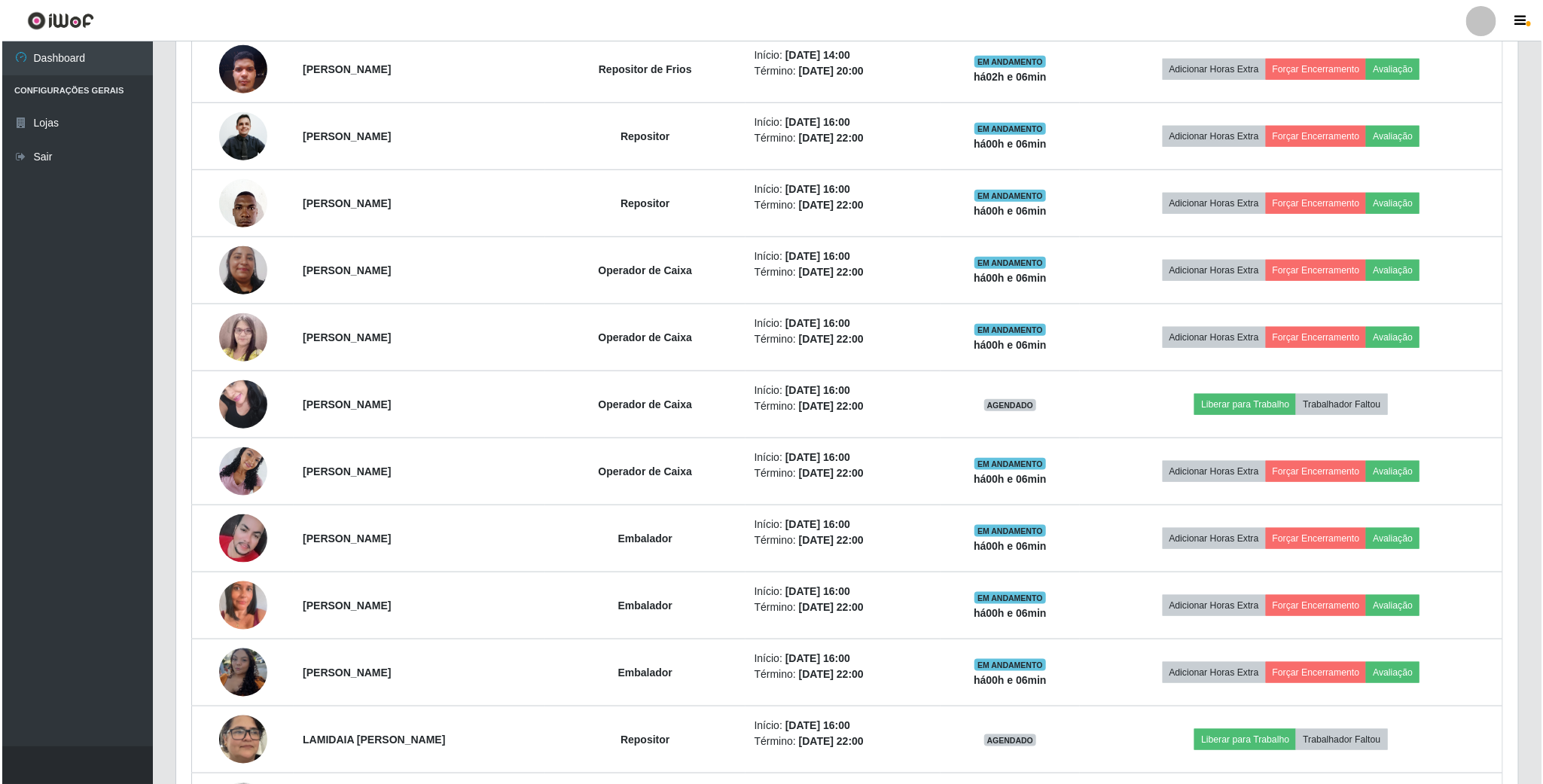
scroll to position [314, 1344]
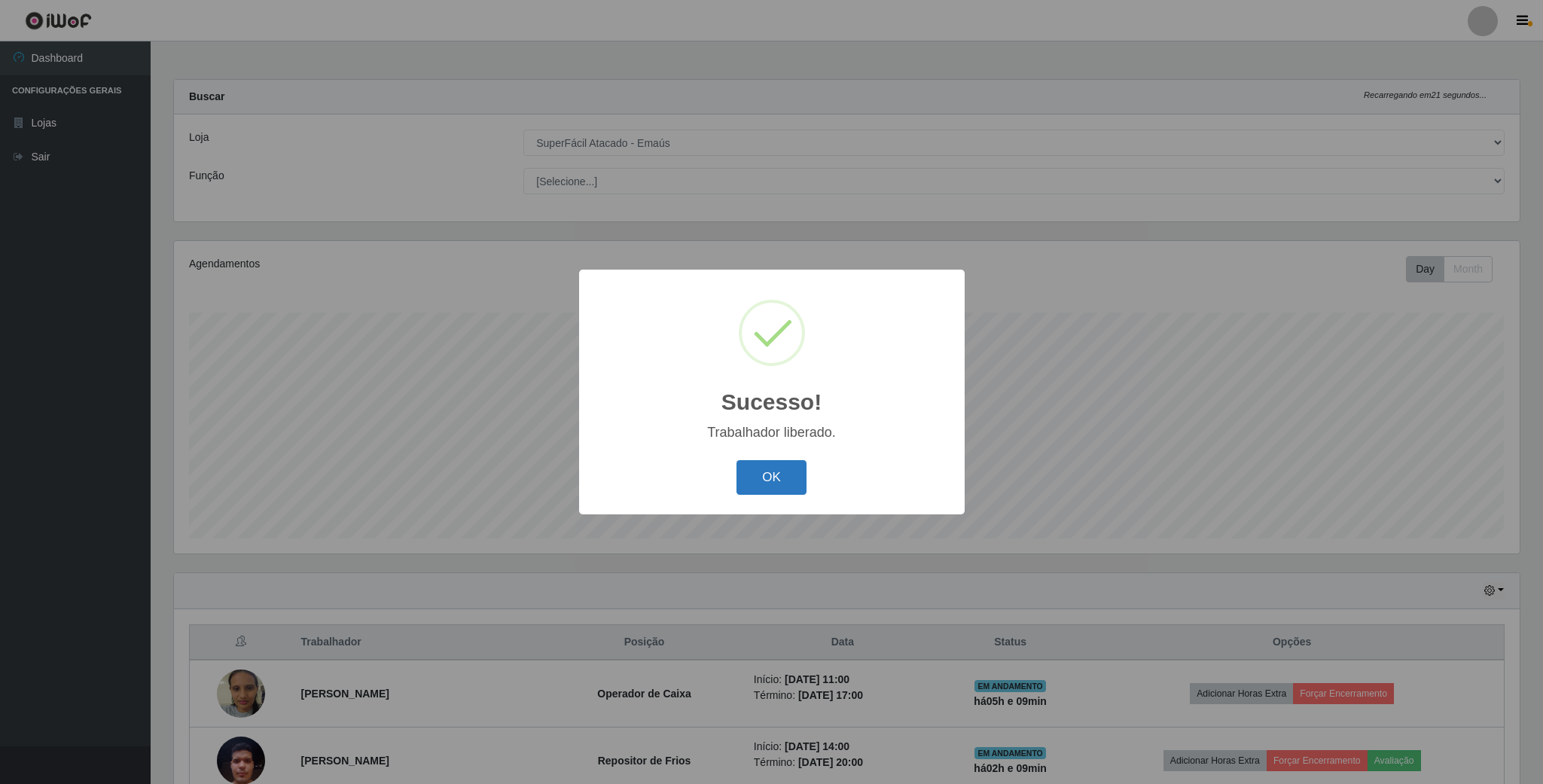
click at [780, 475] on button "OK" at bounding box center [771, 477] width 70 height 35
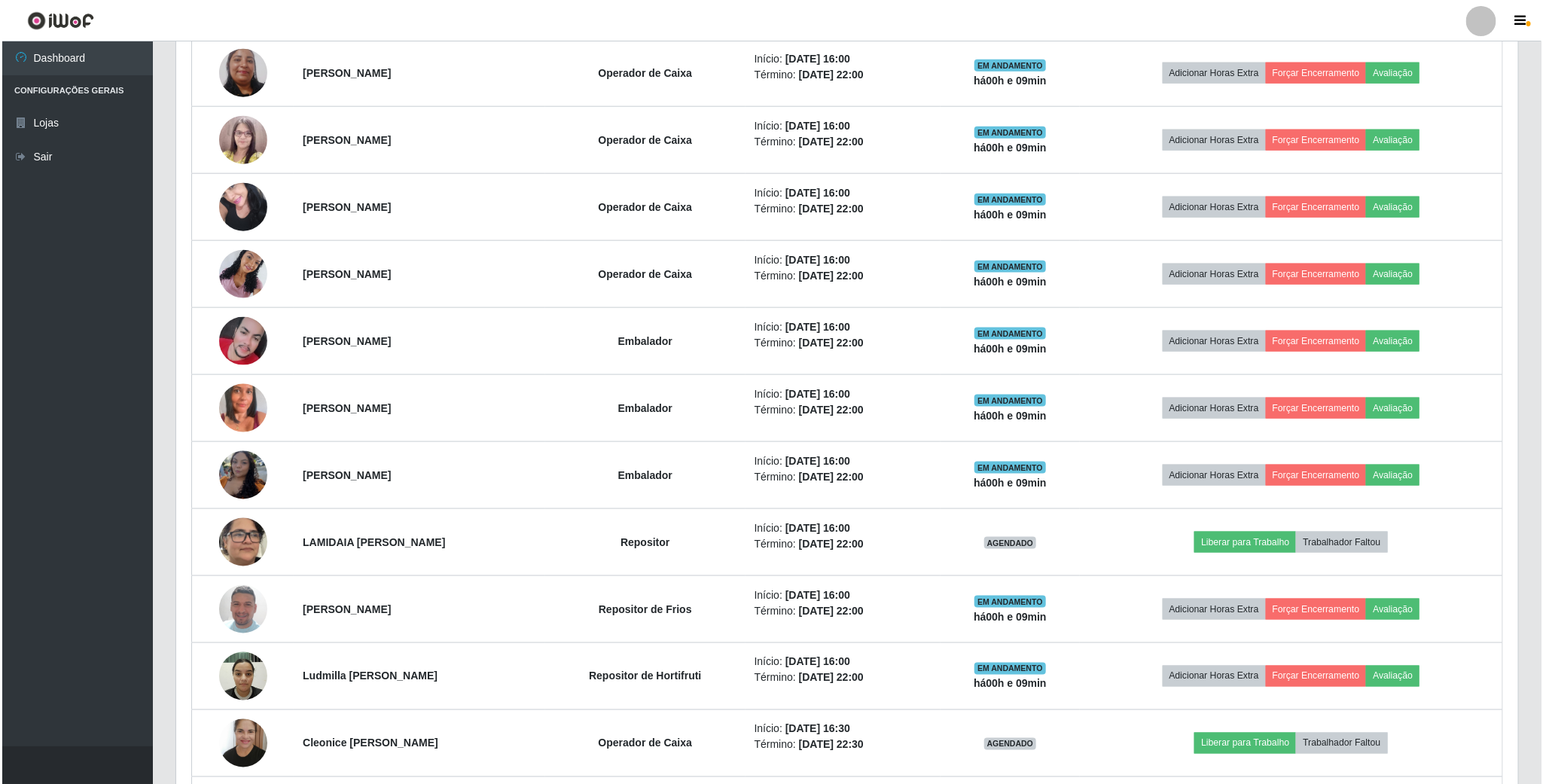
scroll to position [903, 0]
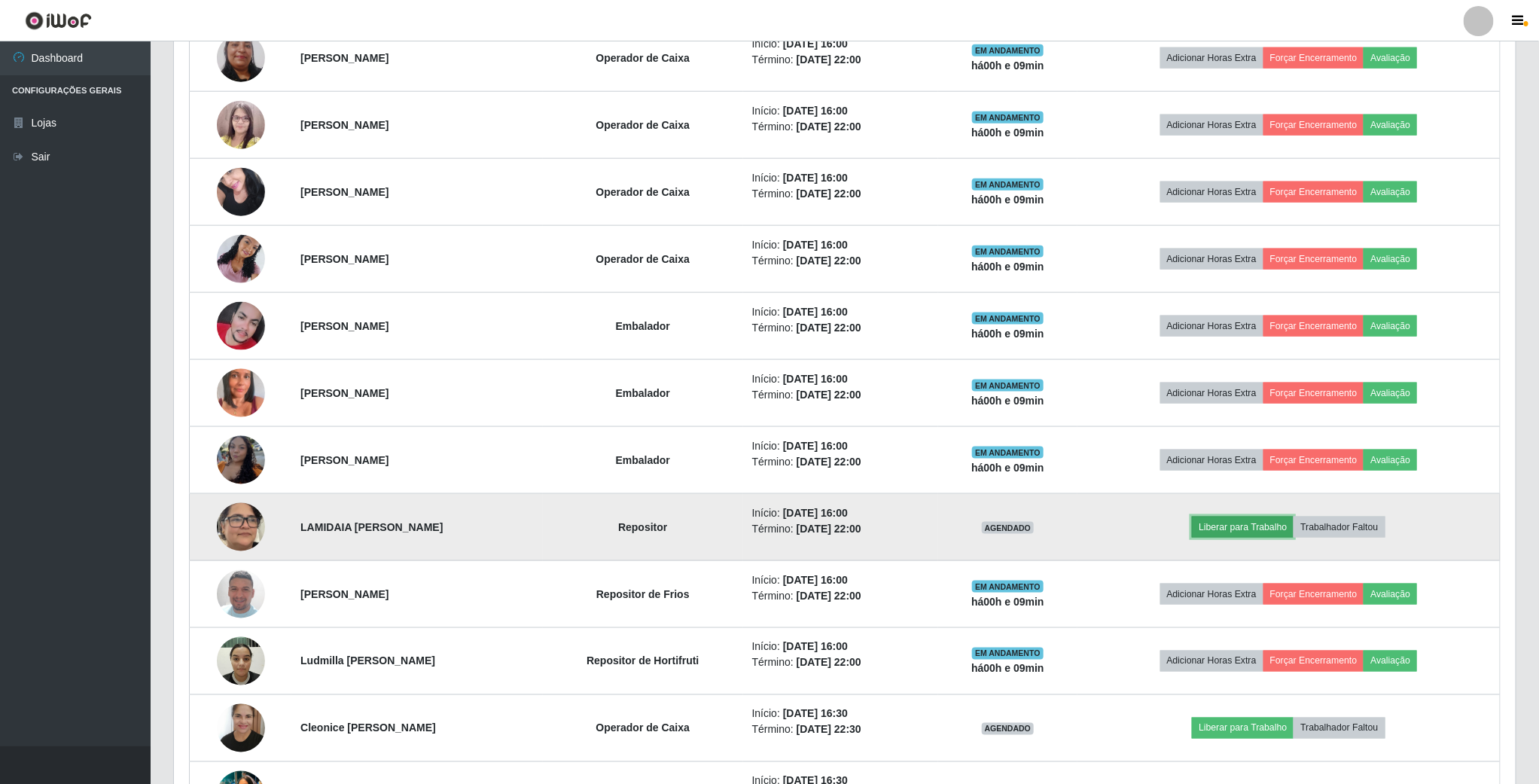
click at [1245, 531] on button "Liberar para Trabalho" at bounding box center [1243, 527] width 102 height 21
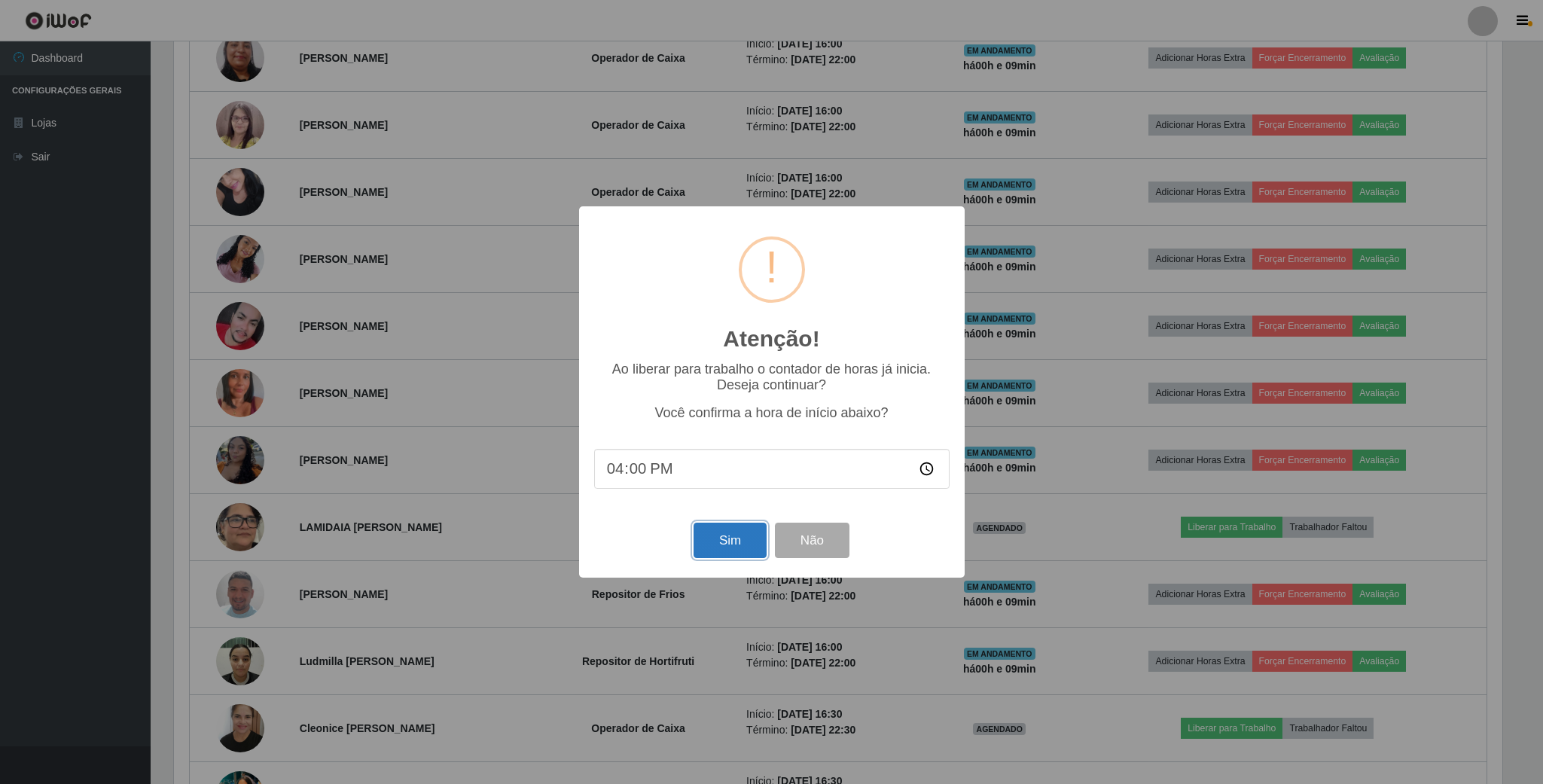
drag, startPoint x: 731, startPoint y: 534, endPoint x: 731, endPoint y: 549, distance: 15.0
click at [731, 538] on button "Sim" at bounding box center [730, 540] width 73 height 35
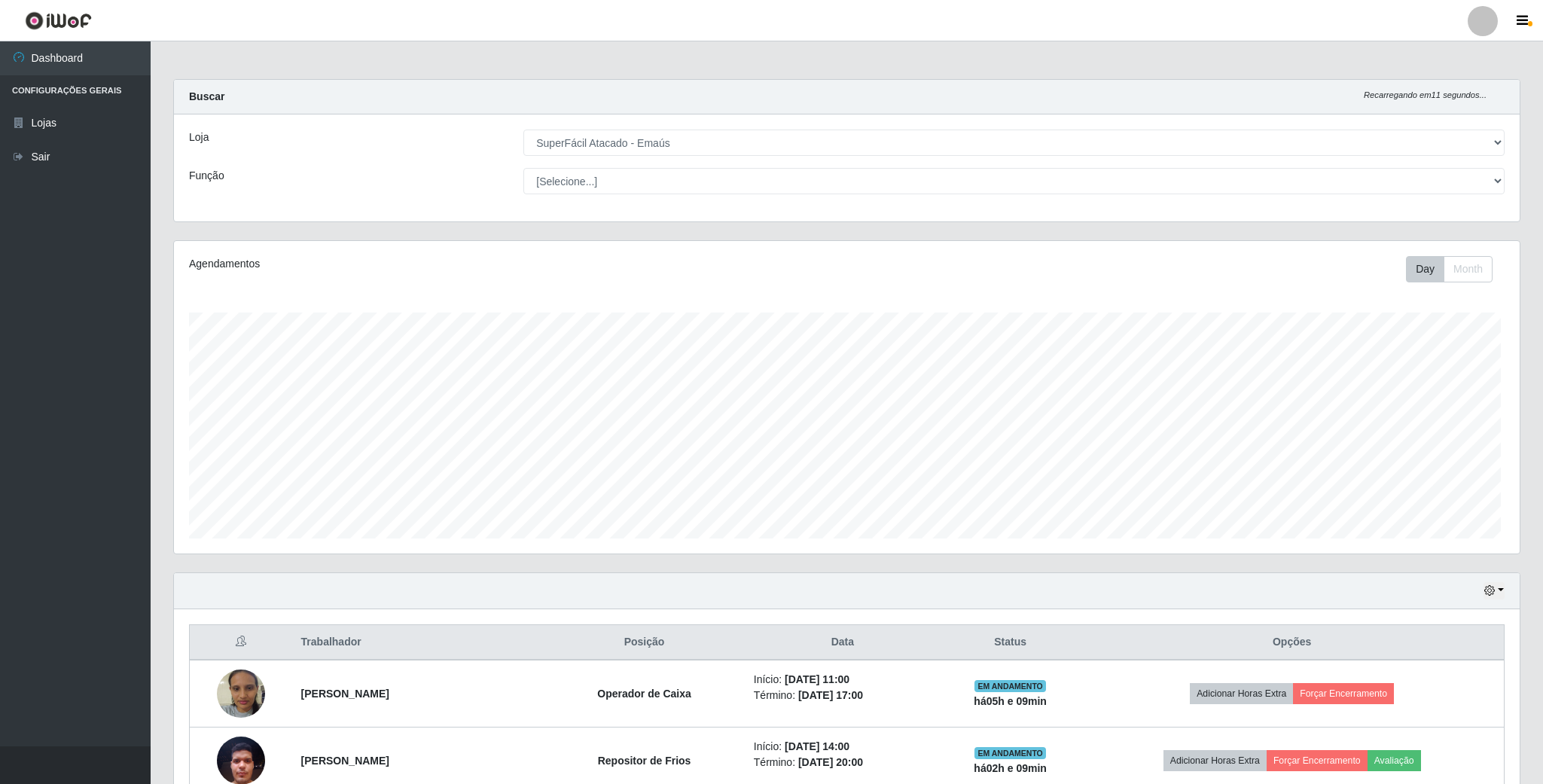
scroll to position [314, 1344]
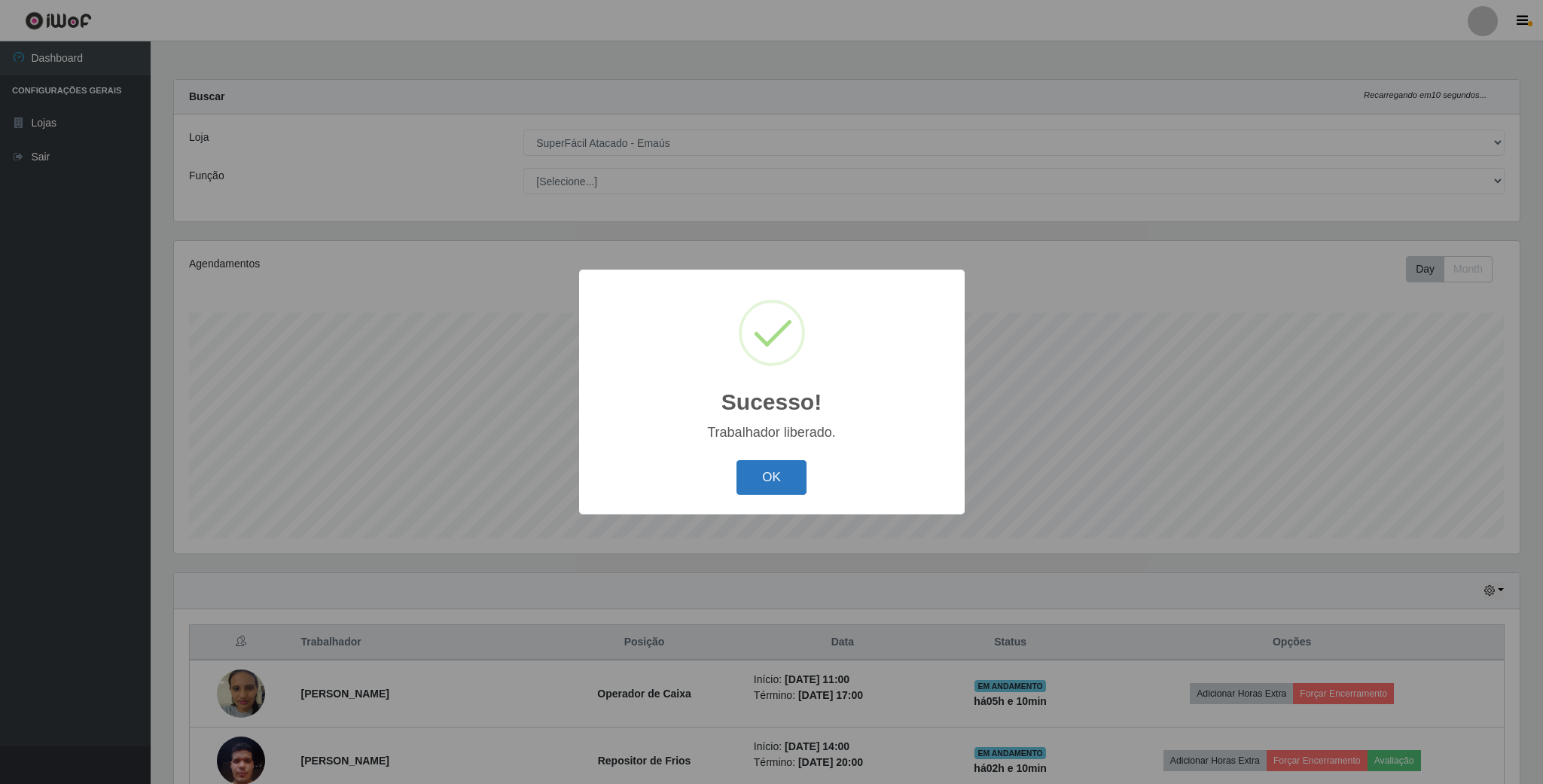
click at [793, 486] on button "OK" at bounding box center [771, 477] width 70 height 35
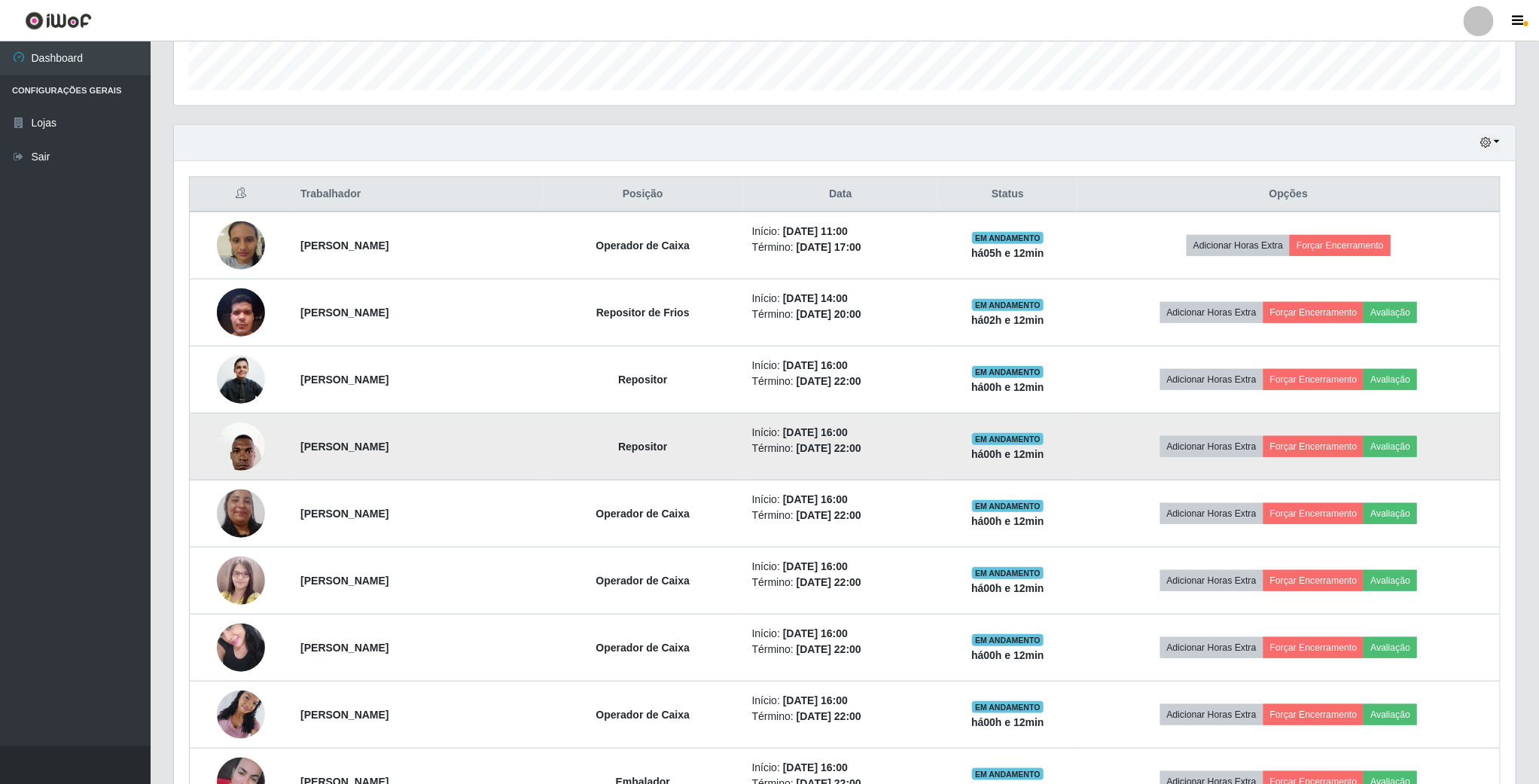
scroll to position [452, 0]
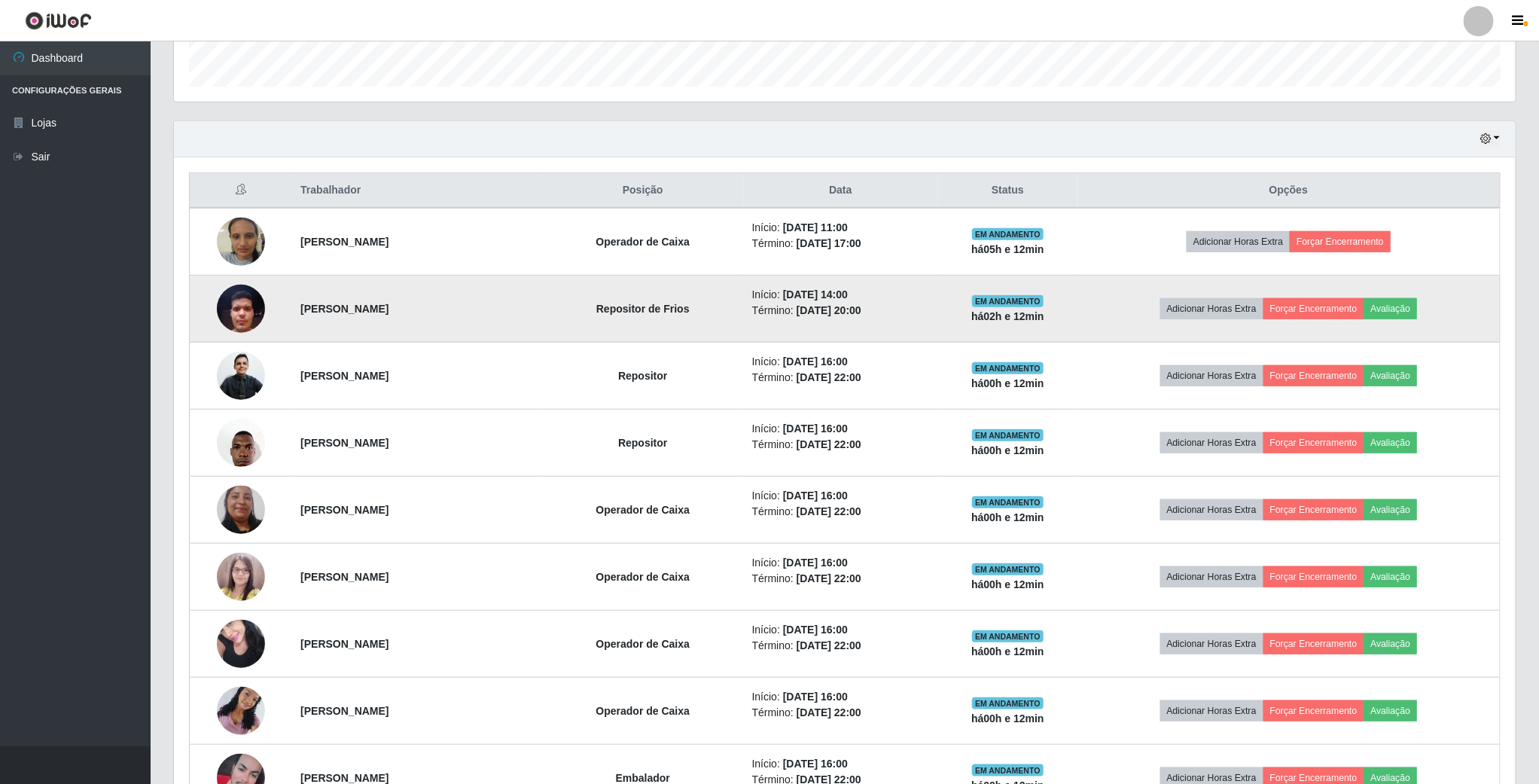
click at [232, 309] on img at bounding box center [240, 308] width 48 height 64
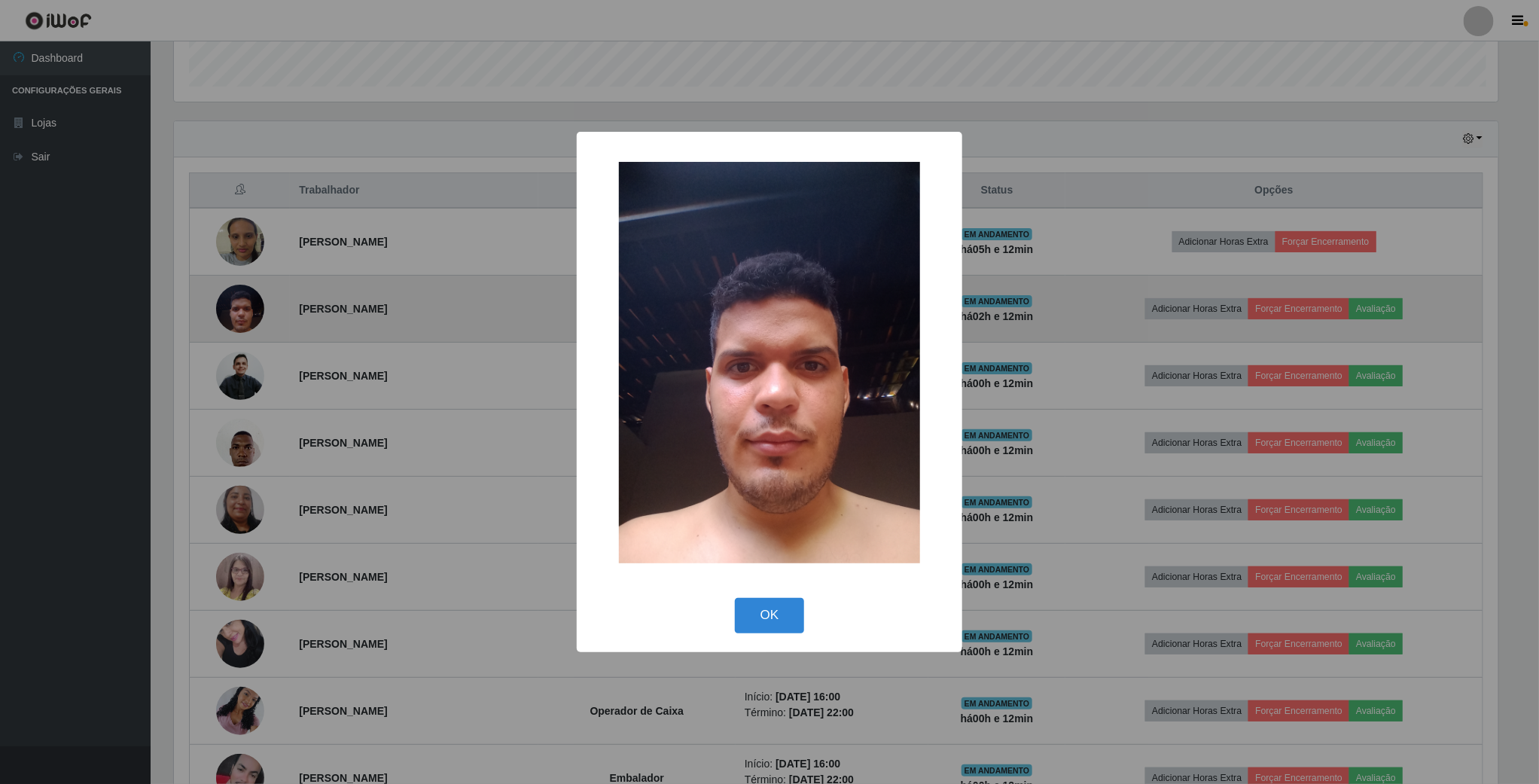
scroll to position [314, 1328]
click at [232, 309] on div "× OK Cancel" at bounding box center [771, 392] width 1543 height 784
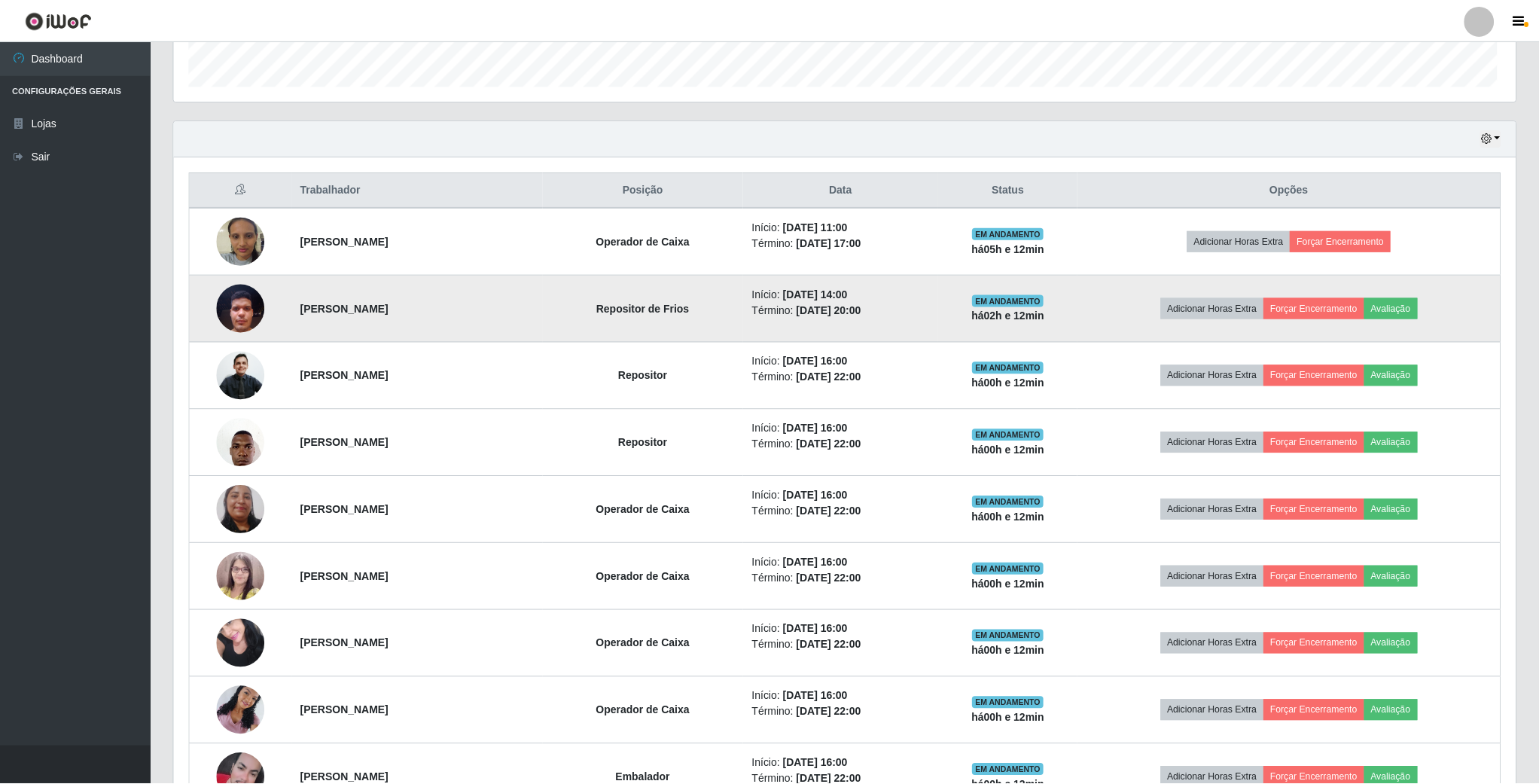
scroll to position [314, 1340]
click at [1417, 310] on button "Avaliação" at bounding box center [1390, 308] width 53 height 21
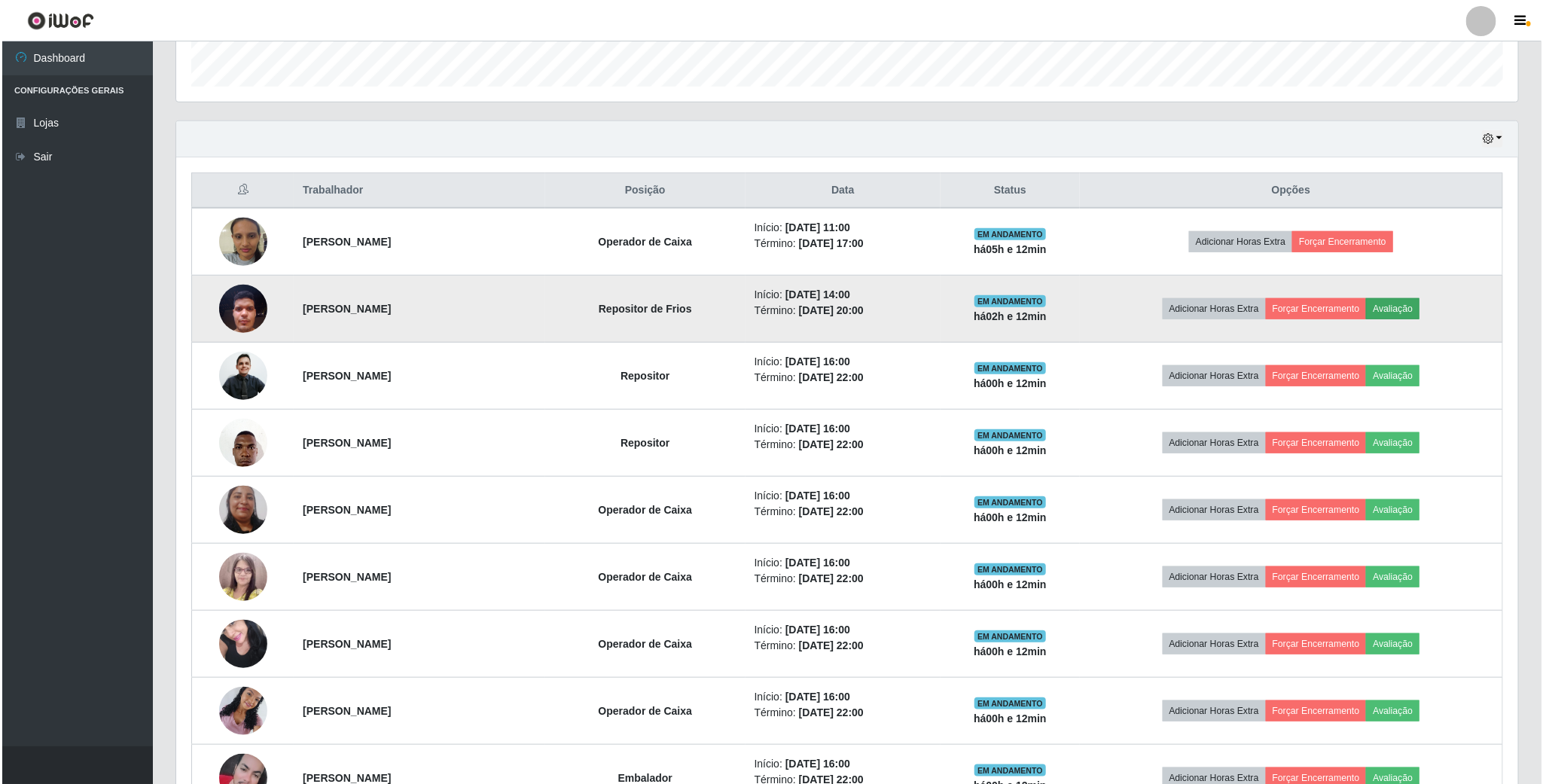
scroll to position [314, 1328]
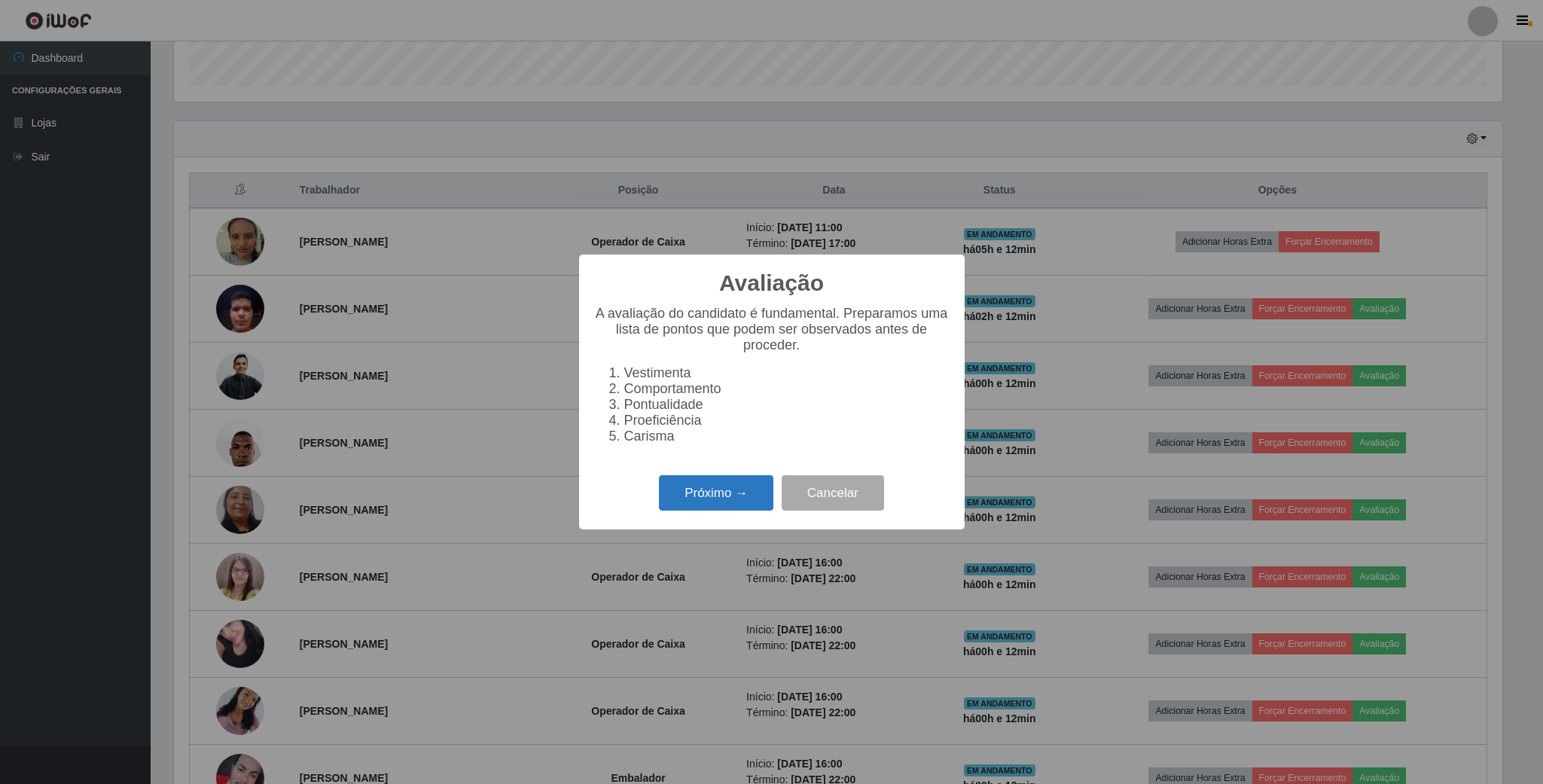
click at [723, 498] on button "Próximo →" at bounding box center [716, 492] width 115 height 35
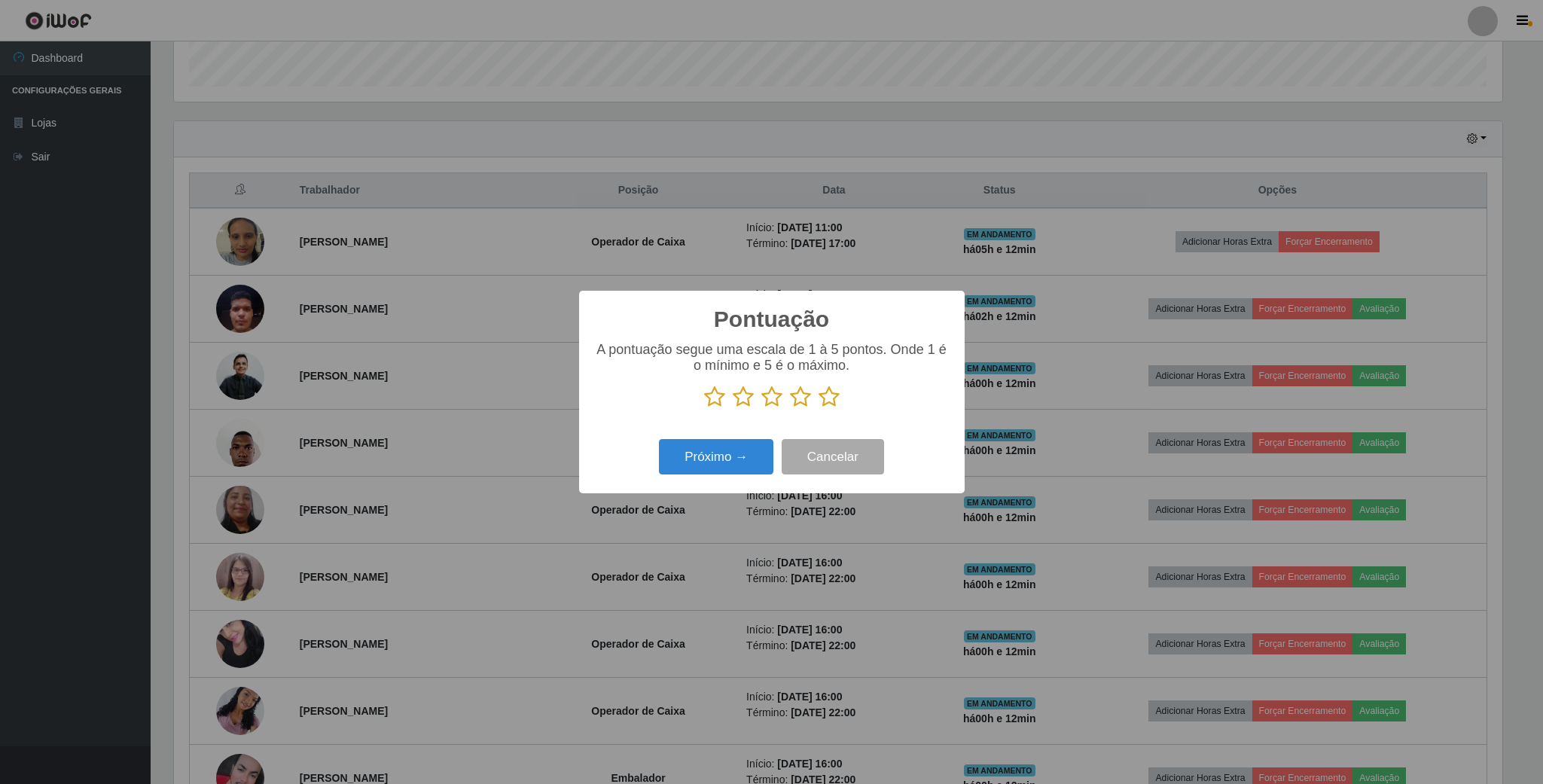
scroll to position [752528, 751569]
click at [834, 399] on icon at bounding box center [829, 396] width 21 height 23
click at [819, 408] on input "radio" at bounding box center [819, 408] width 0 height 0
click at [731, 441] on button "Próximo →" at bounding box center [716, 456] width 115 height 35
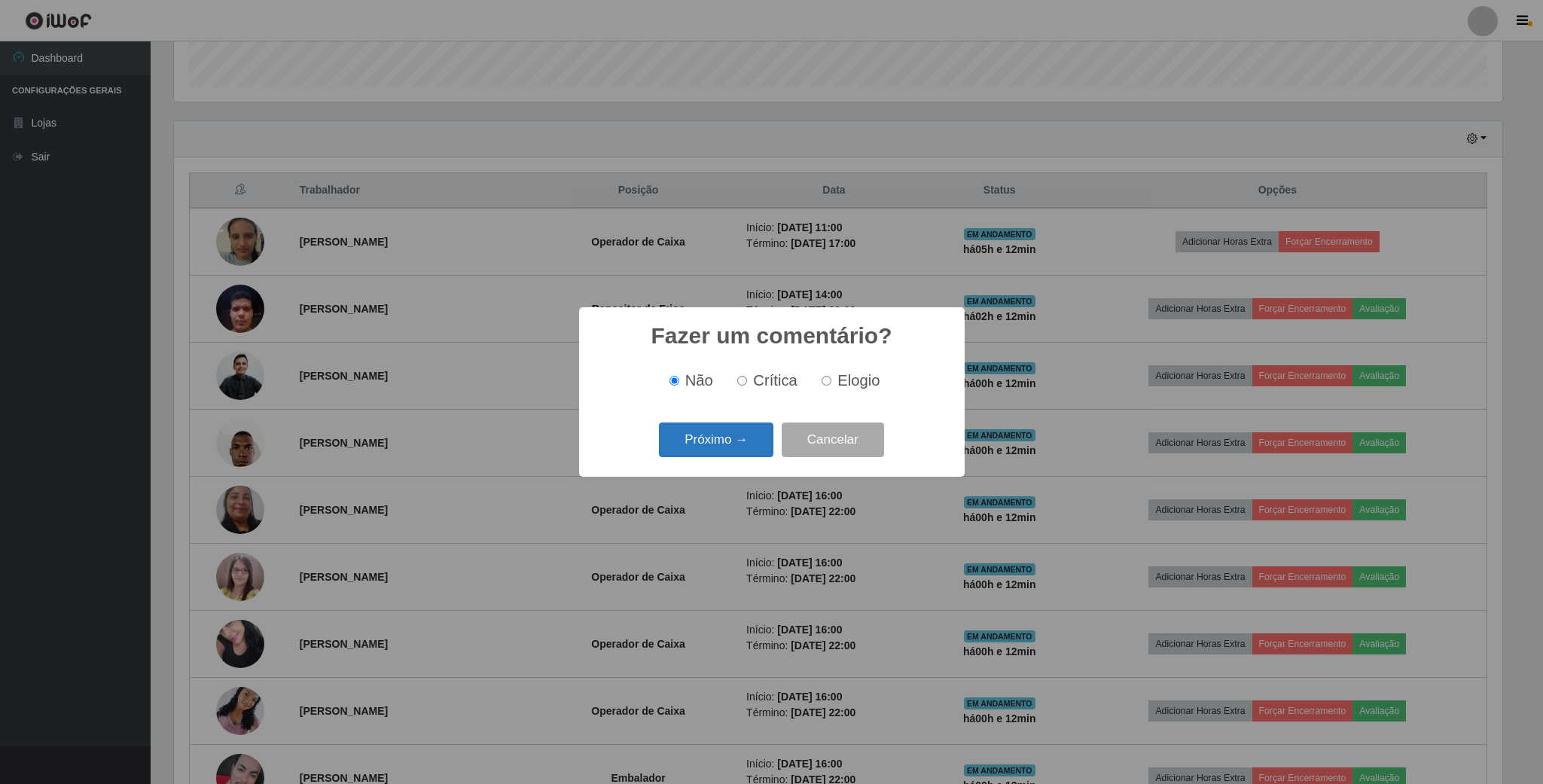
click at [739, 440] on button "Próximo →" at bounding box center [716, 439] width 115 height 35
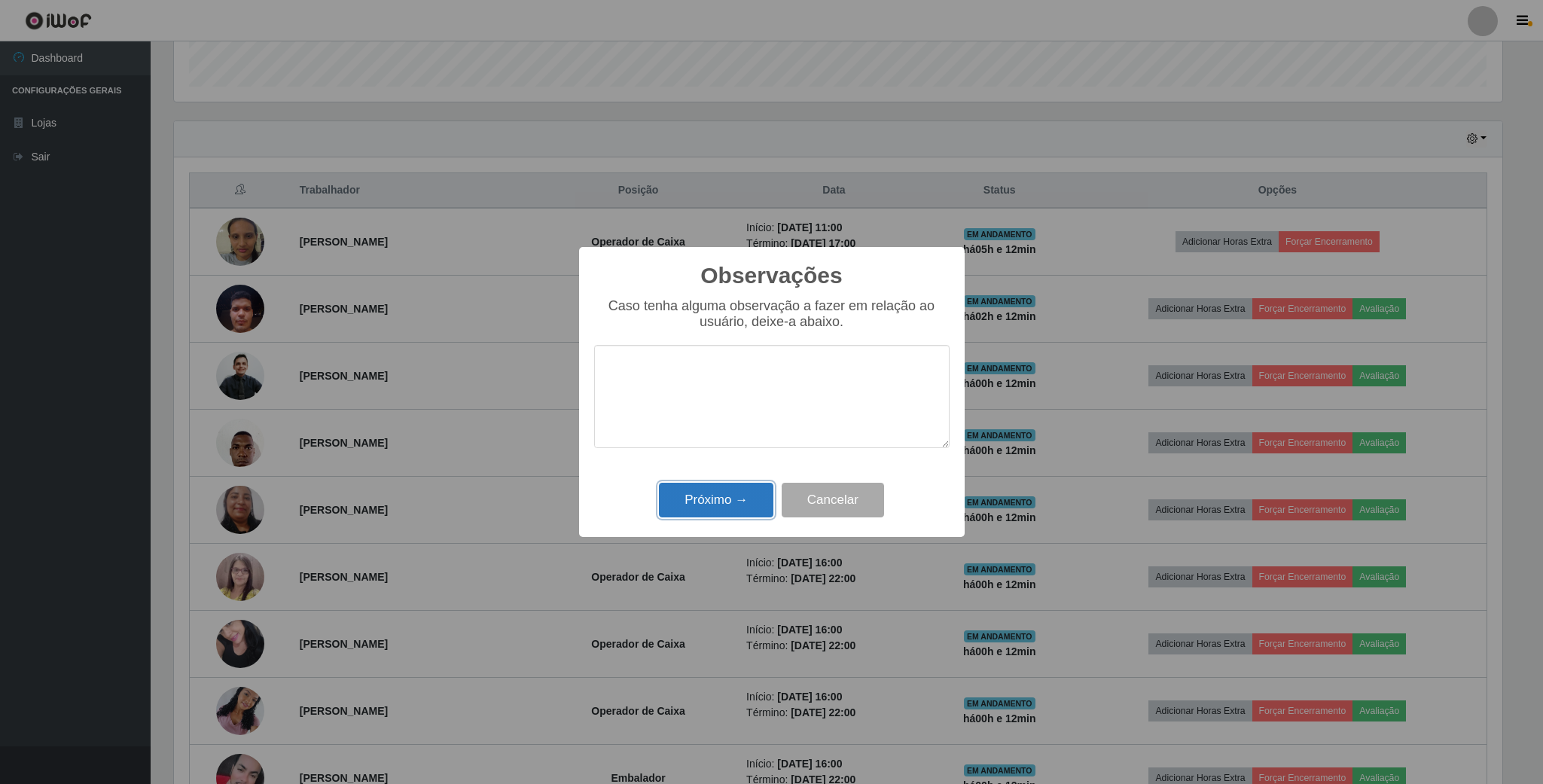
click at [728, 509] on button "Próximo →" at bounding box center [716, 500] width 115 height 35
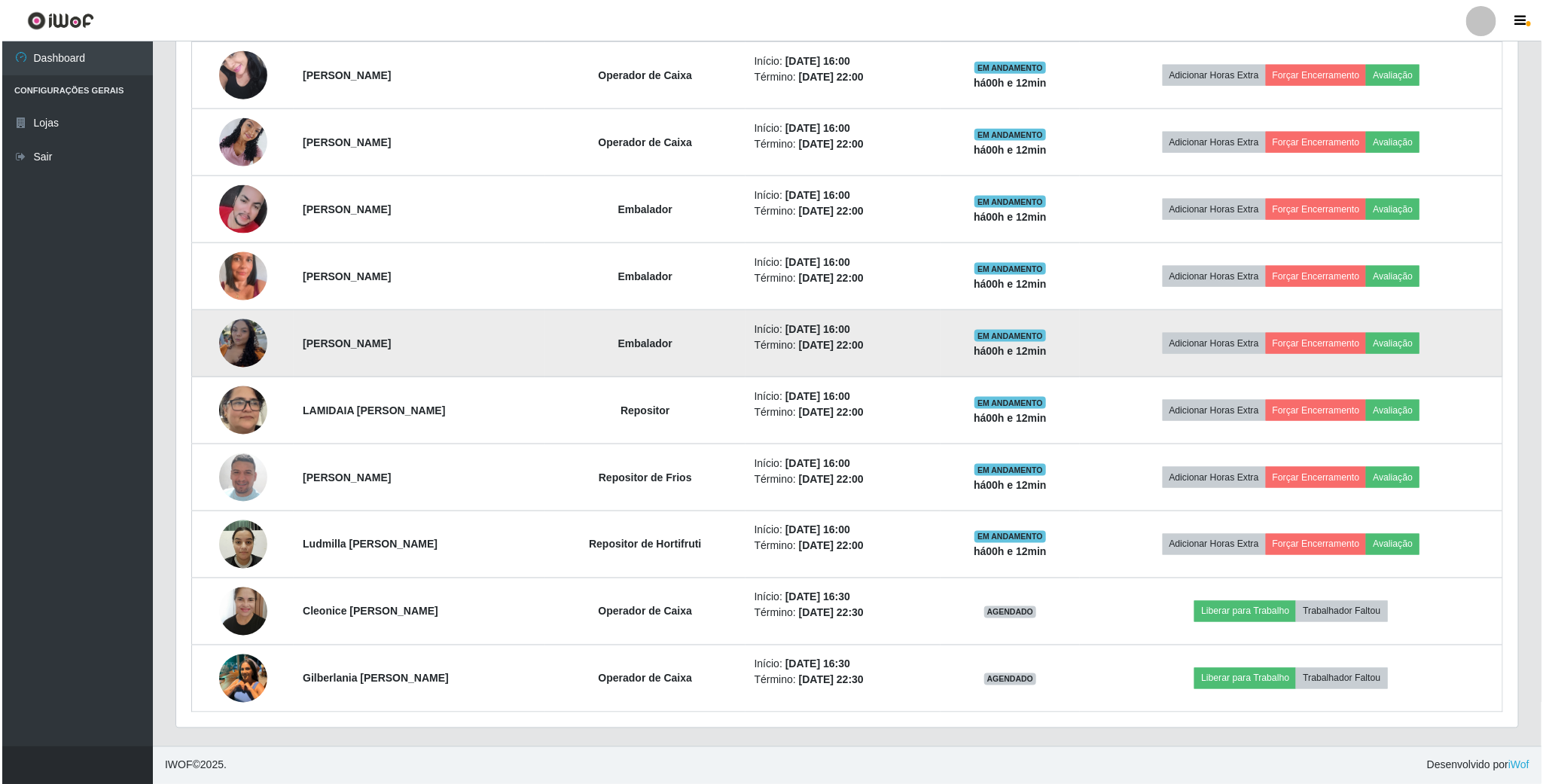
scroll to position [1030, 0]
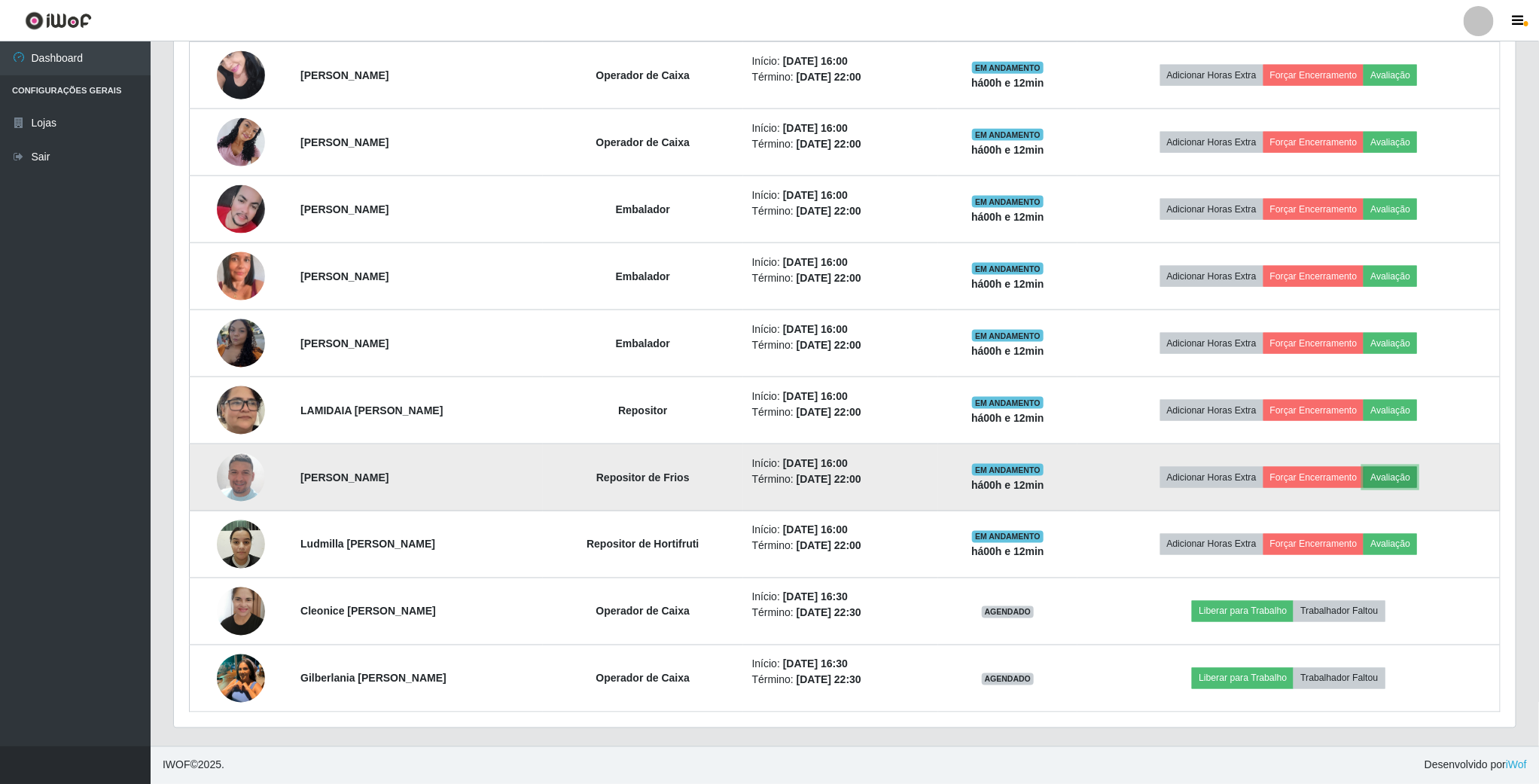
click at [1417, 476] on button "Avaliação" at bounding box center [1390, 477] width 53 height 21
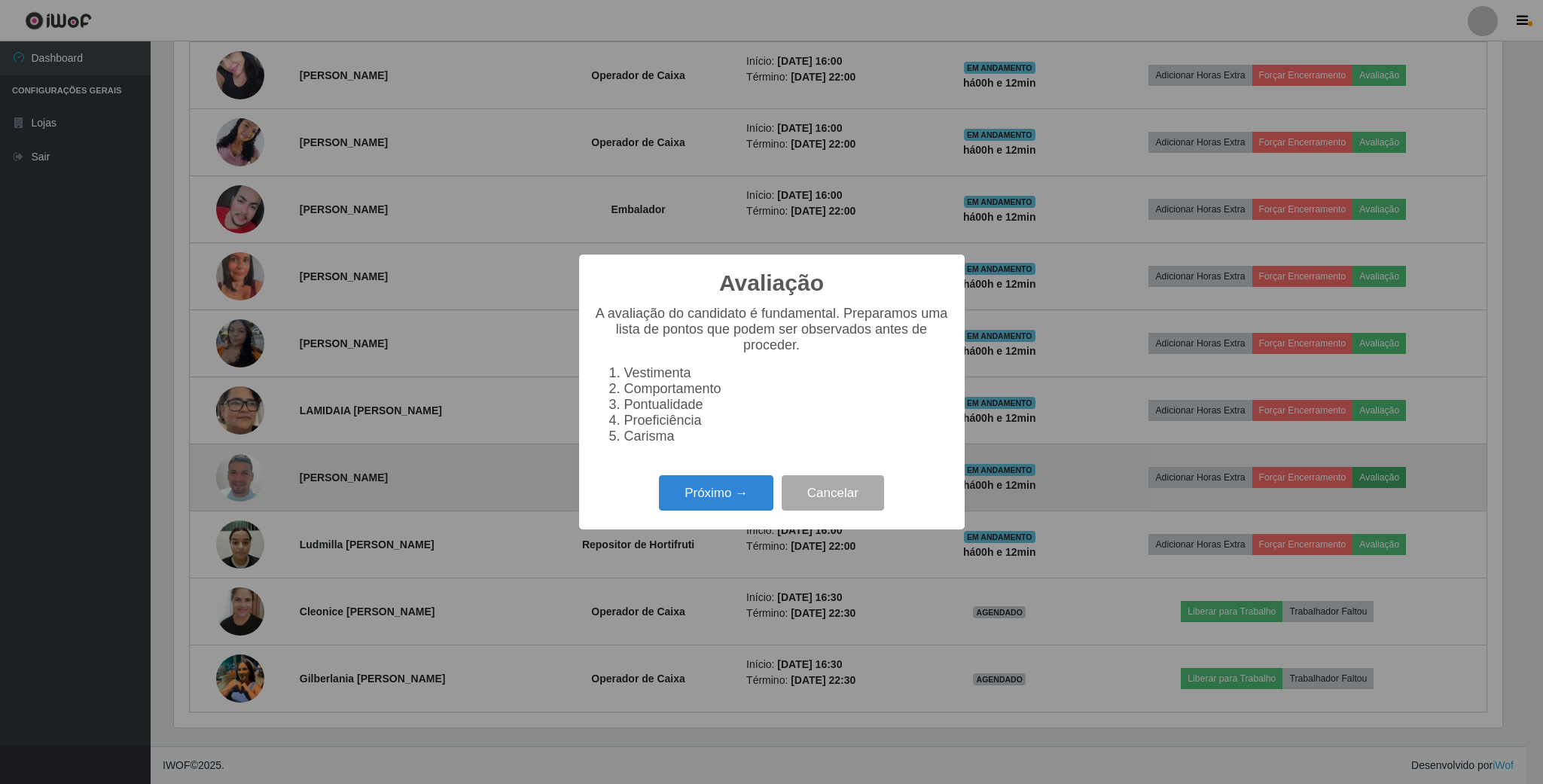
scroll to position [314, 1328]
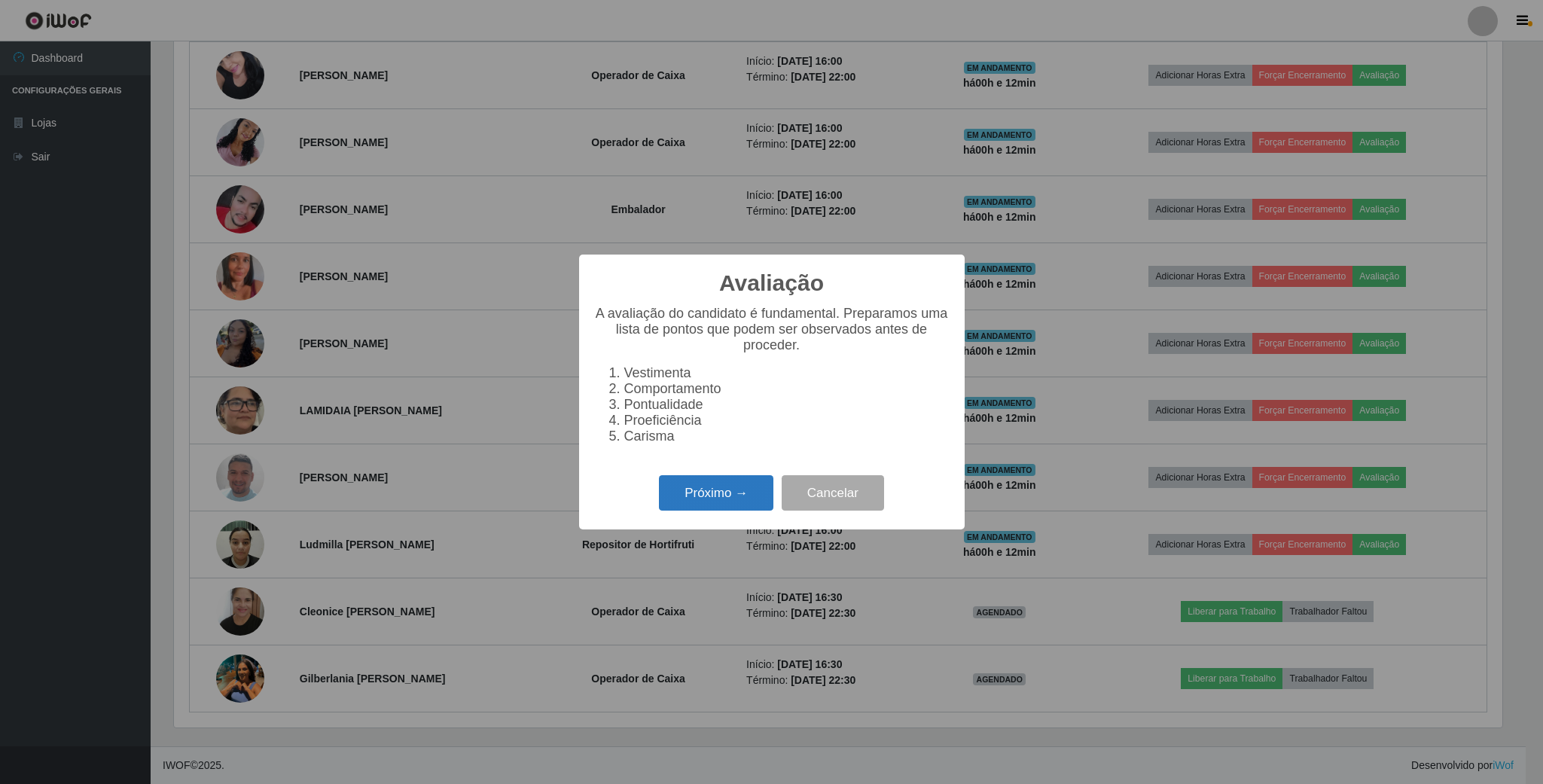
click at [721, 495] on button "Próximo →" at bounding box center [716, 492] width 115 height 35
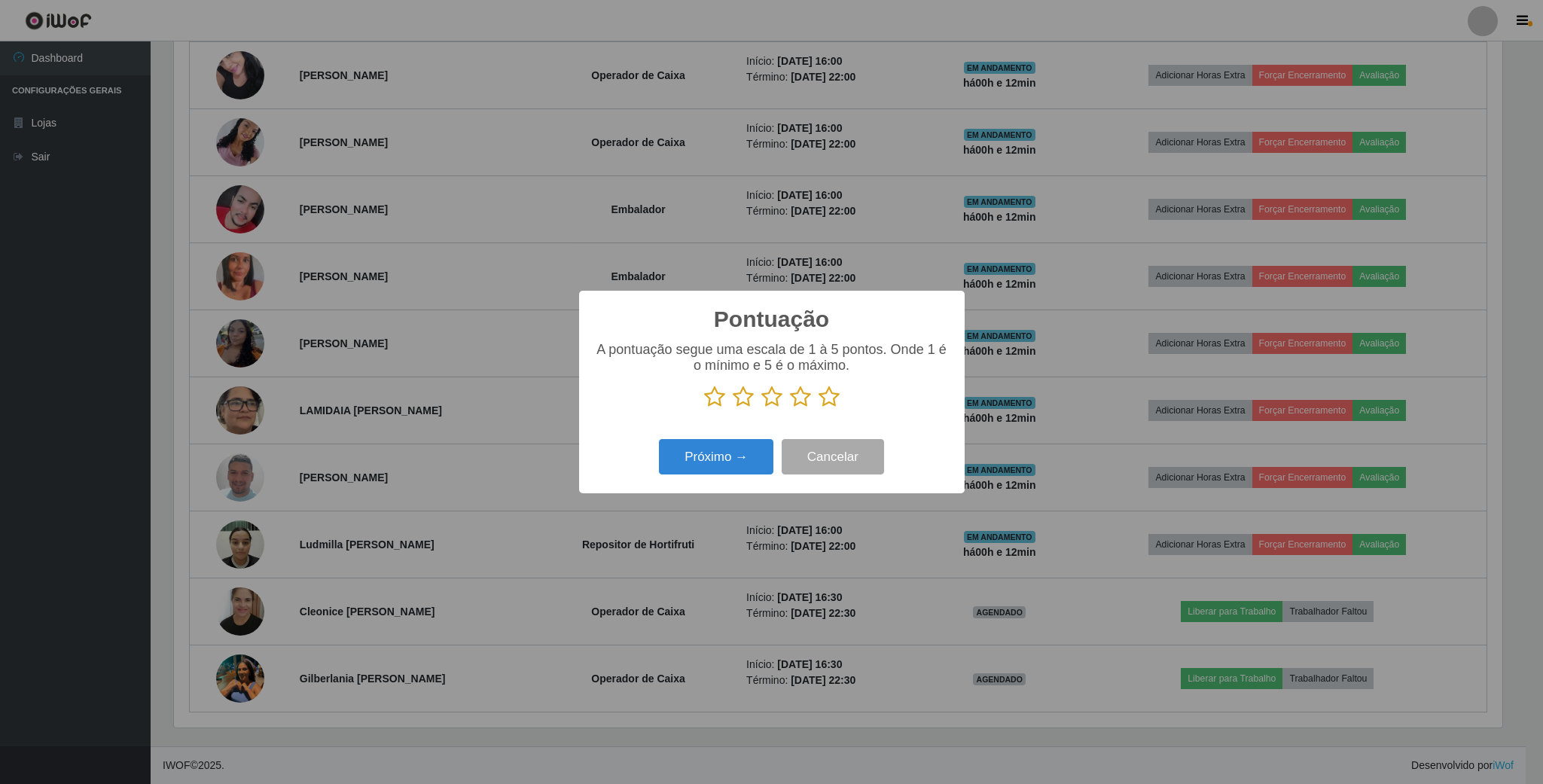
click at [829, 399] on icon at bounding box center [829, 396] width 21 height 23
click at [819, 408] on input "radio" at bounding box center [819, 408] width 0 height 0
click at [734, 452] on button "Próximo →" at bounding box center [716, 456] width 115 height 35
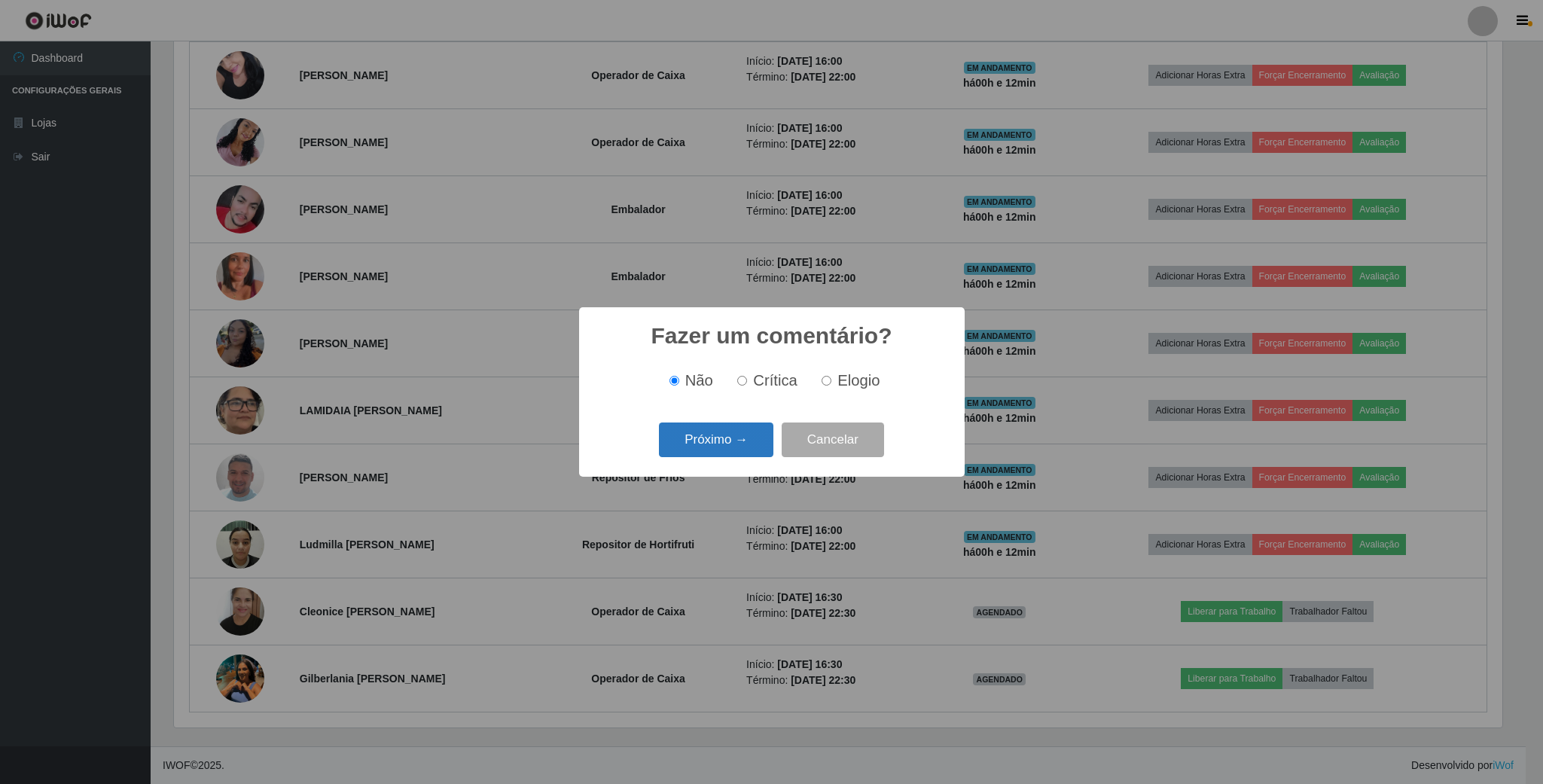
click at [749, 448] on button "Próximo →" at bounding box center [716, 439] width 115 height 35
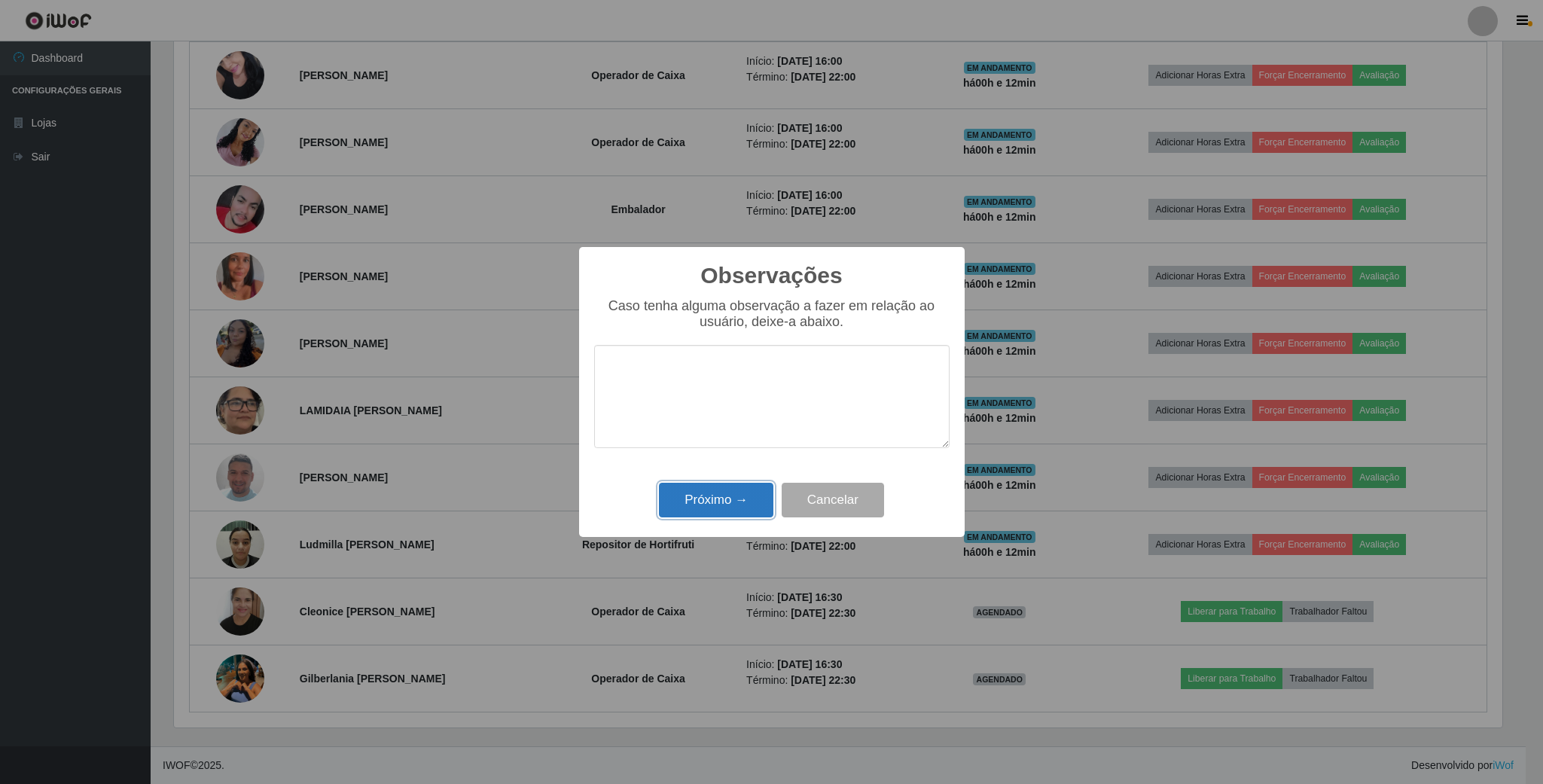
click at [746, 502] on button "Próximo →" at bounding box center [716, 500] width 115 height 35
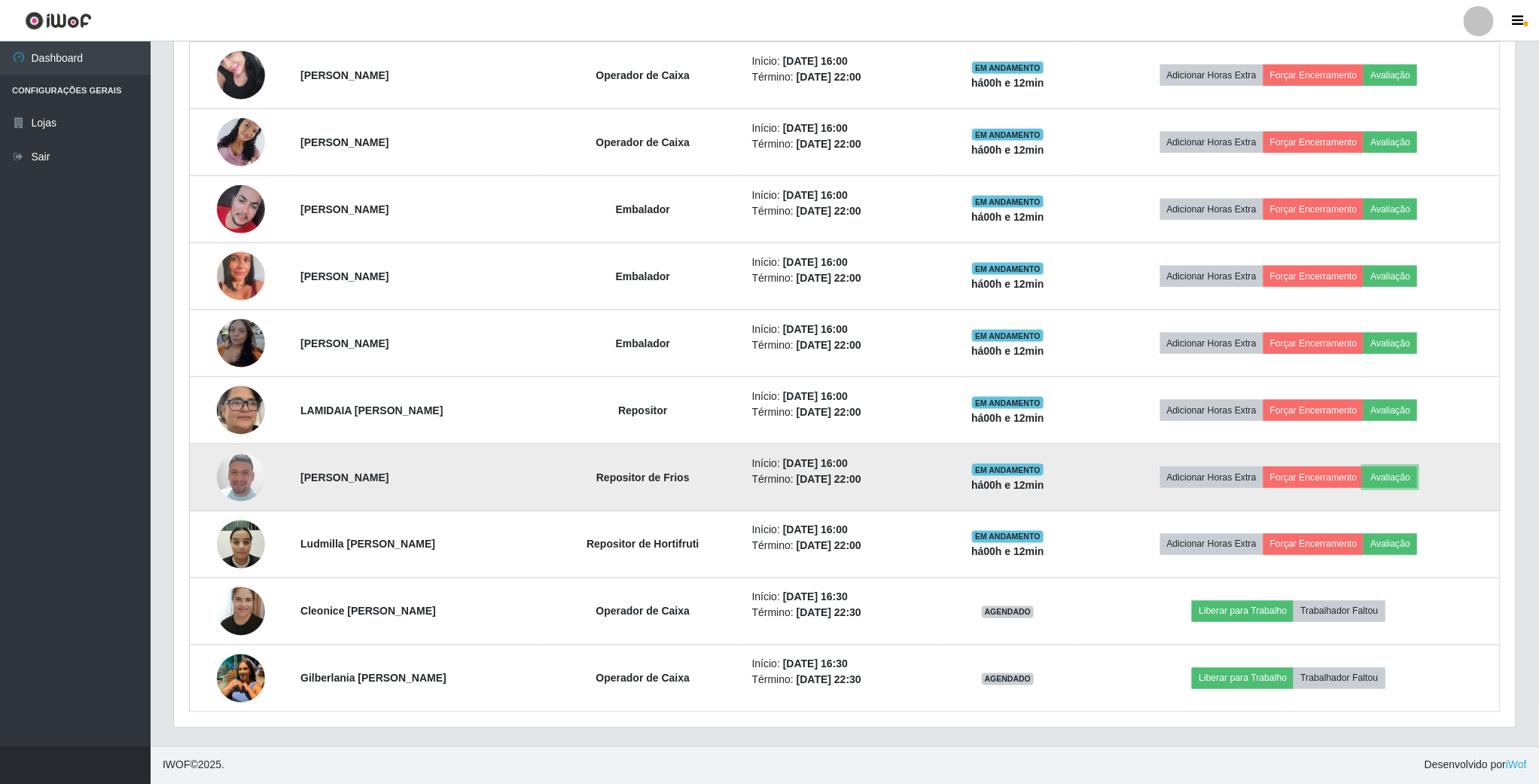
scroll to position [314, 1340]
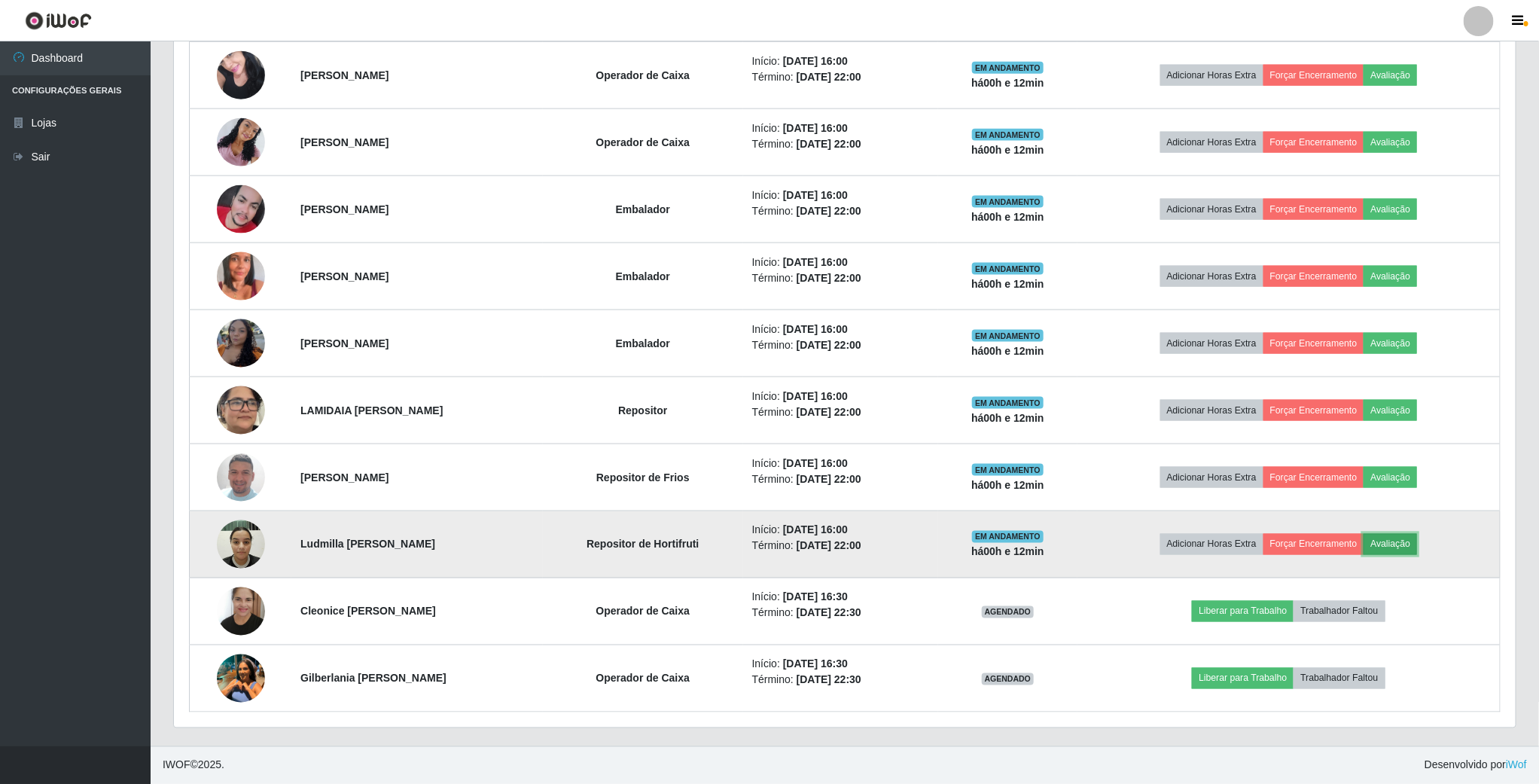
click at [1417, 535] on button "Avaliação" at bounding box center [1390, 544] width 53 height 21
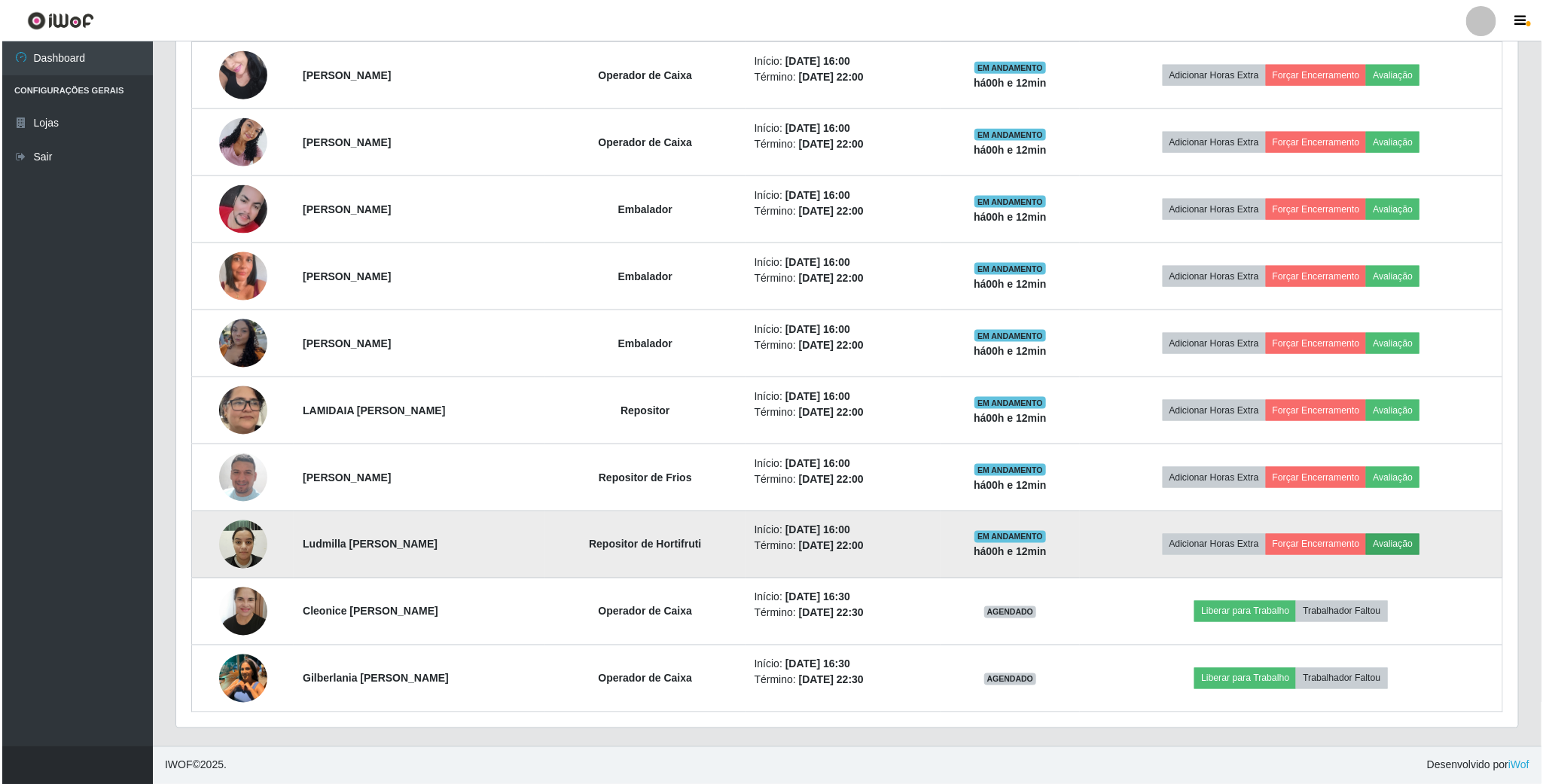
scroll to position [314, 1328]
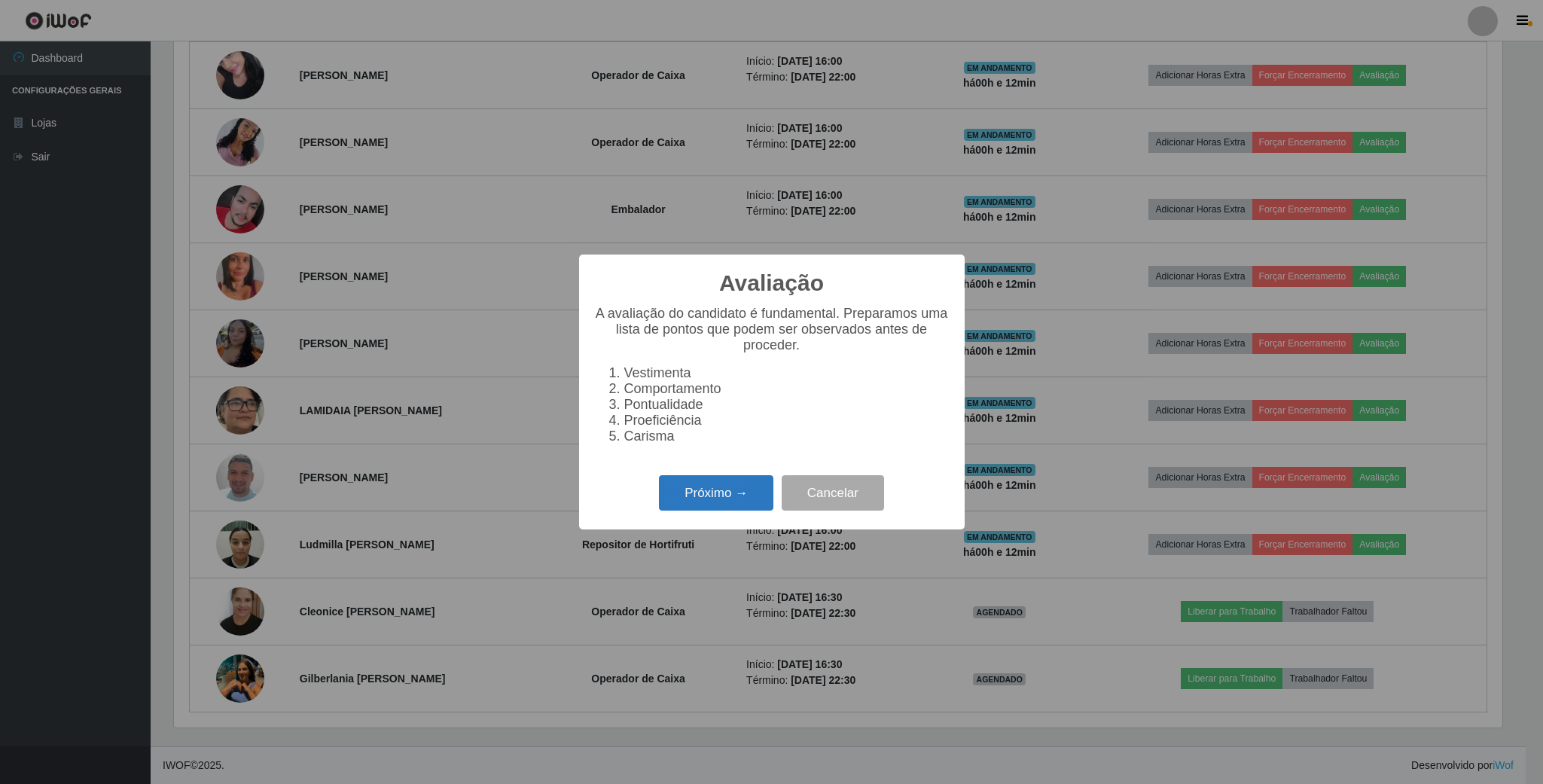
click at [735, 506] on button "Próximo →" at bounding box center [716, 492] width 115 height 35
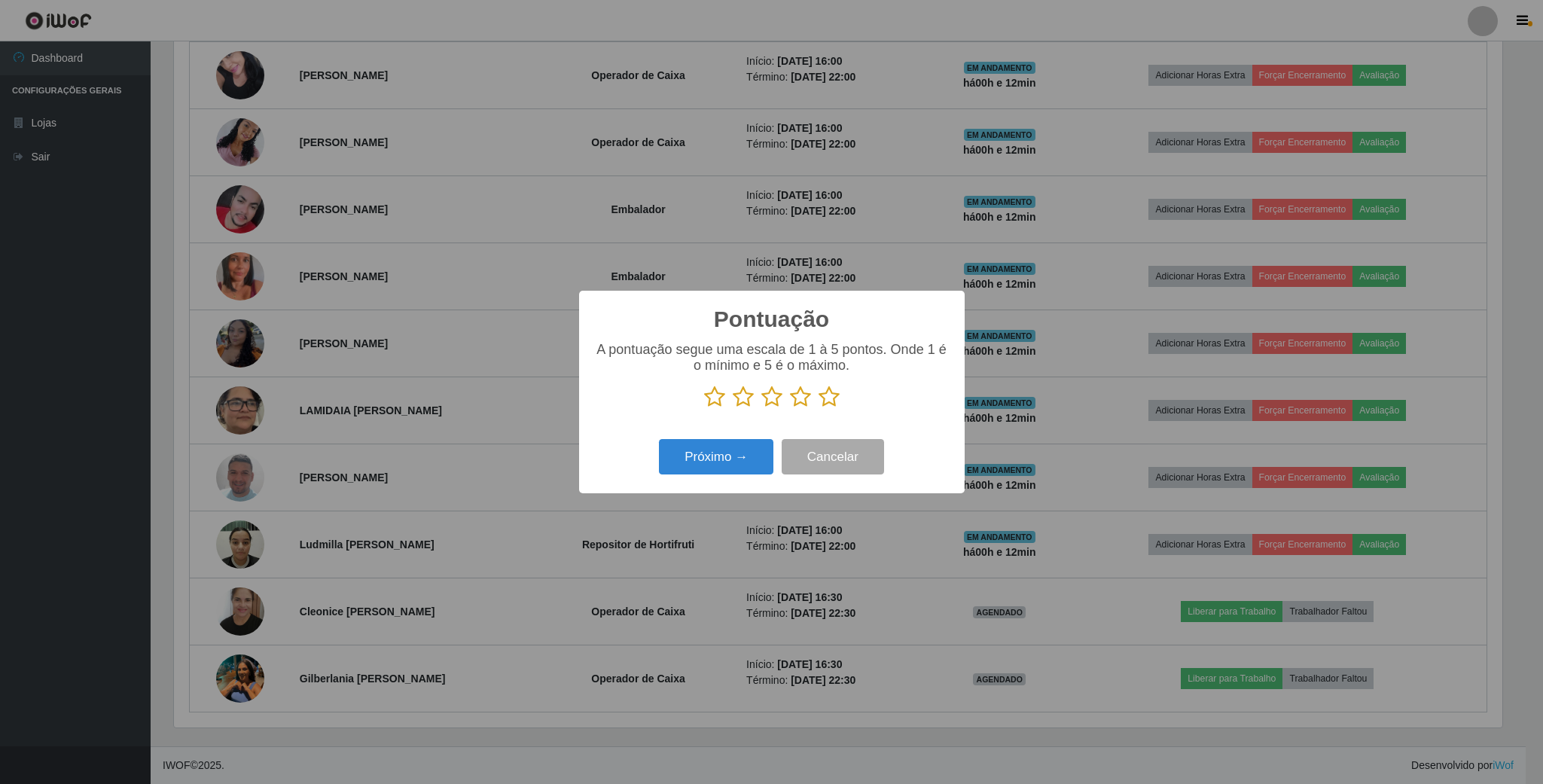
scroll to position [752528, 751569]
click at [793, 389] on icon at bounding box center [800, 396] width 21 height 23
click at [790, 408] on input "radio" at bounding box center [790, 408] width 0 height 0
click at [725, 454] on button "Próximo →" at bounding box center [716, 456] width 115 height 35
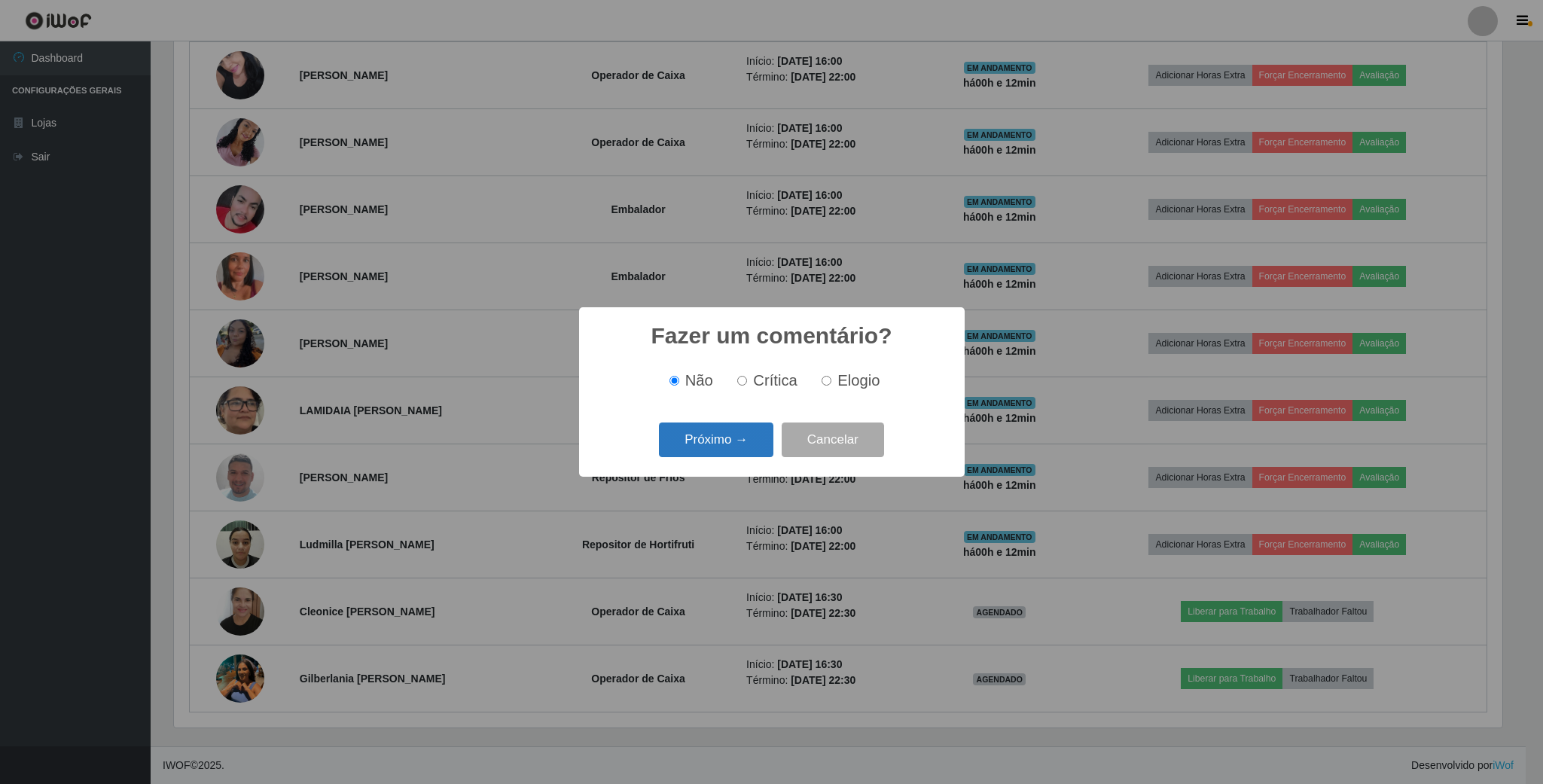
click at [739, 445] on button "Próximo →" at bounding box center [716, 439] width 115 height 35
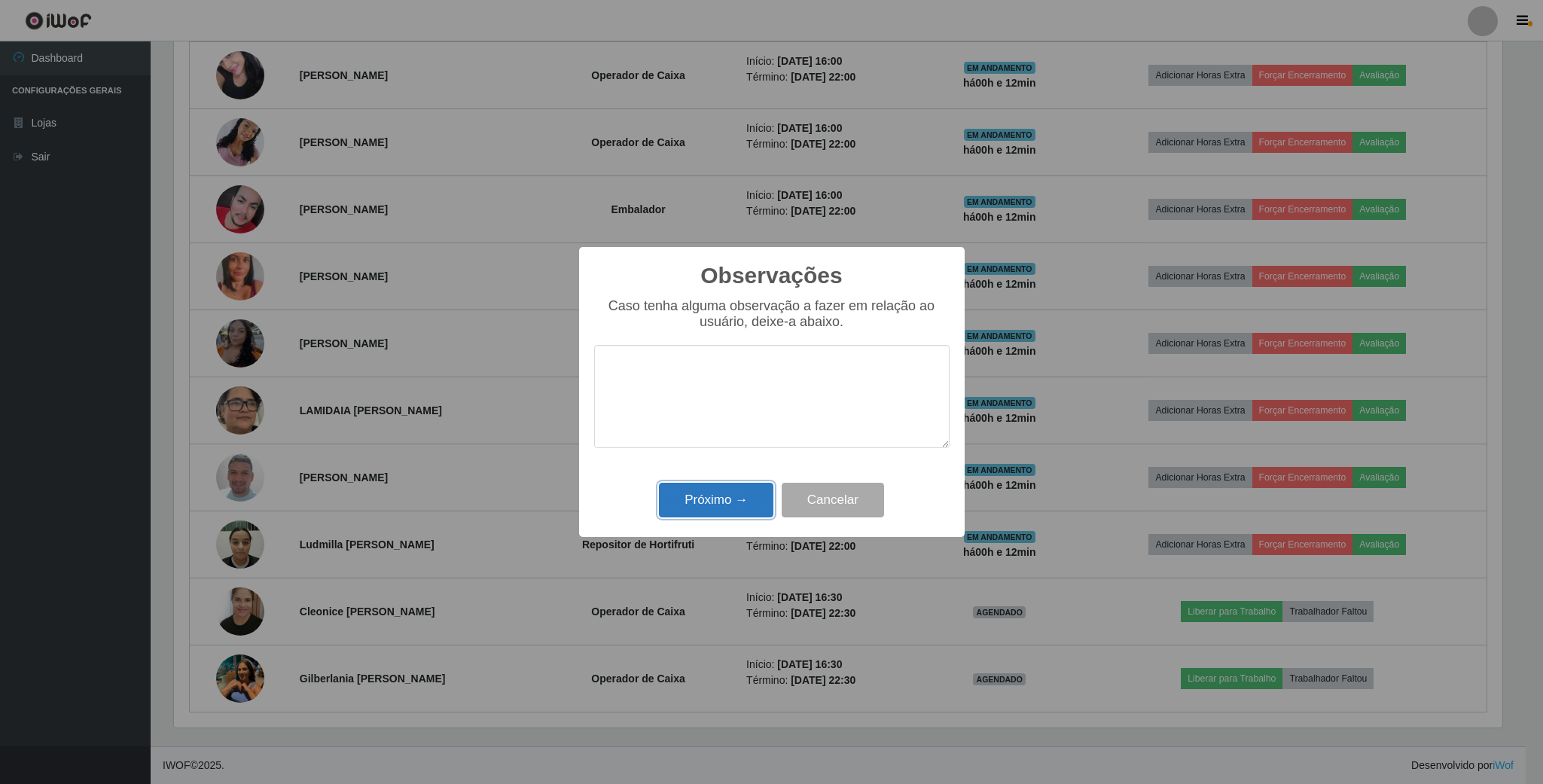
click at [726, 494] on button "Próximo →" at bounding box center [716, 500] width 115 height 35
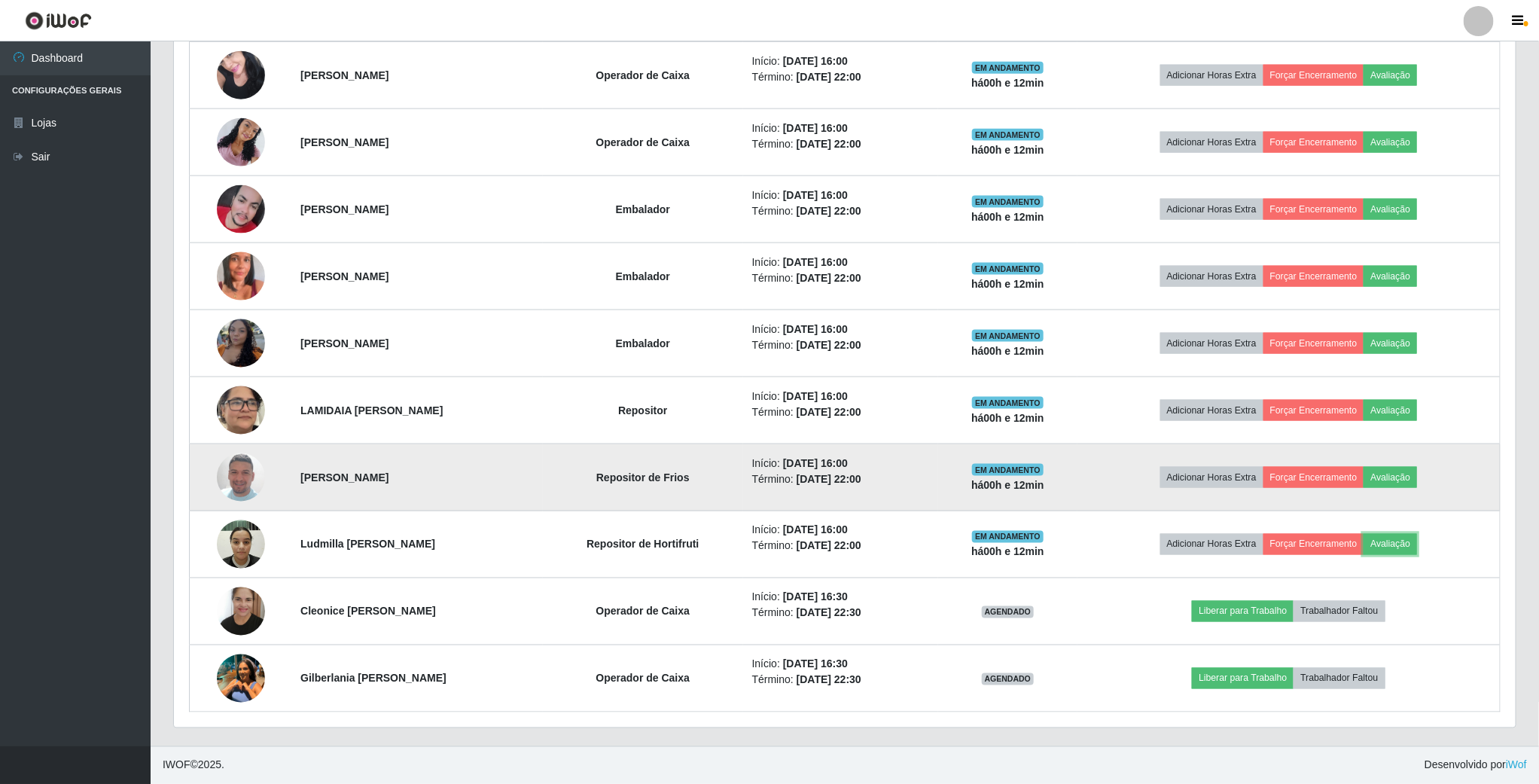
scroll to position [314, 1340]
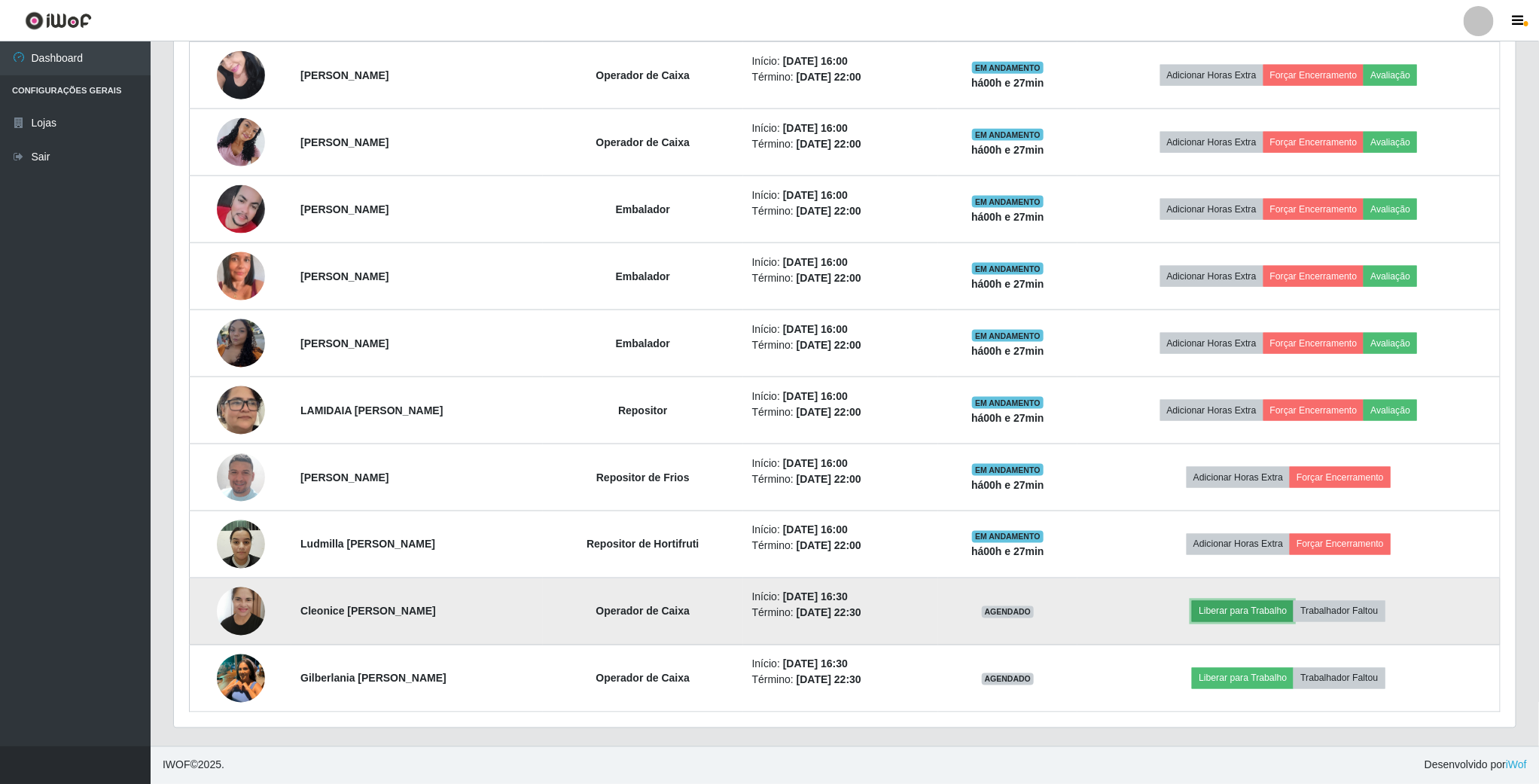
click at [1247, 610] on button "Liberar para Trabalho" at bounding box center [1243, 611] width 102 height 21
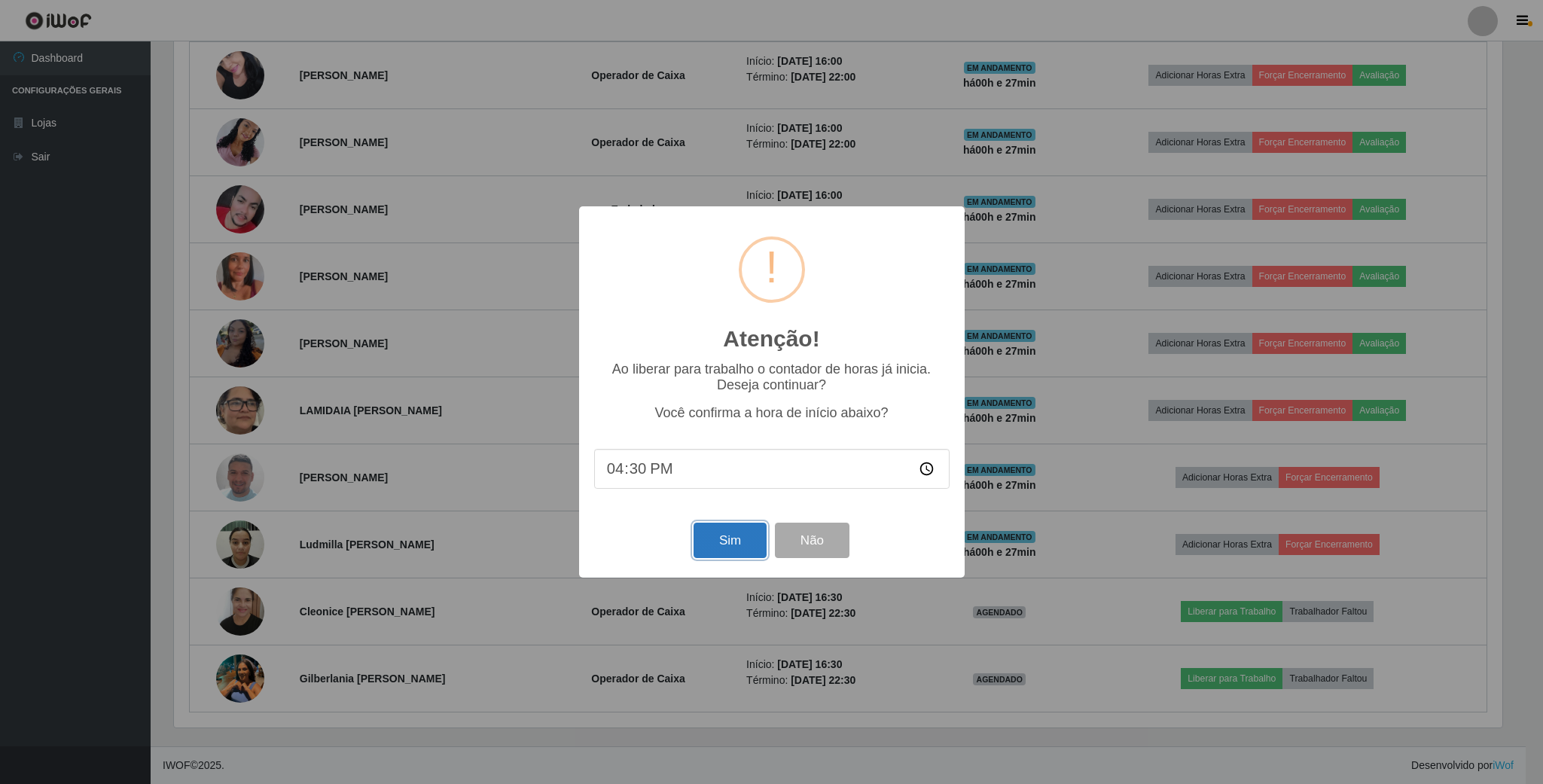
click at [719, 545] on button "Sim" at bounding box center [730, 540] width 73 height 35
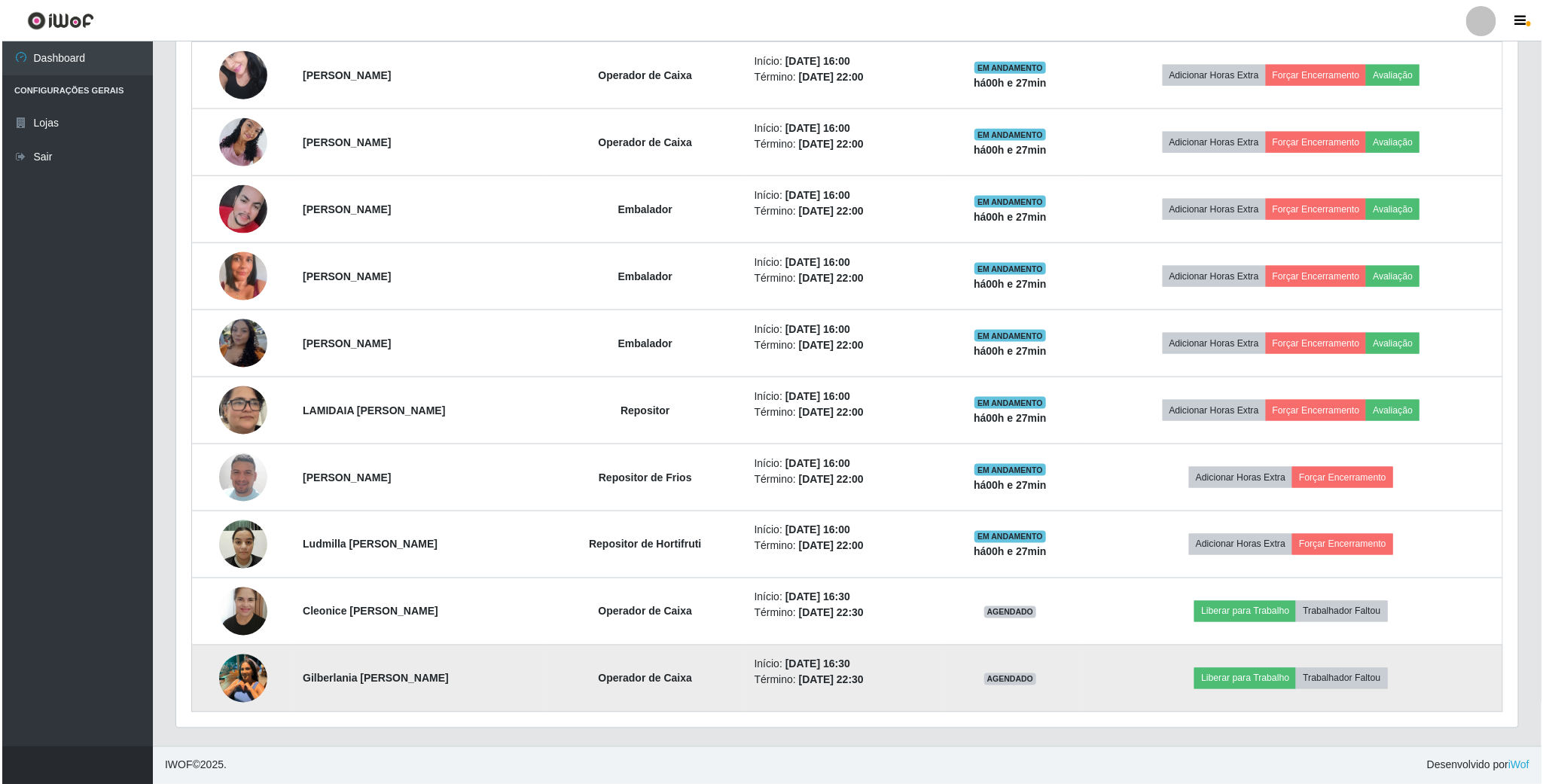
scroll to position [314, 1344]
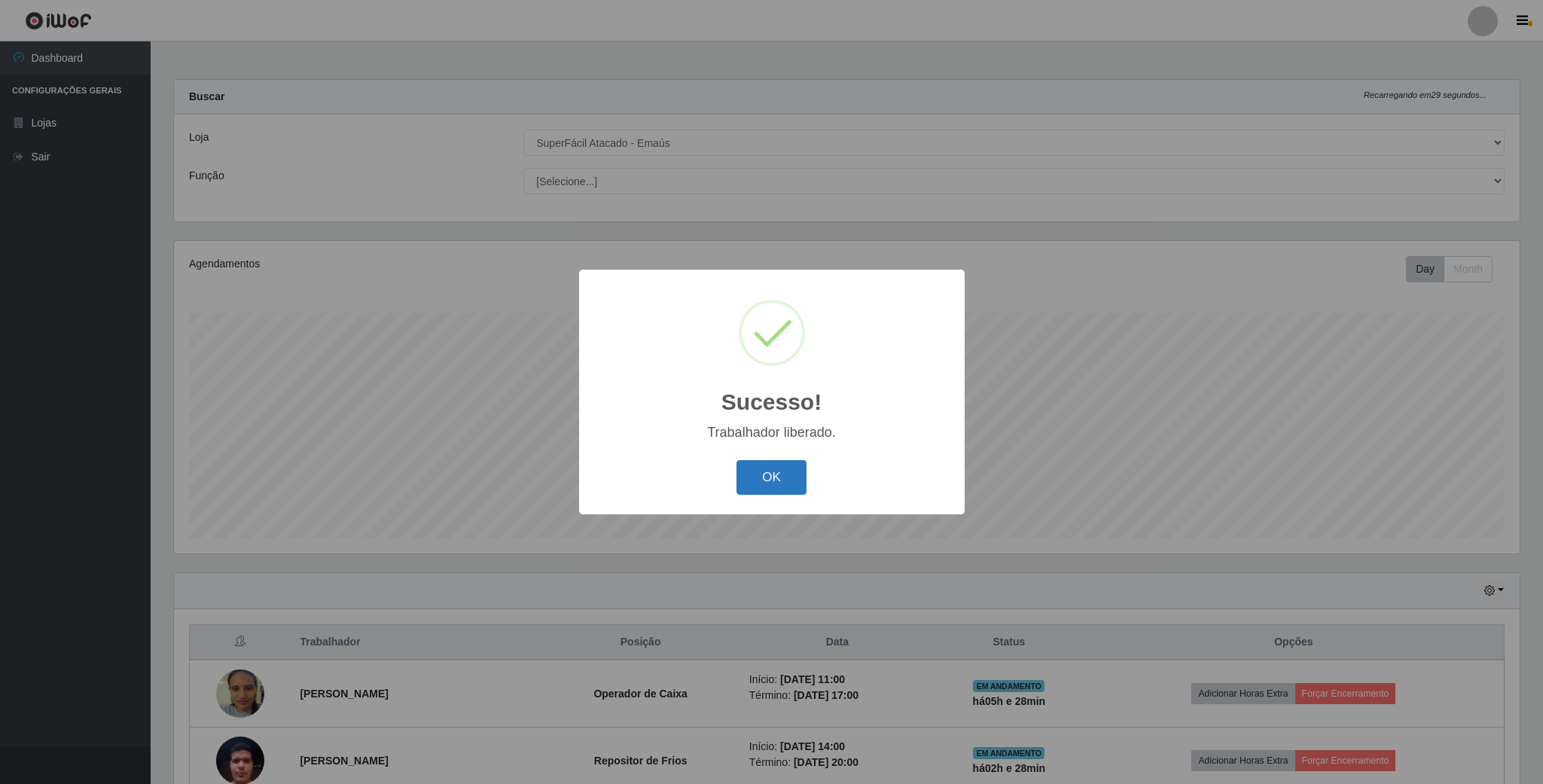
click at [754, 487] on button "OK" at bounding box center [771, 477] width 70 height 35
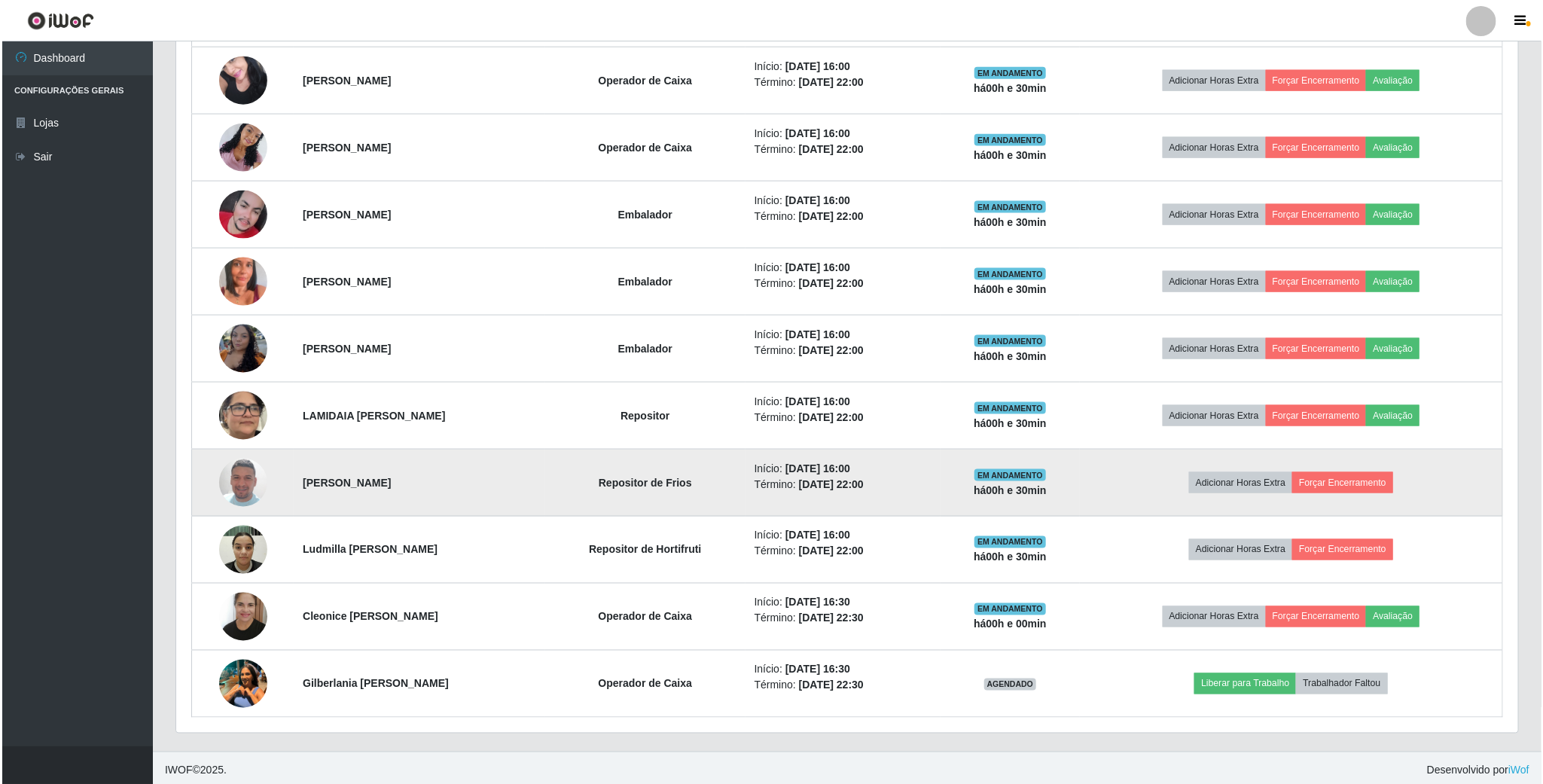
scroll to position [1016, 0]
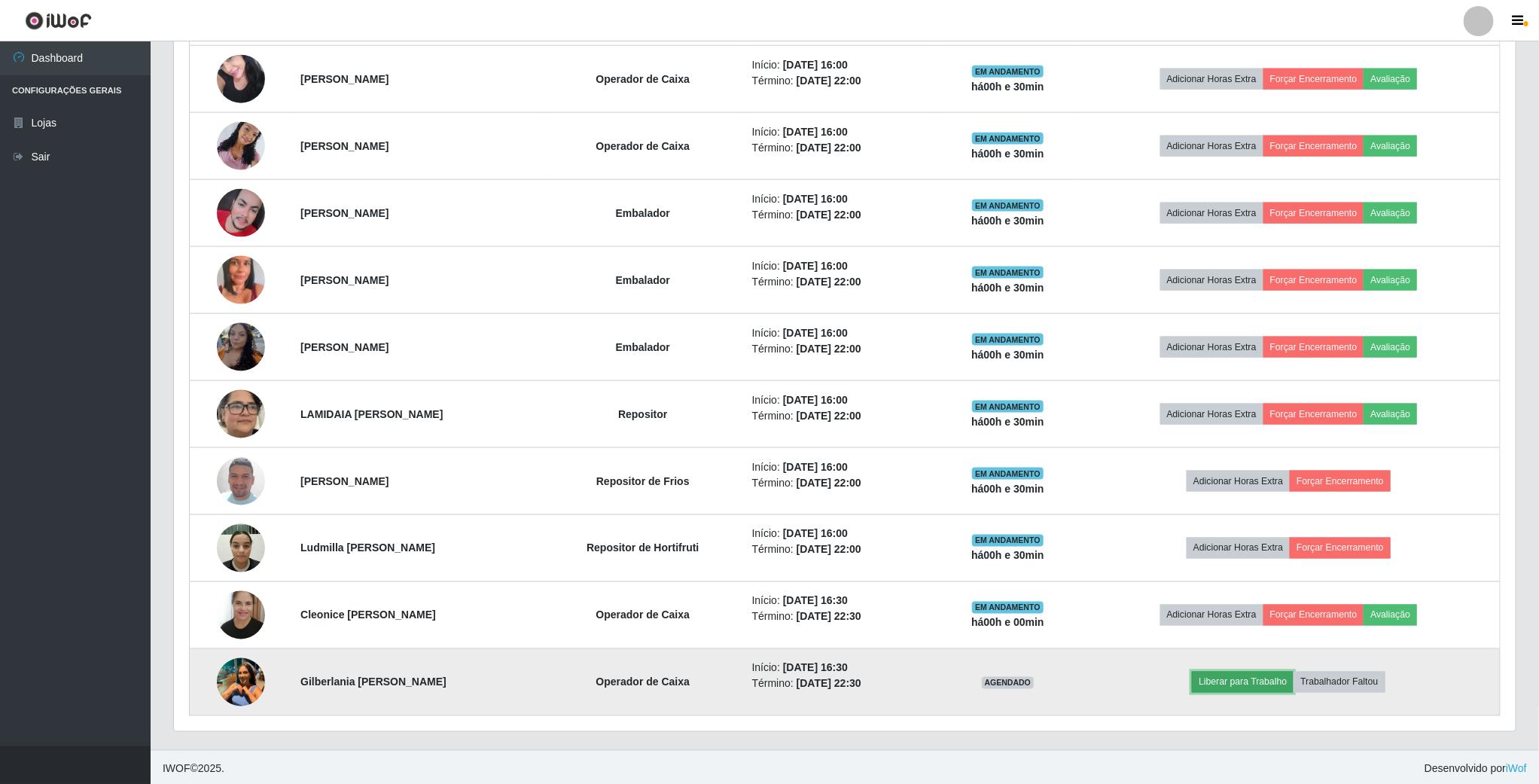
click at [1260, 687] on button "Liberar para Trabalho" at bounding box center [1243, 682] width 102 height 21
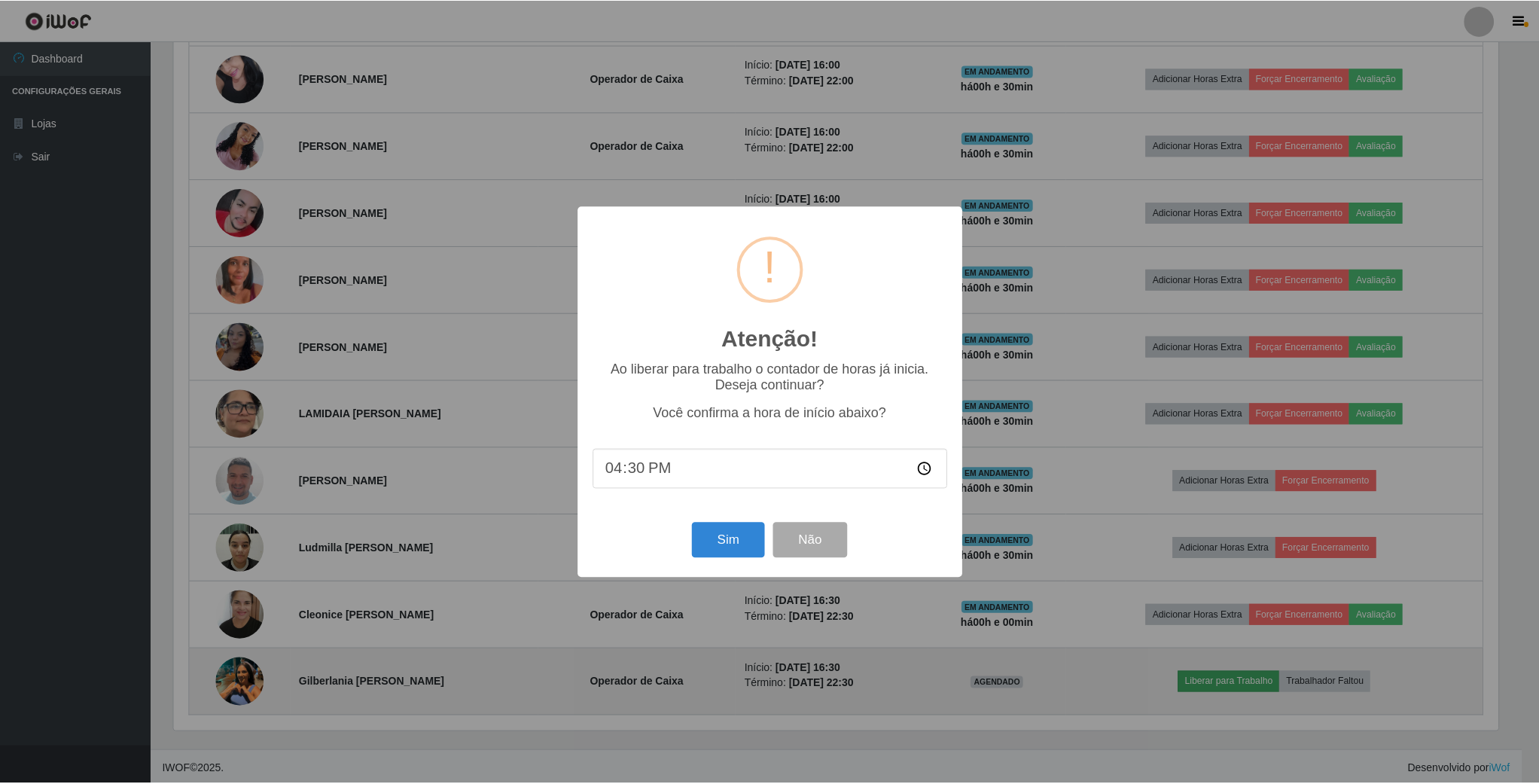
scroll to position [314, 1328]
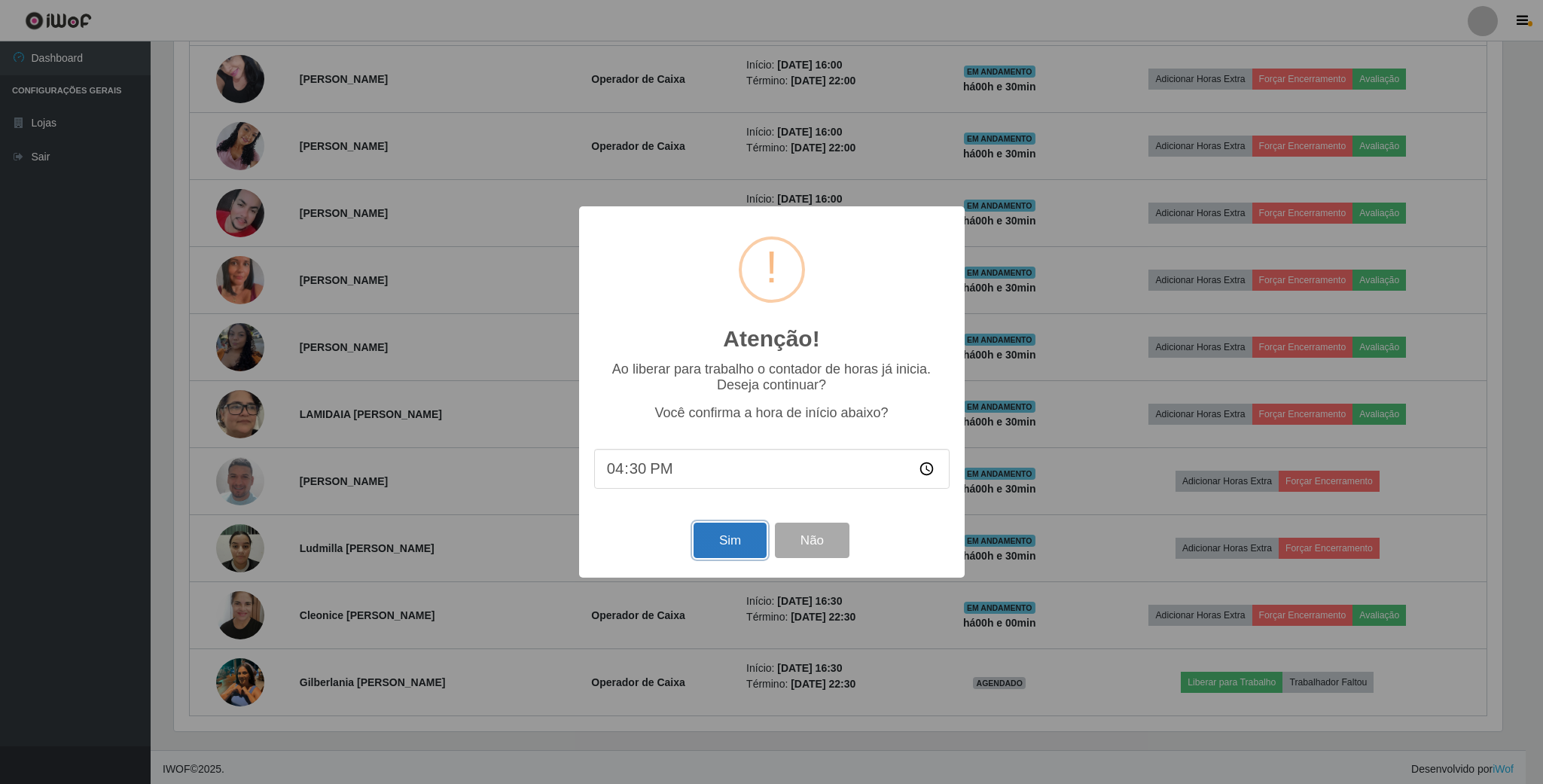
click at [716, 556] on button "Sim" at bounding box center [730, 540] width 73 height 35
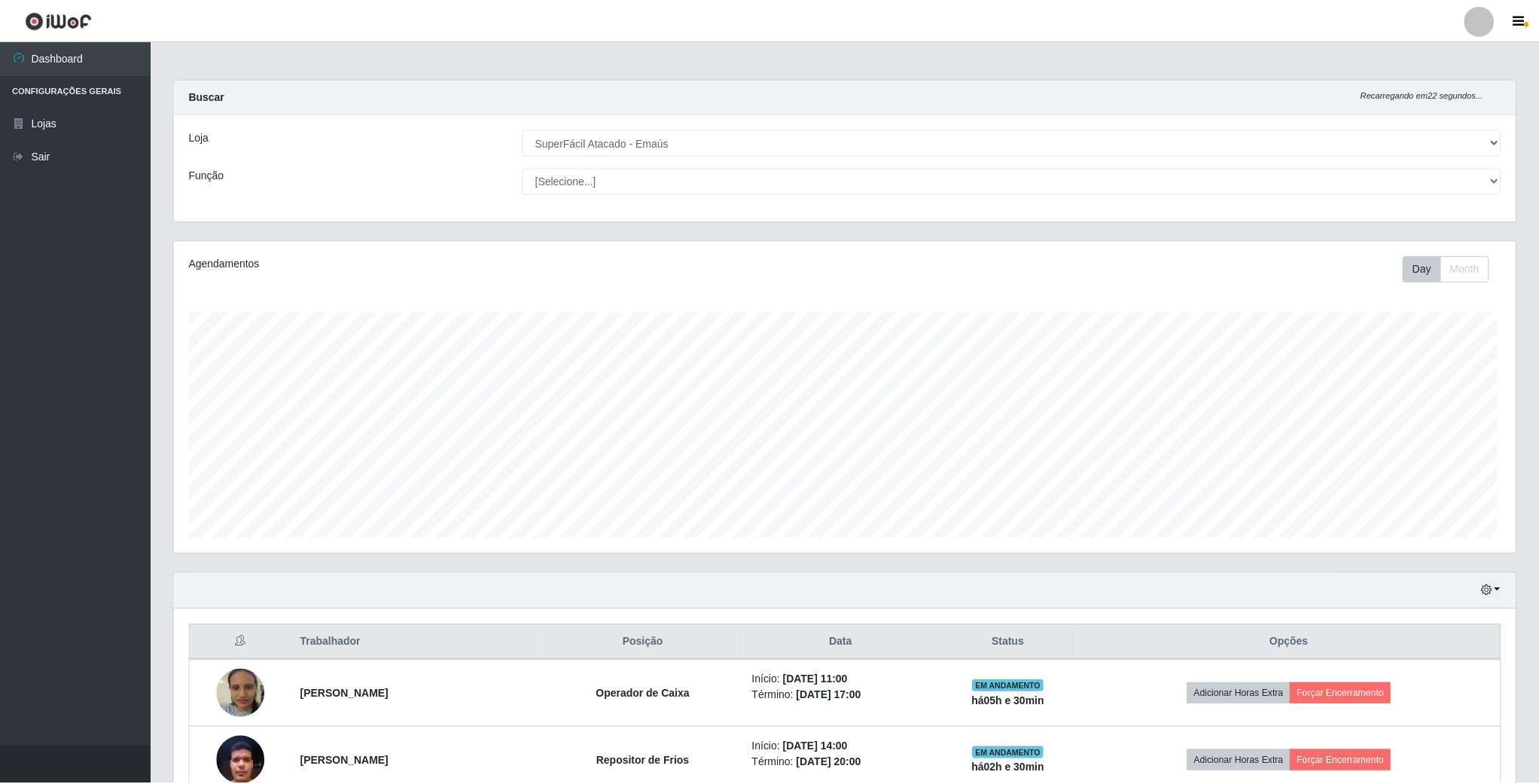
scroll to position [314, 1344]
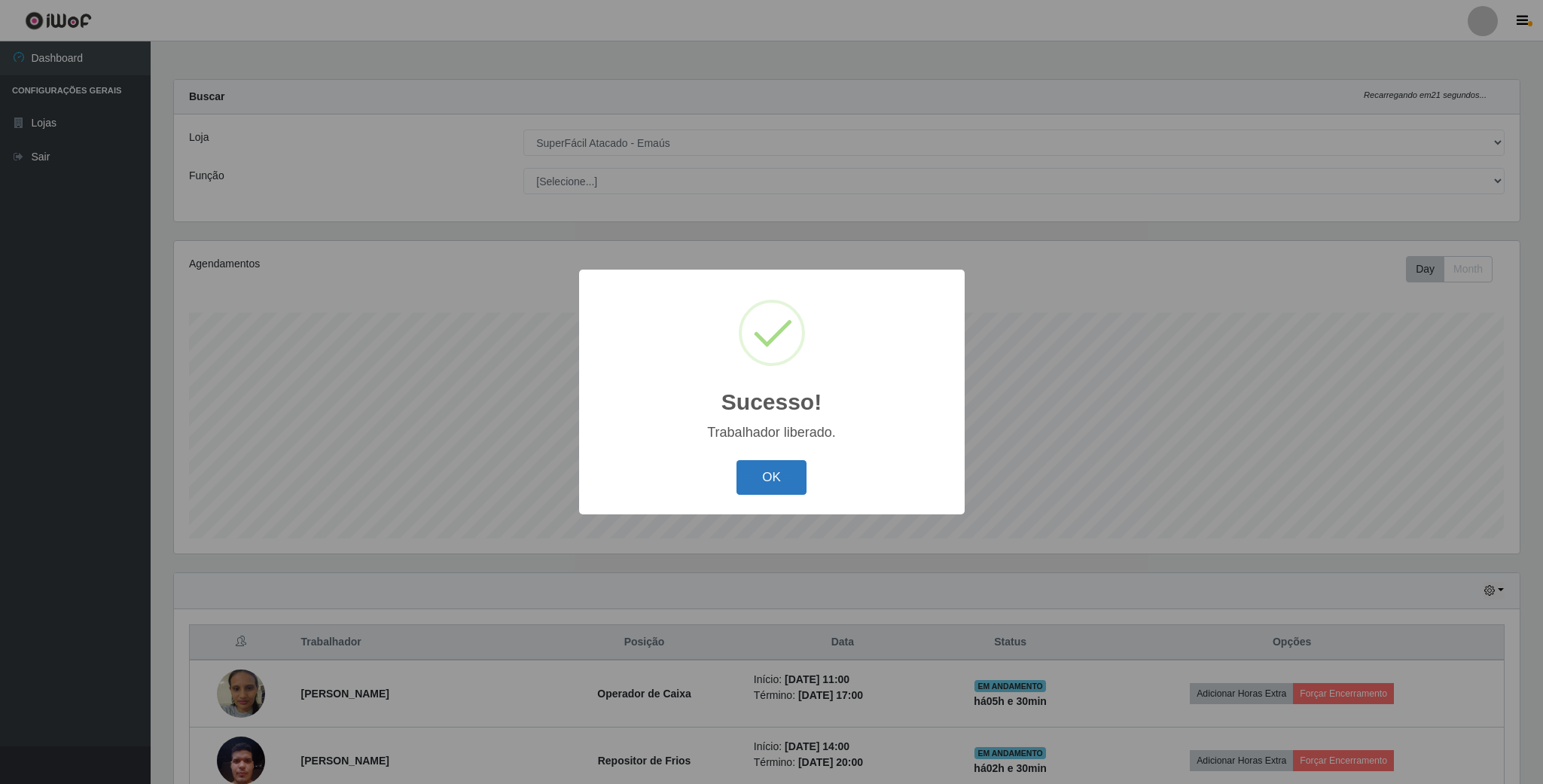
click at [779, 493] on button "OK" at bounding box center [771, 477] width 70 height 35
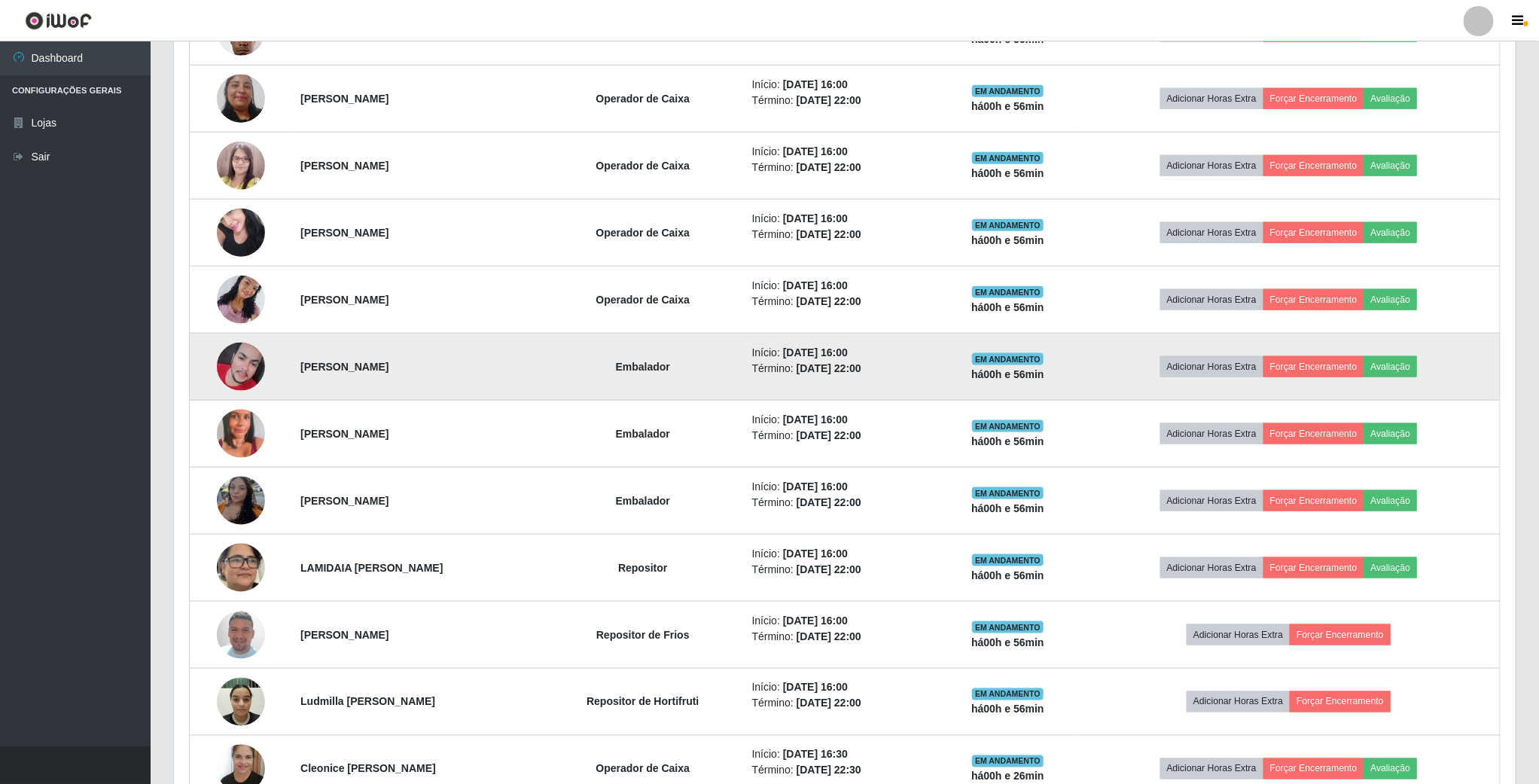
scroll to position [352, 0]
